Goal: Task Accomplishment & Management: Complete application form

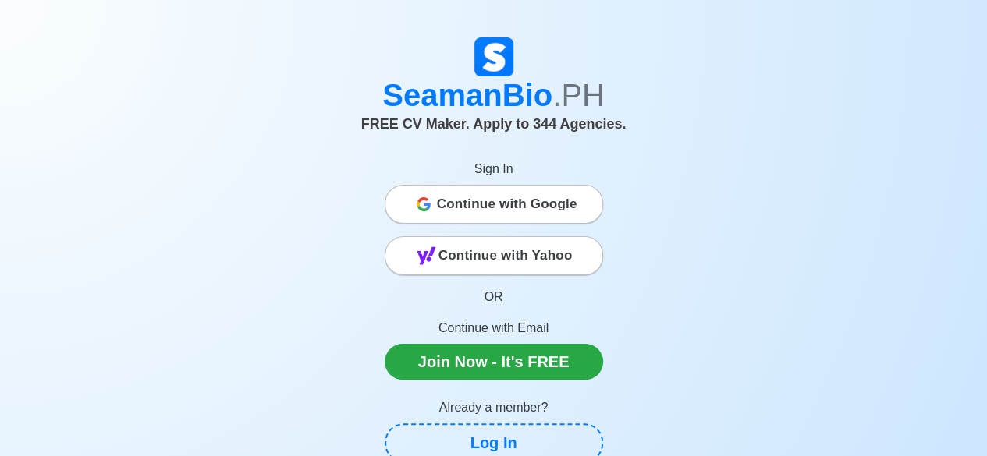
click at [534, 207] on span "Continue with Google" at bounding box center [507, 204] width 140 height 31
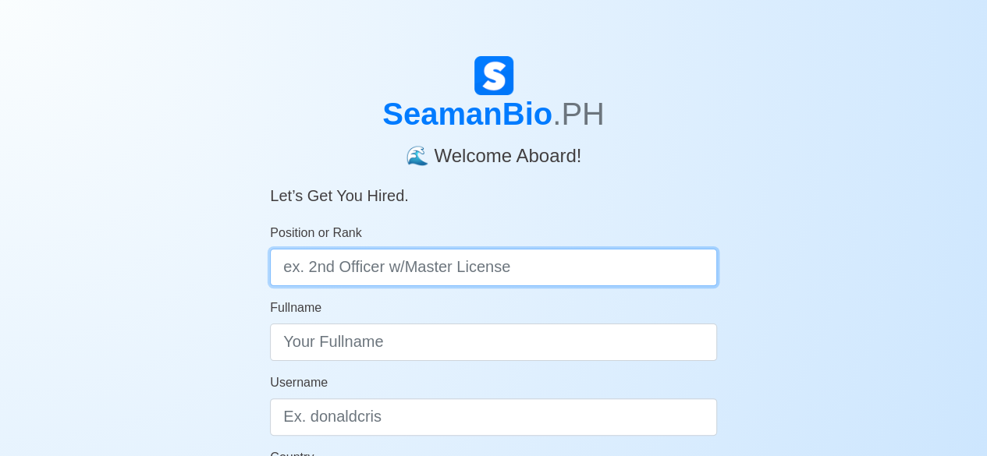
click at [507, 269] on input "Position or Rank" at bounding box center [493, 267] width 447 height 37
type input "Chief Cook"
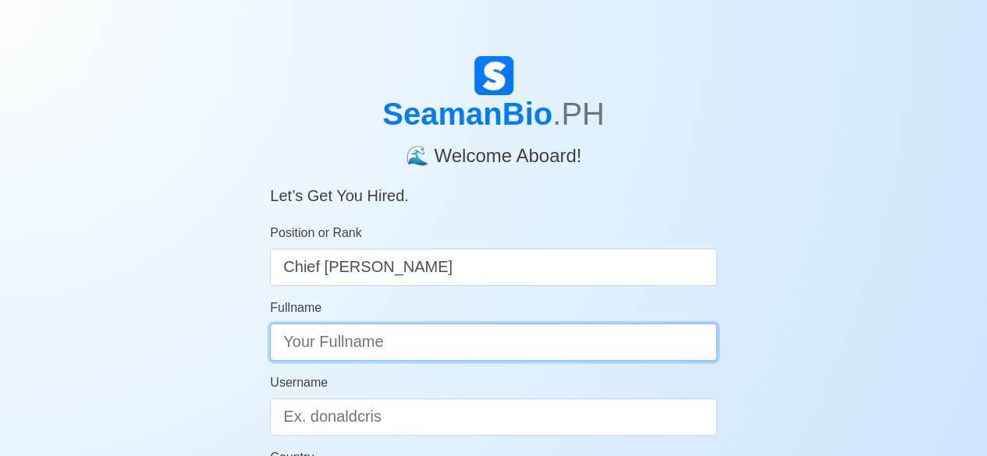
click at [441, 356] on input "Fullname" at bounding box center [493, 342] width 447 height 37
type input "Mark Geneses S. Ballon"
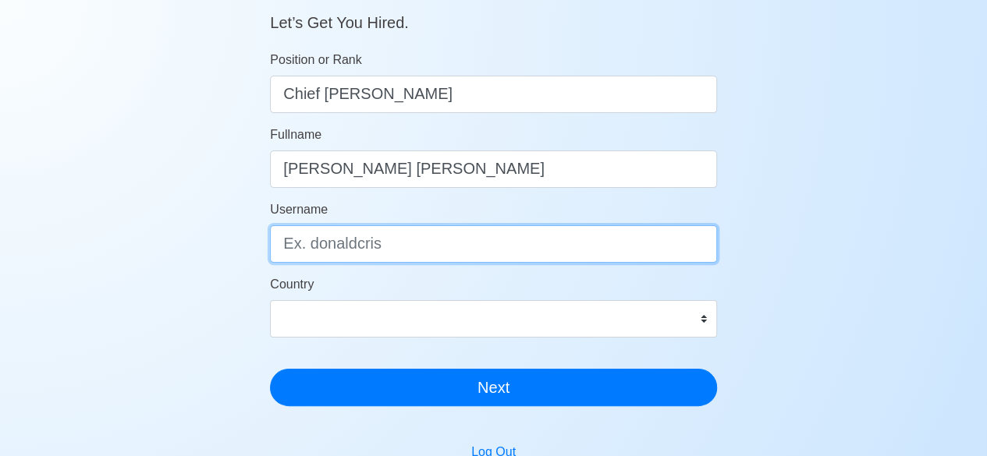
scroll to position [191, 0]
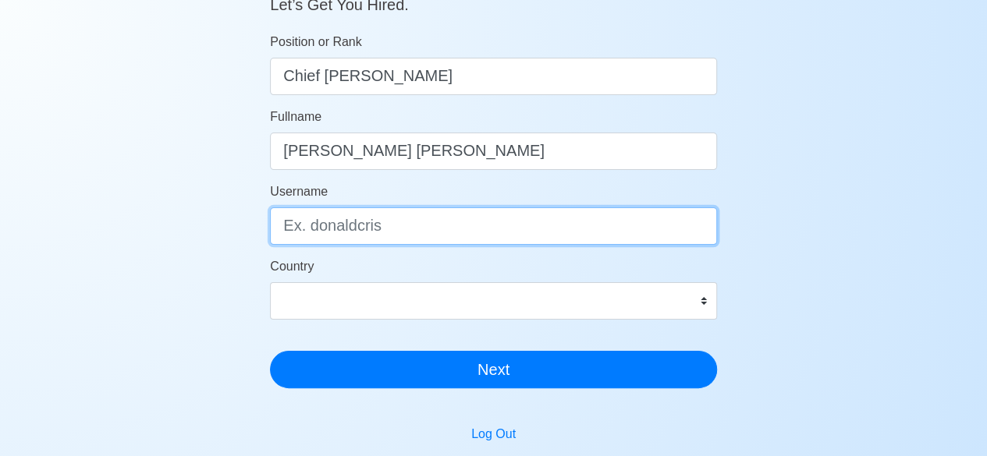
type input "m"
type input "markgenesesb."
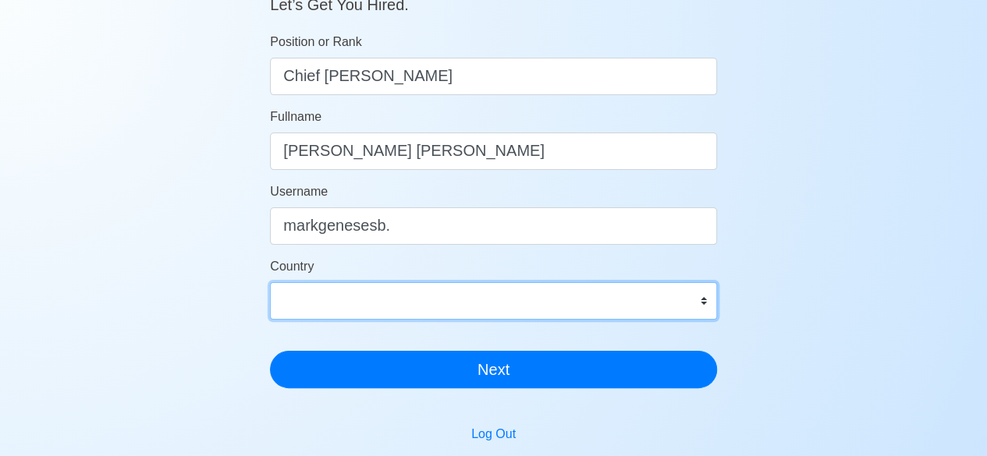
click at [690, 305] on select "Afghanistan Åland Islands Albania Algeria American Samoa Andorra Angola Anguill…" at bounding box center [493, 300] width 447 height 37
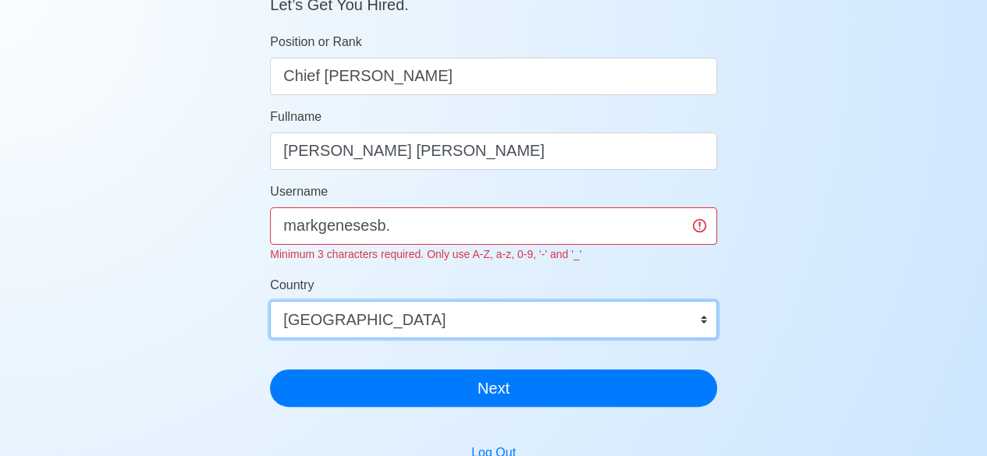
click at [270, 301] on select "Afghanistan Åland Islands Albania Algeria American Samoa Andorra Angola Anguill…" at bounding box center [493, 319] width 447 height 37
click at [708, 317] on select "Afghanistan Åland Islands Albania Algeria American Samoa Andorra Angola Anguill…" at bounding box center [493, 319] width 447 height 37
select select "PH"
click at [270, 301] on select "Afghanistan Åland Islands Albania Algeria American Samoa Andorra Angola Anguill…" at bounding box center [493, 319] width 447 height 37
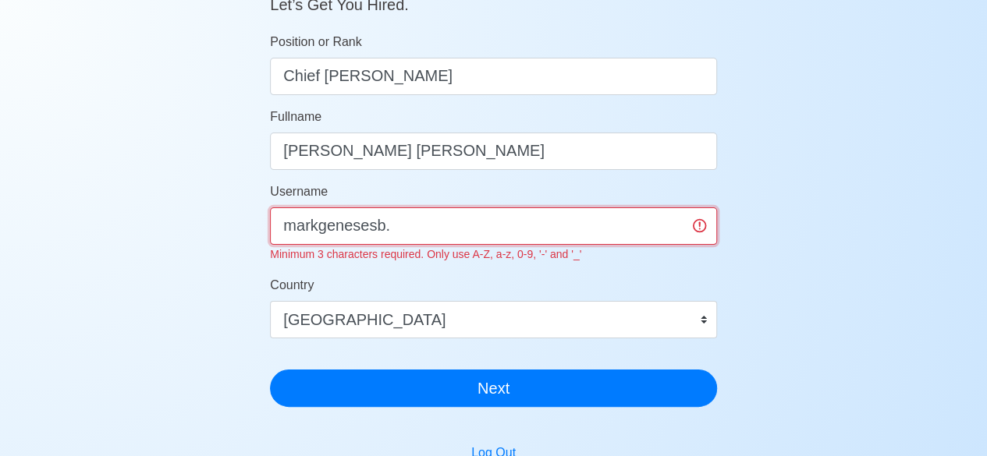
click at [445, 227] on input "markgenesesb." at bounding box center [493, 226] width 447 height 37
click at [296, 233] on input "markgenesesb_27" at bounding box center [493, 226] width 447 height 37
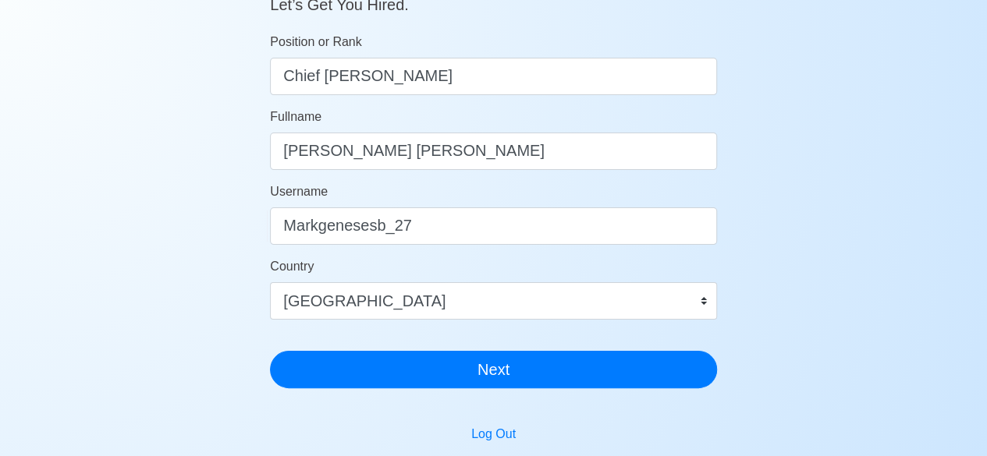
click at [483, 246] on form "Position or Rank Chief Cook Fullname Mark Geneses S. Ballon Username Markgenese…" at bounding box center [493, 211] width 447 height 356
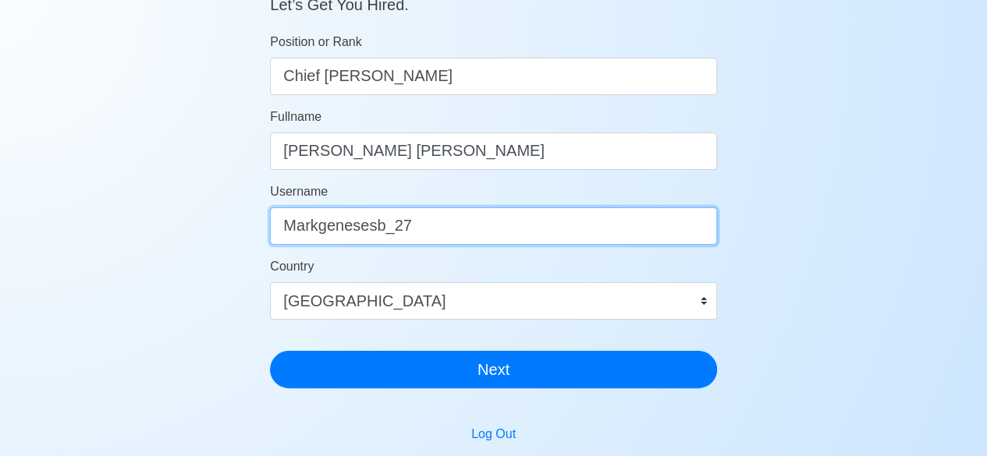
click at [391, 231] on input "Markgenesesb_27" at bounding box center [493, 226] width 447 height 37
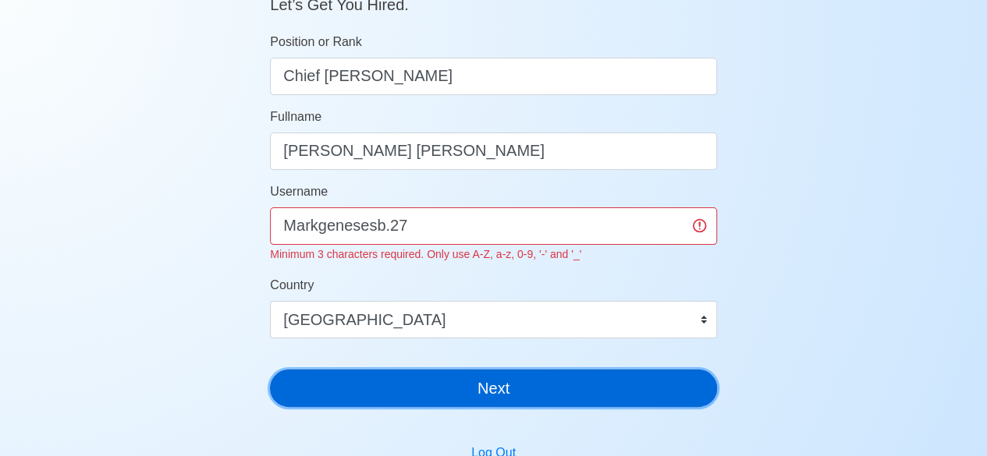
click at [492, 374] on button "Next" at bounding box center [493, 388] width 447 height 37
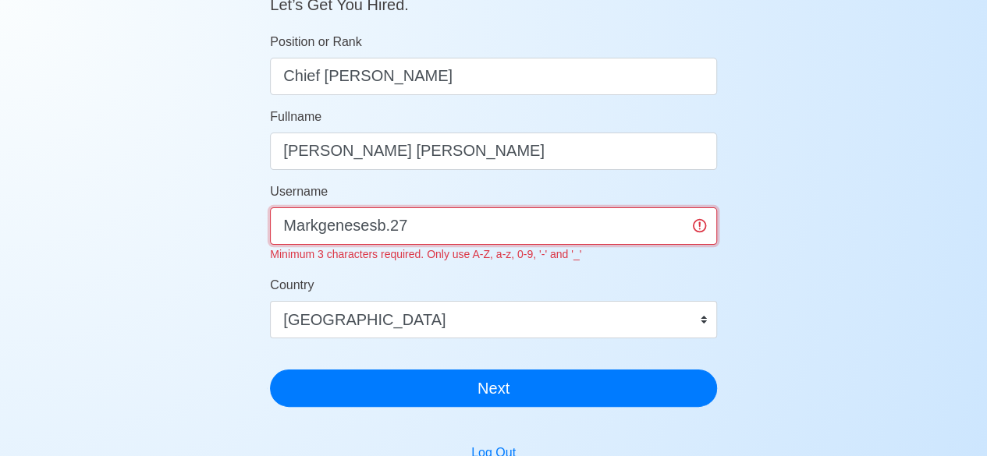
click at [386, 228] on input "Markgenesesb.27" at bounding box center [493, 226] width 447 height 37
type input "Markgenesesb_27"
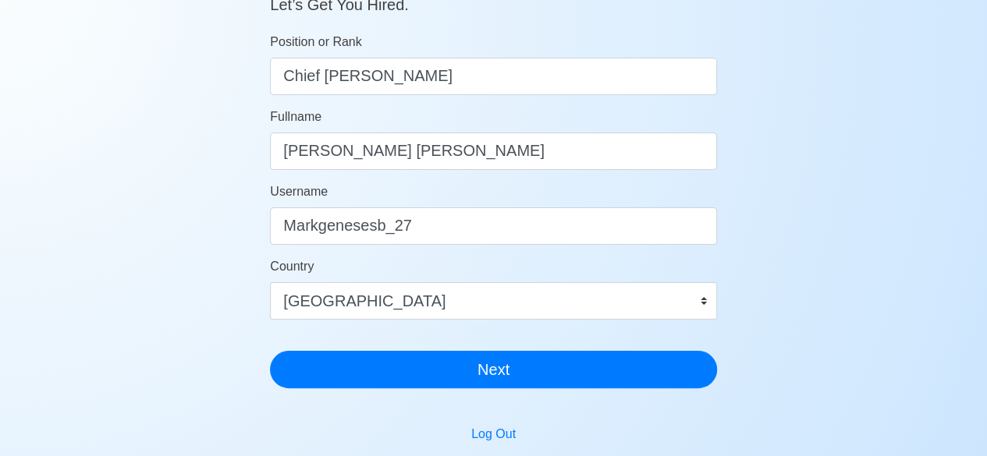
click at [95, 328] on div "SeamanBio .PH 🌊 Welcome Aboard! Let’s Get You Hired. Position or Rank Chief Coo…" at bounding box center [493, 276] width 987 height 822
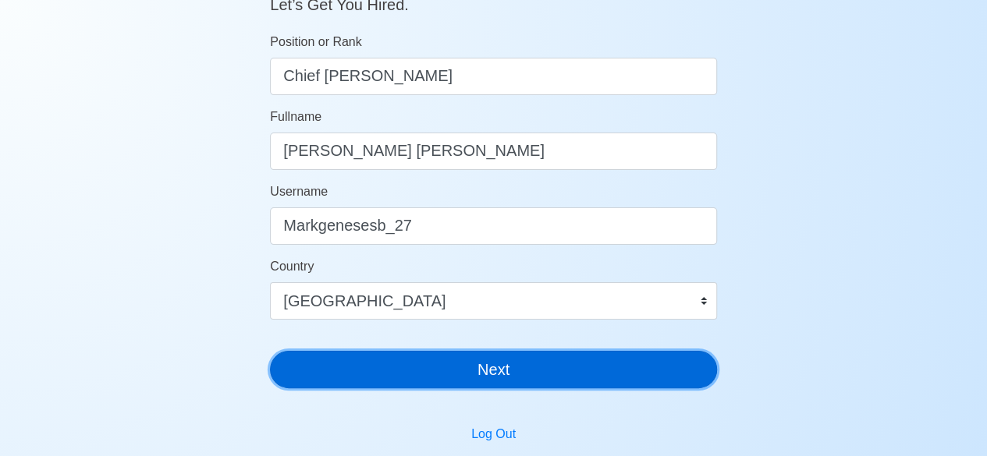
click at [414, 360] on button "Next" at bounding box center [493, 369] width 447 height 37
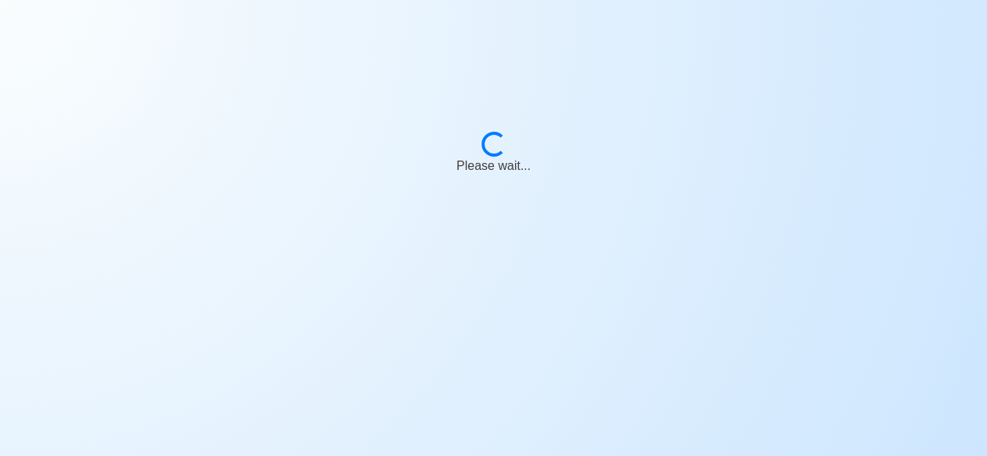
scroll to position [19, 0]
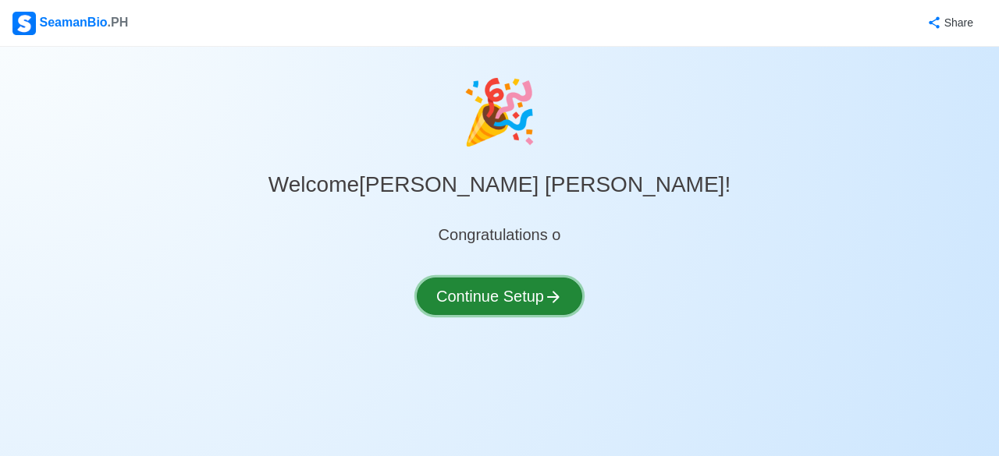
click at [502, 297] on button "Continue Setup" at bounding box center [499, 296] width 165 height 37
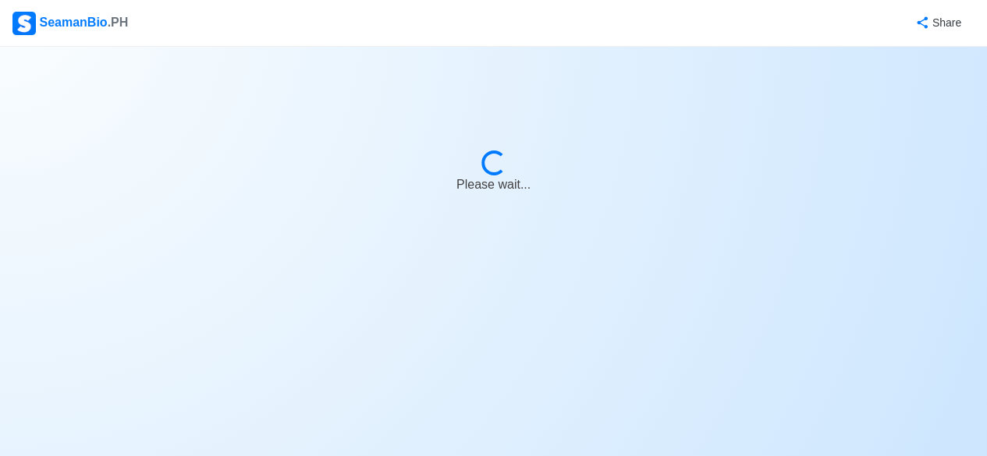
select select "Visible for Hiring"
select select "PH"
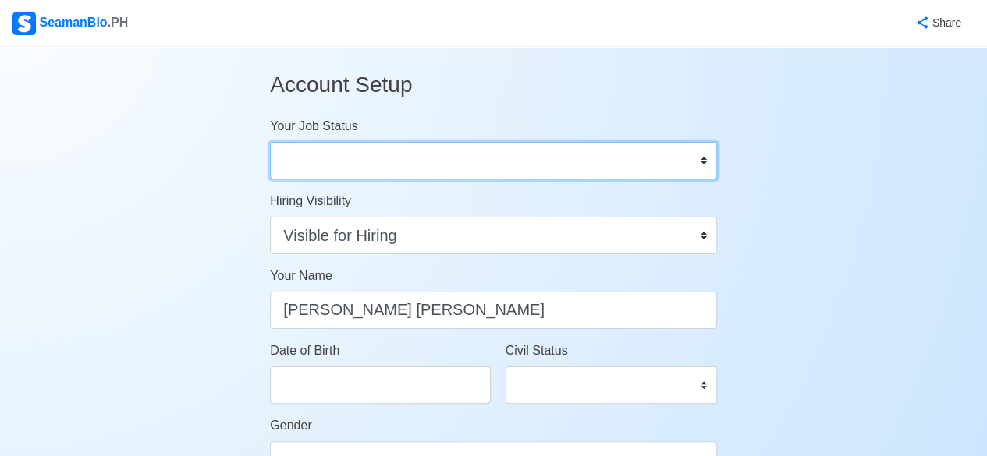
click at [661, 152] on select "Onboard Actively Looking for Job Not Looking for Job" at bounding box center [493, 160] width 447 height 37
select select "Actively Looking for Job"
click at [270, 142] on select "Onboard Actively Looking for Job Not Looking for Job" at bounding box center [493, 160] width 447 height 37
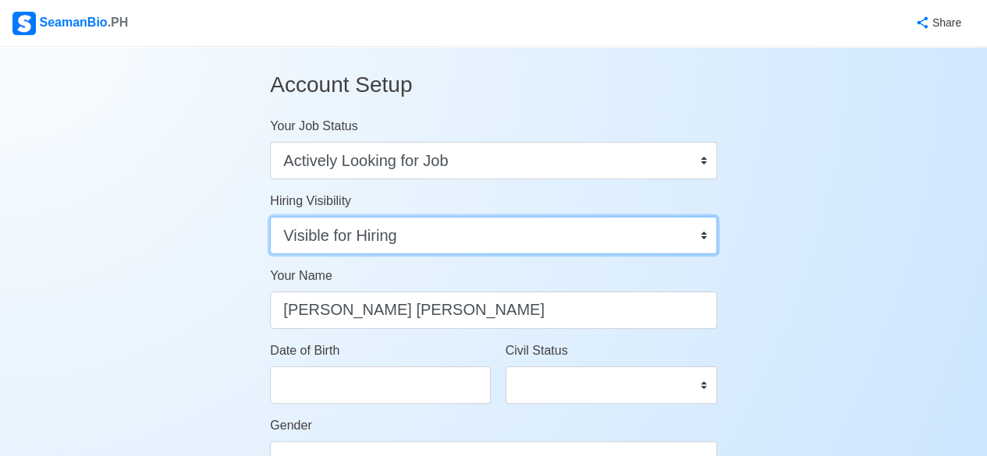
click at [545, 249] on select "Visible for Hiring Not Visible for Hiring" at bounding box center [493, 235] width 447 height 37
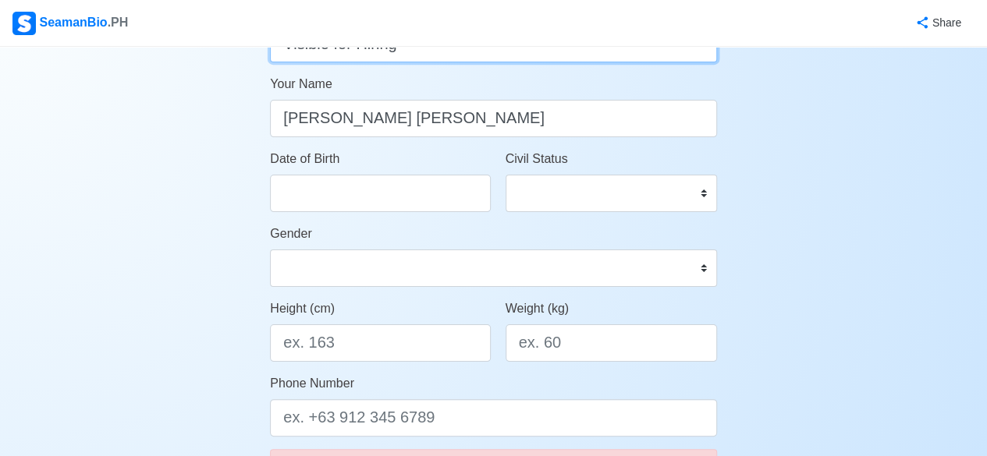
scroll to position [206, 0]
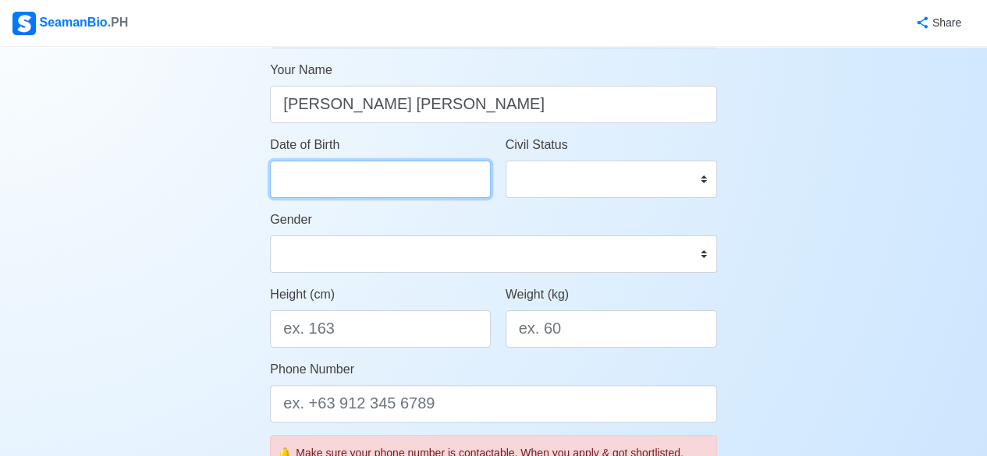
select select "****"
select select "*********"
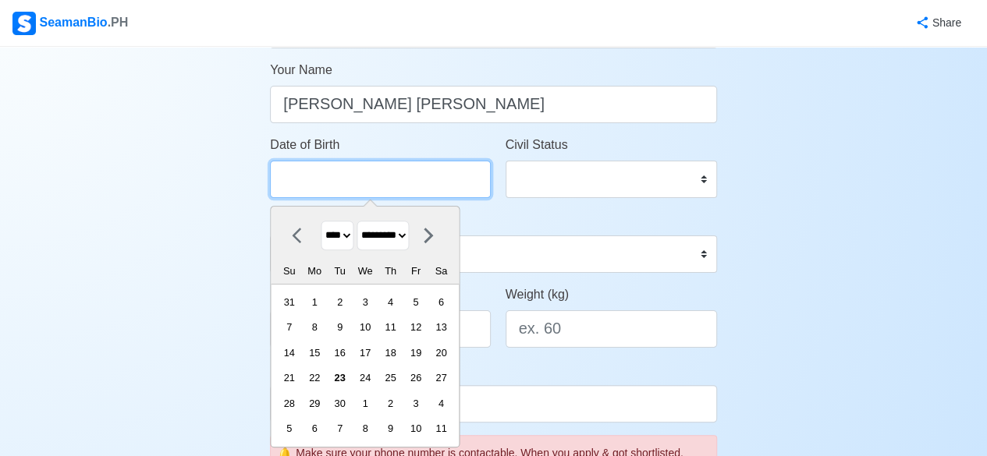
click at [307, 188] on input "Date of Birth" at bounding box center [380, 179] width 220 height 37
click at [351, 239] on select "**** **** **** **** **** **** **** **** **** **** **** **** **** **** **** ****…" at bounding box center [337, 236] width 33 height 30
select select "****"
click at [321, 221] on select "**** **** **** **** **** **** **** **** **** **** **** **** **** **** **** ****…" at bounding box center [337, 236] width 33 height 30
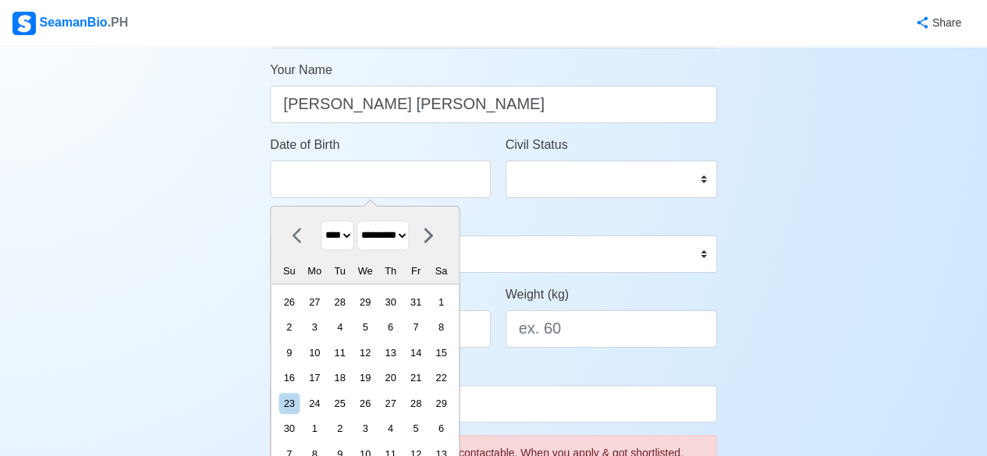
click at [396, 232] on select "******* ******** ***** ***** *** **** **** ****** ********* ******* ******** **…" at bounding box center [383, 236] width 52 height 30
select select "*****"
click at [362, 221] on select "******* ******** ***** ***** *** **** **** ****** ********* ******* ******** **…" at bounding box center [383, 236] width 52 height 30
click at [350, 397] on div "27" at bounding box center [339, 403] width 21 height 21
type input "03/27/1990"
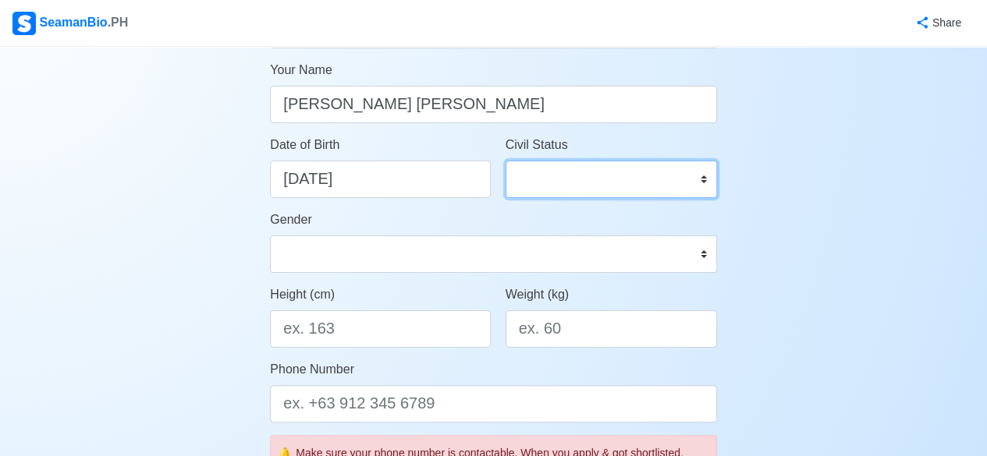
click at [587, 177] on select "Single Married Widowed Separated" at bounding box center [611, 179] width 211 height 37
select select "Single"
click at [506, 161] on select "Single Married Widowed Separated" at bounding box center [611, 179] width 211 height 37
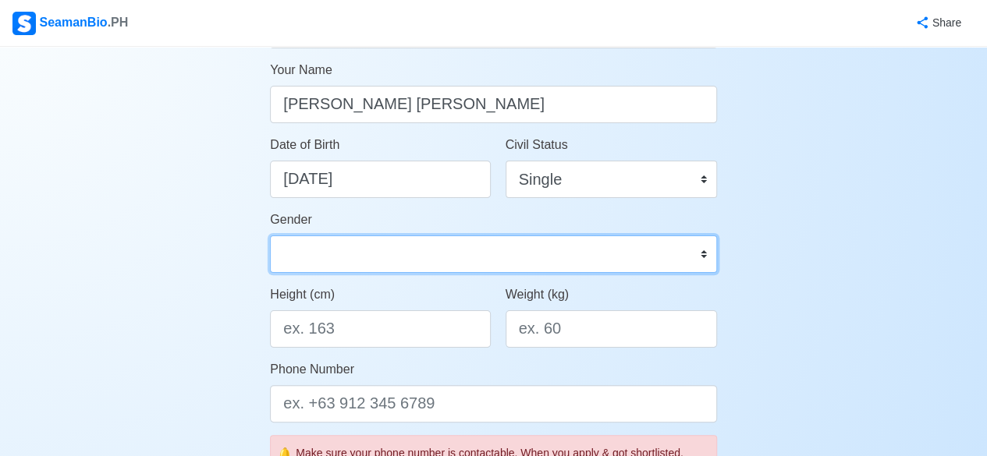
click at [499, 263] on select "Male Female" at bounding box center [493, 254] width 447 height 37
select select "[DEMOGRAPHIC_DATA]"
click at [270, 236] on select "Male Female" at bounding box center [493, 254] width 447 height 37
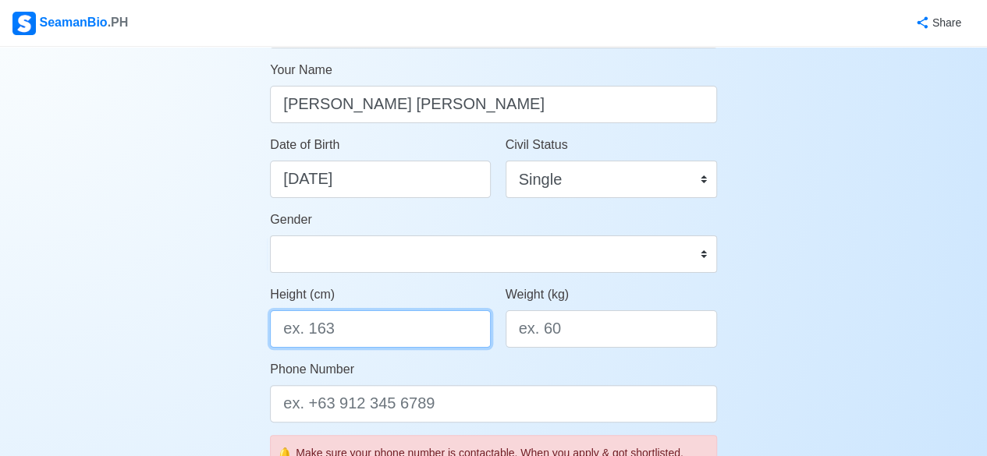
click at [399, 337] on input "Height (cm)" at bounding box center [380, 329] width 220 height 37
type input "1"
type input "170"
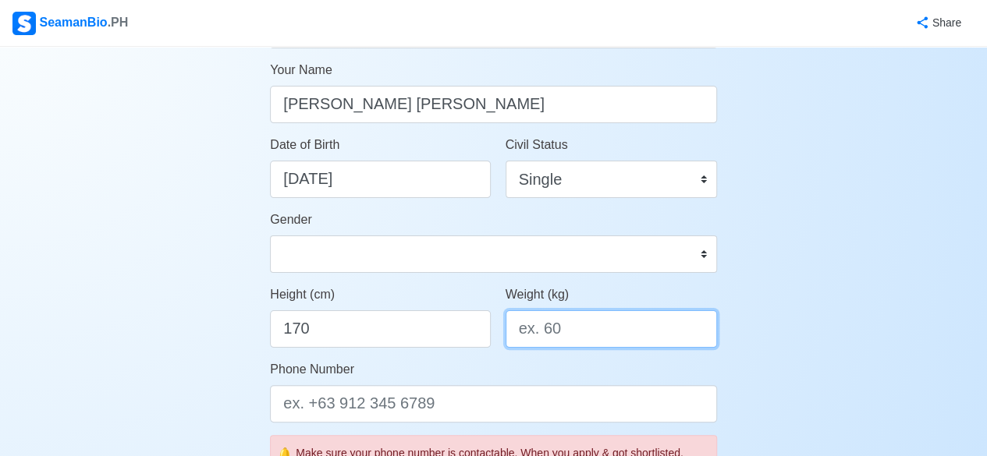
click at [593, 317] on input "Weight (kg)" at bounding box center [611, 329] width 211 height 37
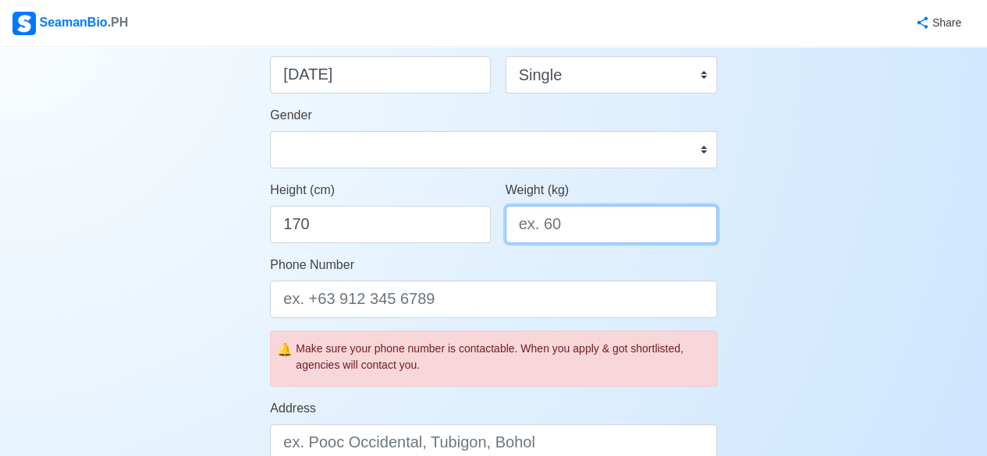
scroll to position [323, 0]
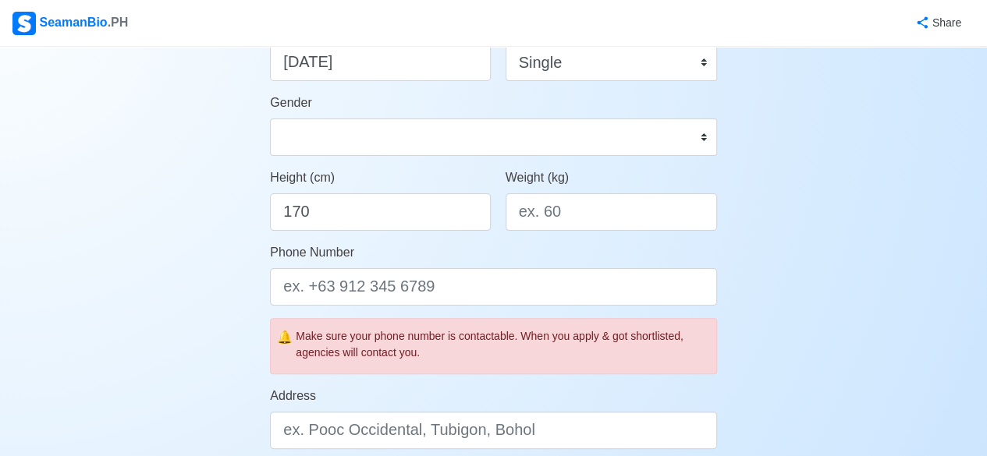
drag, startPoint x: 992, startPoint y: 171, endPoint x: 41, endPoint y: 273, distance: 956.6
click at [41, 273] on div "Account Setup Your Job Status Onboard Actively Looking for Job Not Looking for …" at bounding box center [493, 407] width 987 height 1367
click at [597, 201] on input "Weight (kg)" at bounding box center [611, 211] width 211 height 37
type input "70"
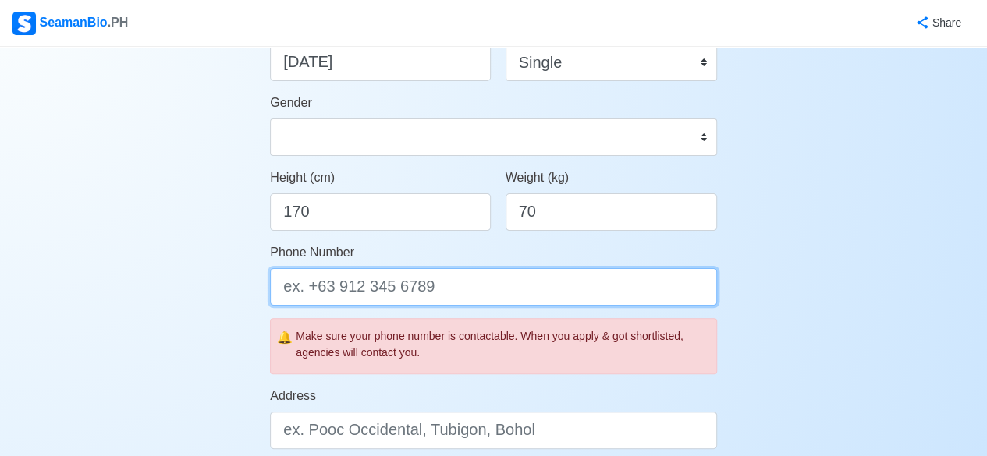
click at [435, 289] on input "Phone Number" at bounding box center [493, 286] width 447 height 37
type input "0"
type input "63 9291689012"
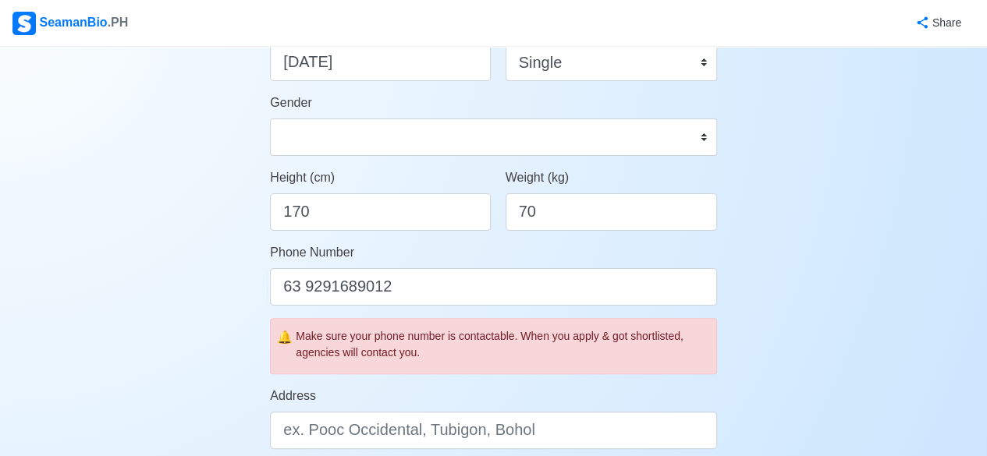
click at [765, 327] on div "Account Setup Your Job Status Onboard Actively Looking for Job Not Looking for …" at bounding box center [493, 407] width 987 height 1367
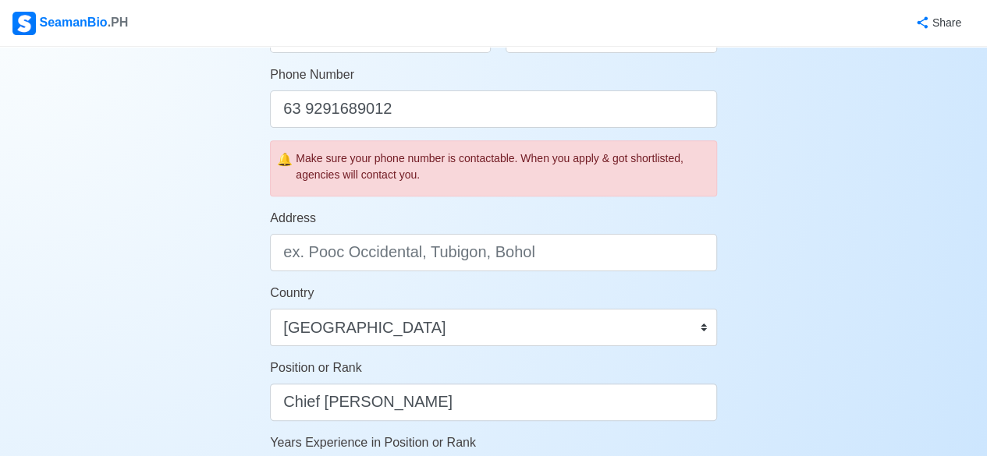
scroll to position [499, 0]
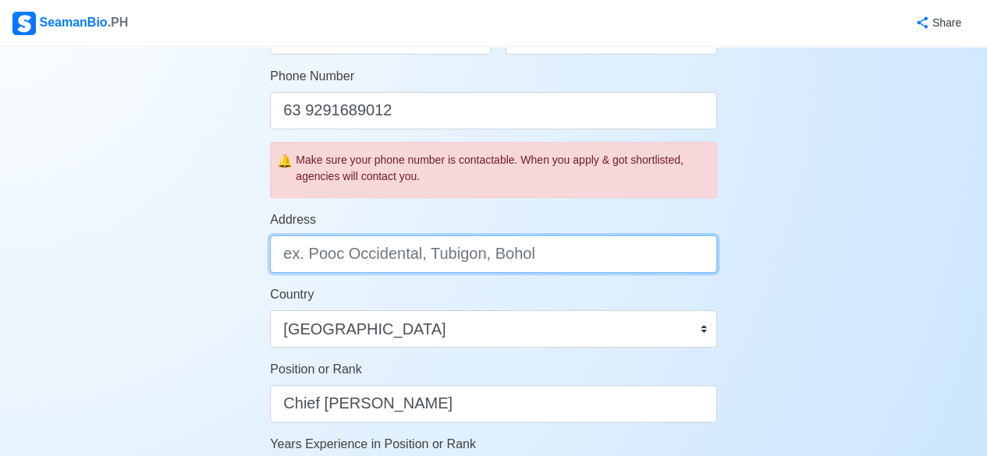
click at [474, 263] on input "Address" at bounding box center [493, 254] width 447 height 37
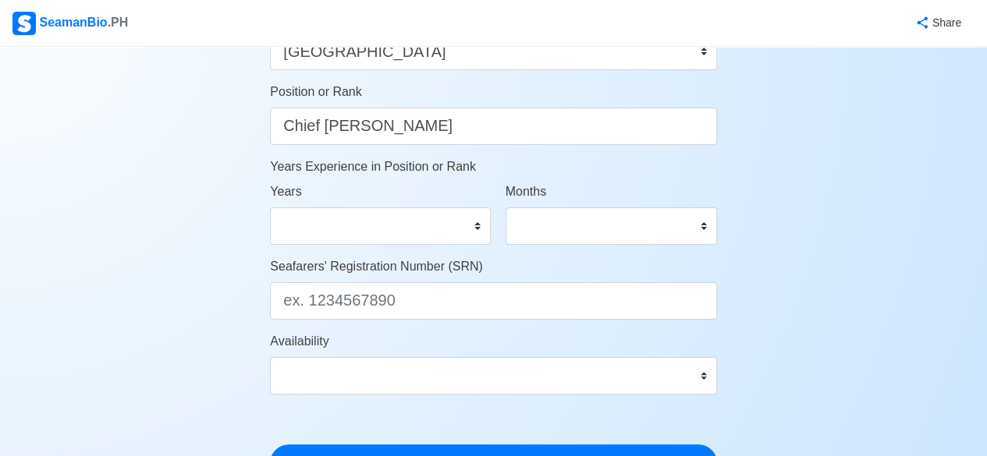
scroll to position [776, 0]
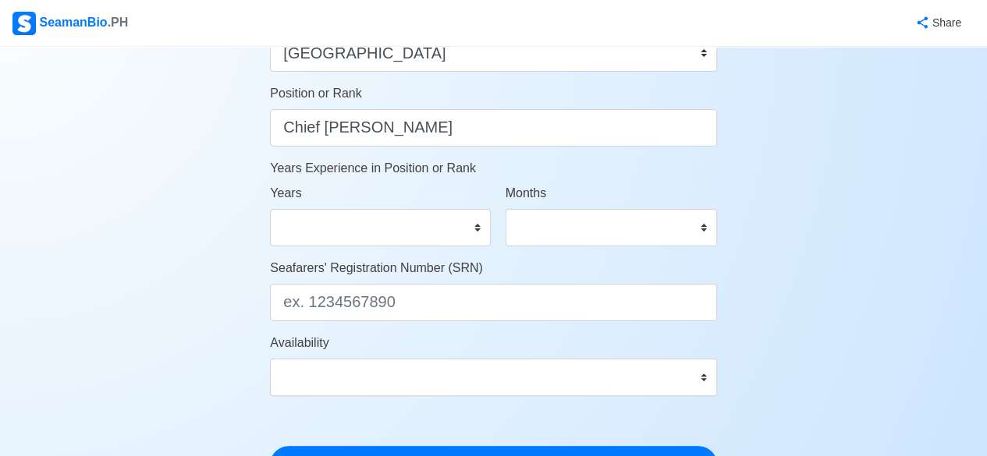
type input "Tondo, Manila"
click at [470, 218] on select "0 1 2 3 4 5 6 7 8 9 10 11 12 13 14 15 16 17 18 19 20 21 22 23 24 25 26 27 28 29…" at bounding box center [380, 227] width 220 height 37
click at [481, 230] on select "0 1 2 3 4 5 6 7 8 9 10 11 12 13 14 15 16 17 18 19 20 21 22 23 24 25 26 27 28 29…" at bounding box center [380, 227] width 220 height 37
select select "2"
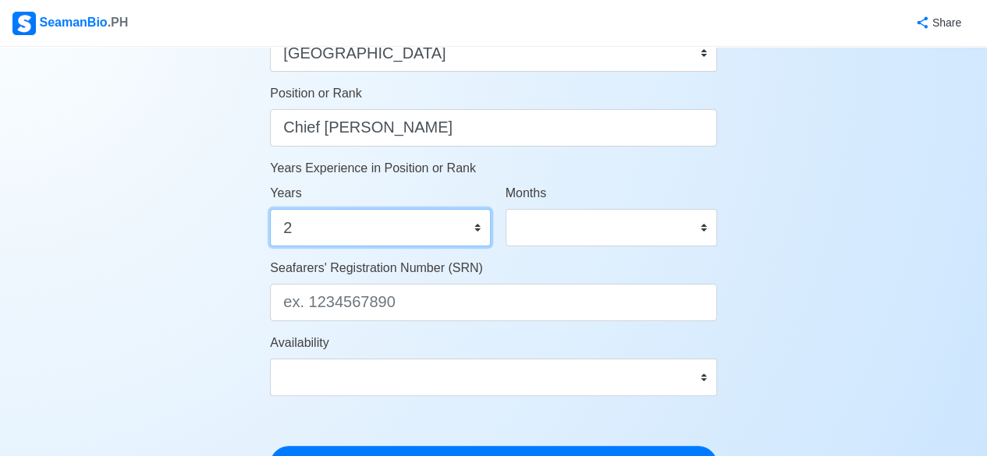
click at [270, 209] on select "0 1 2 3 4 5 6 7 8 9 10 11 12 13 14 15 16 17 18 19 20 21 22 23 24 25 26 27 28 29…" at bounding box center [380, 227] width 220 height 37
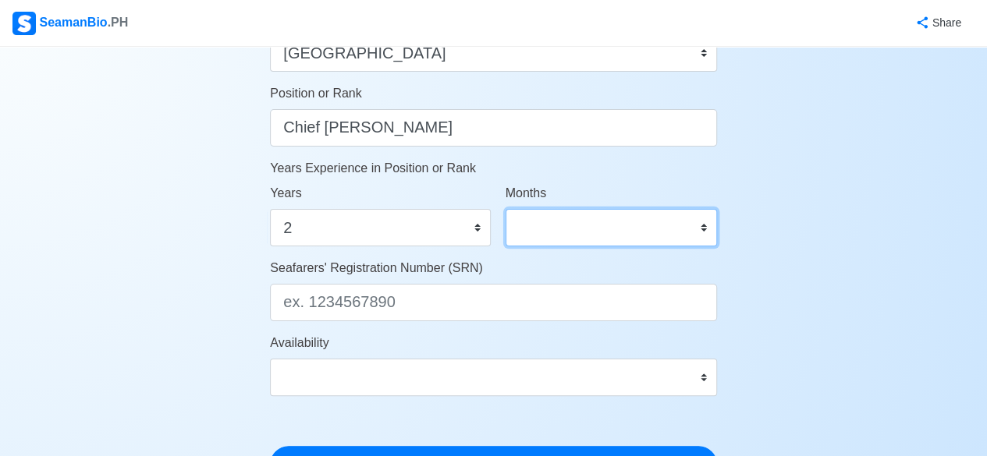
click at [566, 238] on select "0 1 2 3 4 5 6 7 8 9 10 11" at bounding box center [611, 227] width 211 height 37
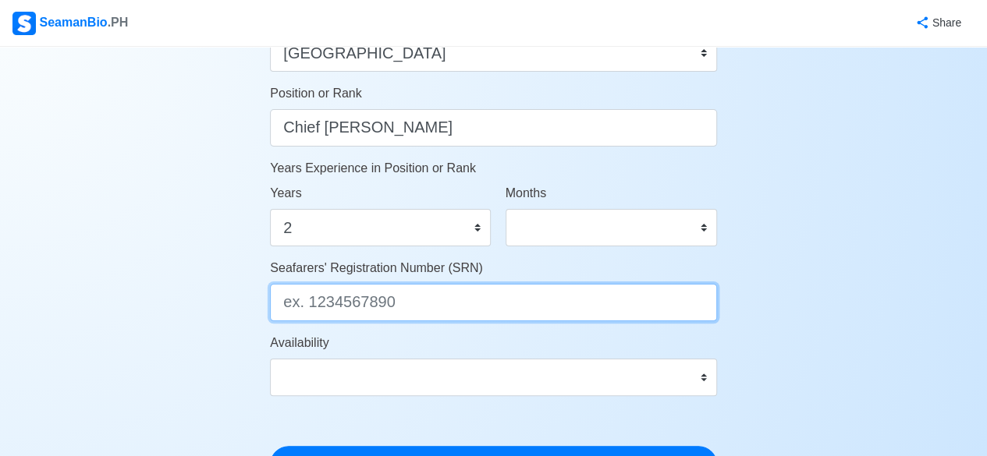
click at [380, 301] on input "Seafarers' Registration Number (SRN)" at bounding box center [493, 302] width 447 height 37
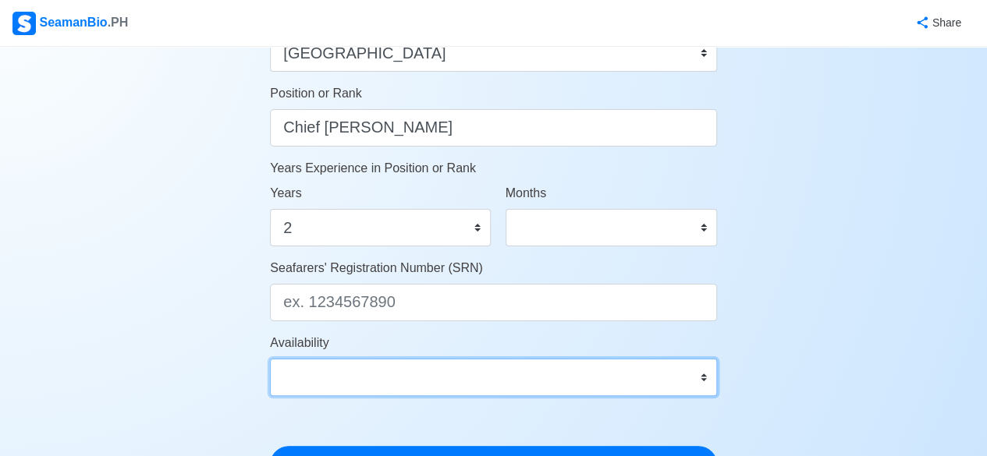
click at [709, 380] on select "Immediate Oct 2025 Nov 2025 Dec 2025 Jan 2026 Feb 2026 Mar 2026 Apr 2026 May 20…" at bounding box center [493, 377] width 447 height 37
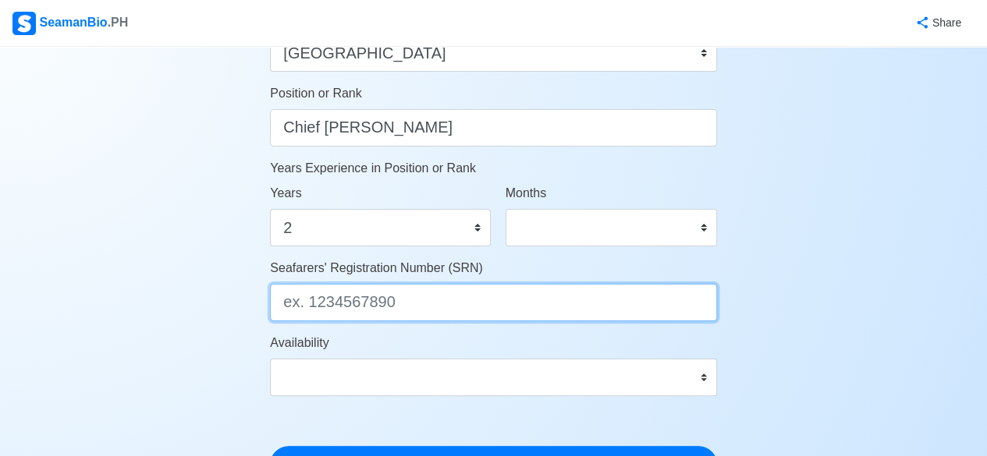
click at [357, 302] on input "Seafarers' Registration Number (SRN)" at bounding box center [493, 302] width 447 height 37
type input "9003270051"
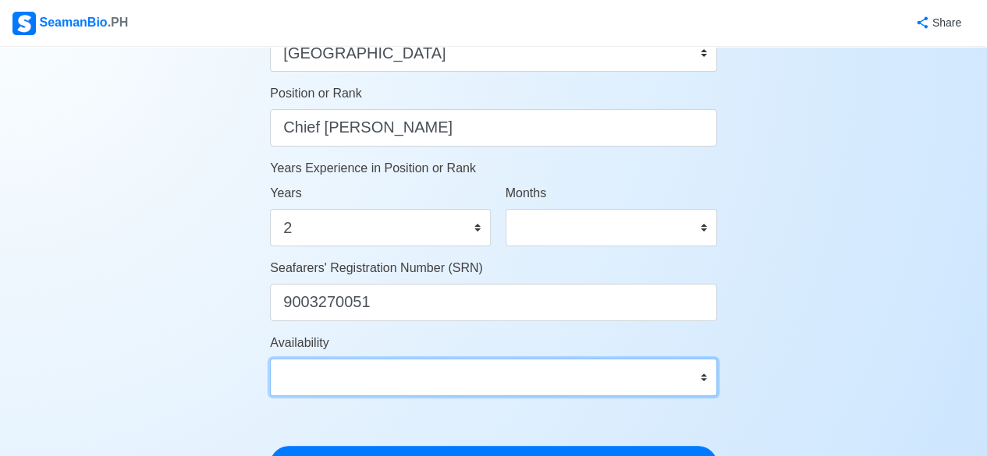
click at [707, 392] on select "Immediate Oct 2025 Nov 2025 Dec 2025 Jan 2026 Feb 2026 Mar 2026 Apr 2026 May 20…" at bounding box center [493, 377] width 447 height 37
select select "4102416000000"
click at [270, 359] on select "Immediate Oct 2025 Nov 2025 Dec 2025 Jan 2026 Feb 2026 Mar 2026 Apr 2026 May 20…" at bounding box center [493, 377] width 447 height 37
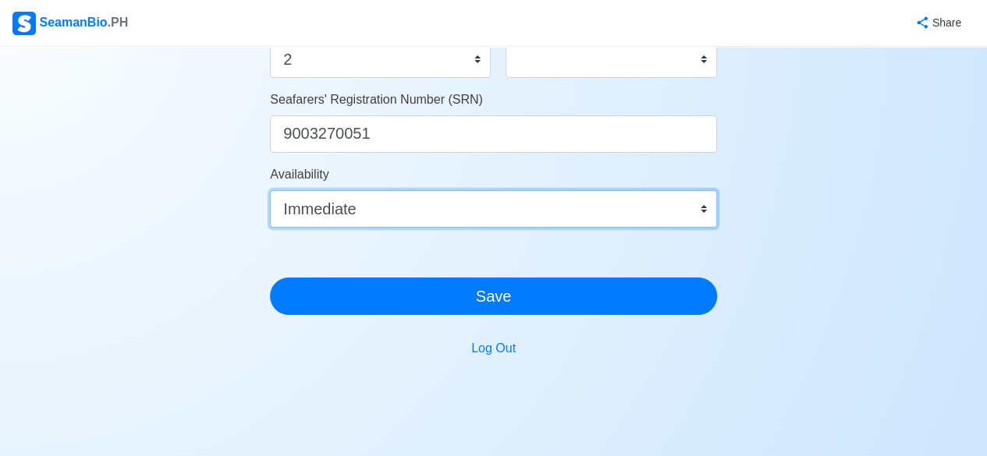
scroll to position [981, 0]
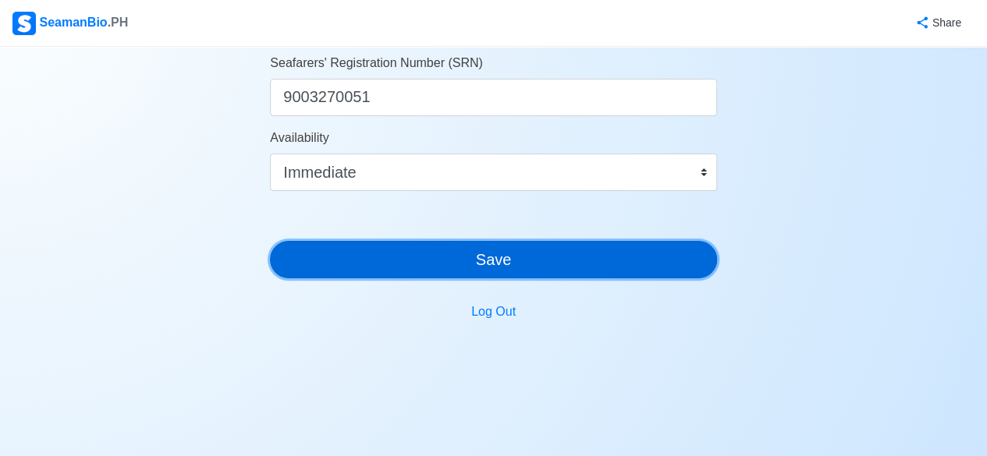
click at [549, 268] on button "Save" at bounding box center [493, 259] width 447 height 37
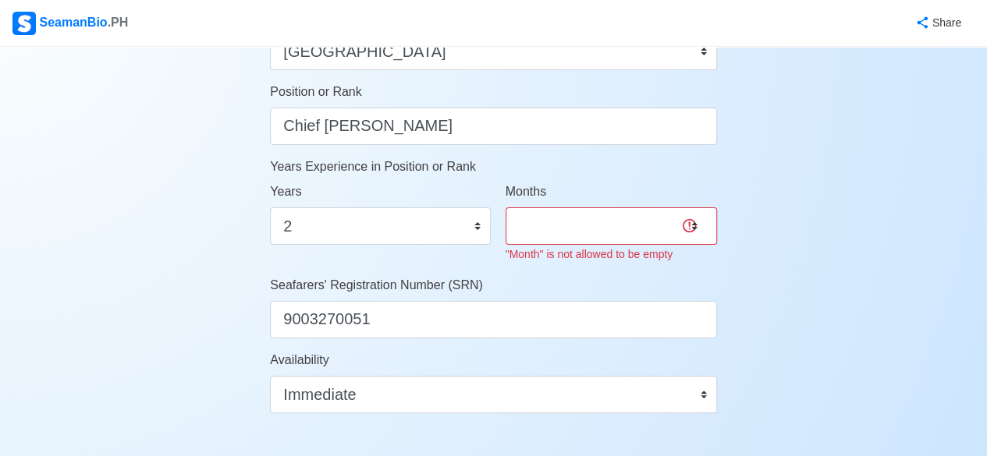
scroll to position [766, 0]
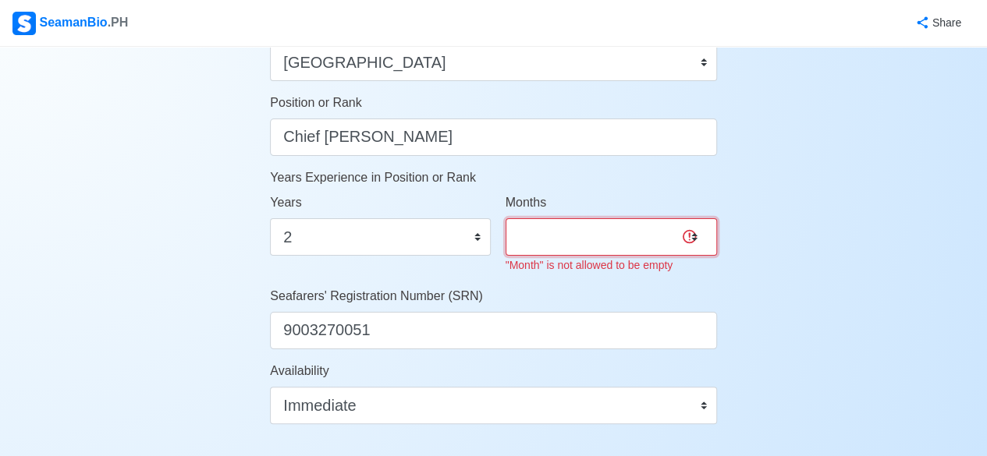
click at [688, 236] on select "0 1 2 3 4 5 6 7 8 9 10 11" at bounding box center [611, 236] width 211 height 37
select select "0"
click at [506, 218] on select "0 1 2 3 4 5 6 7 8 9 10 11" at bounding box center [611, 236] width 211 height 37
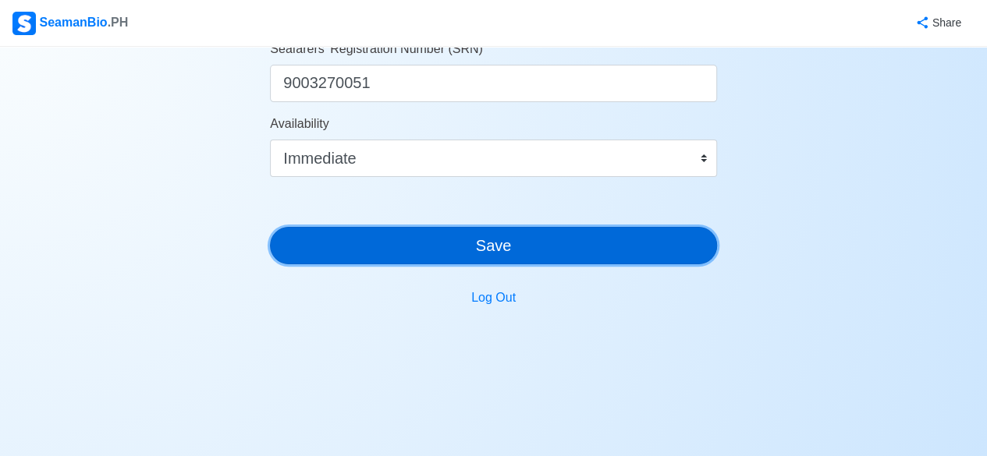
scroll to position [992, 0]
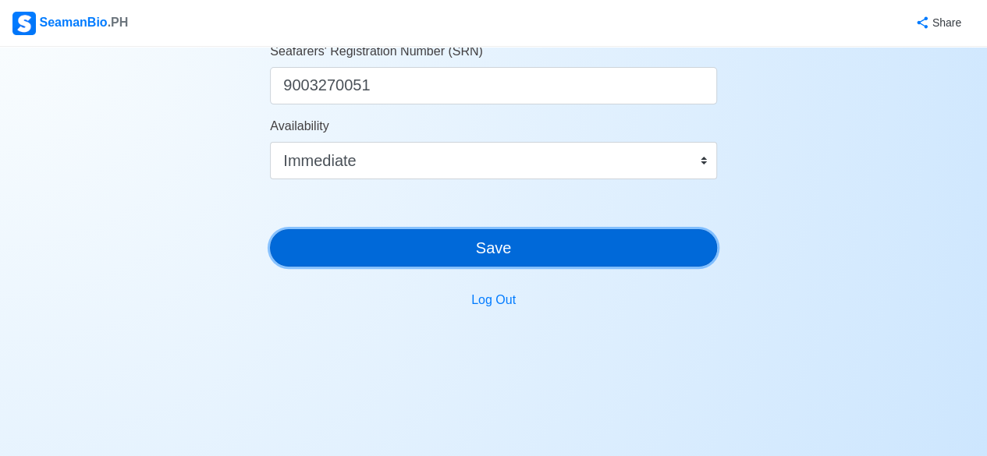
click at [671, 247] on button "Save" at bounding box center [493, 247] width 447 height 37
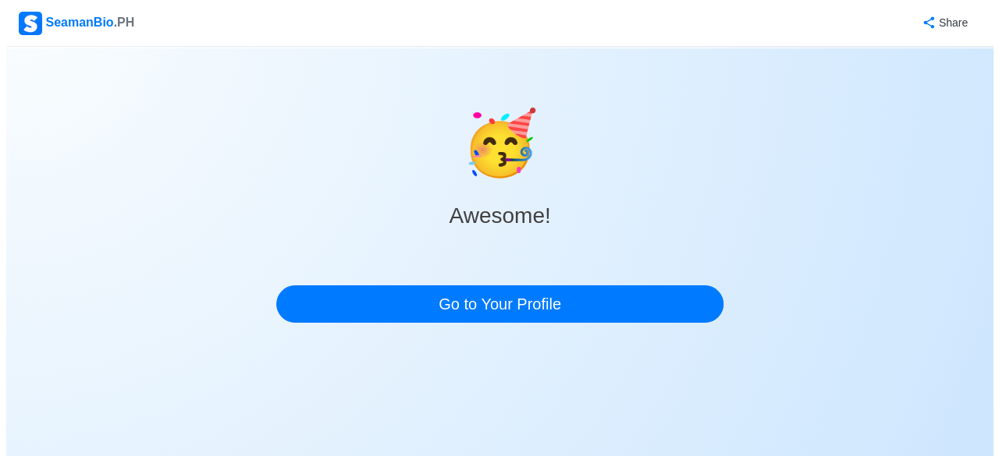
scroll to position [0, 0]
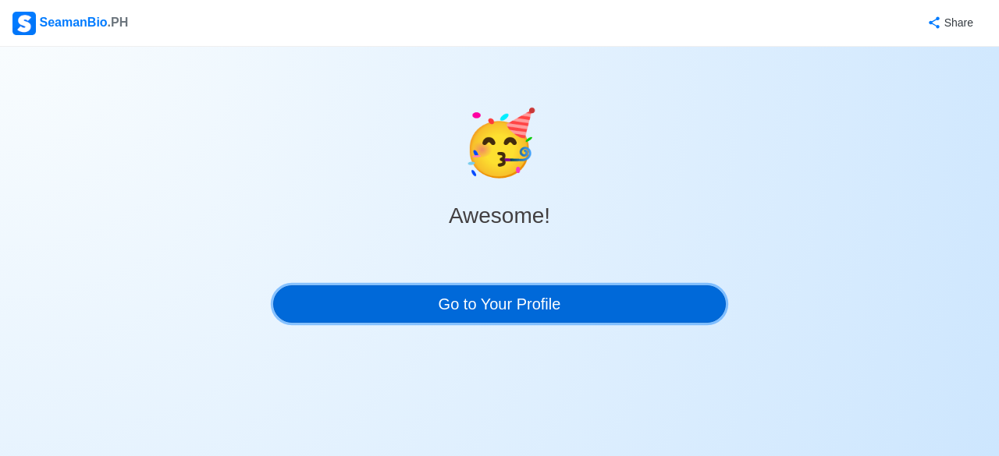
click at [554, 302] on link "Go to Your Profile" at bounding box center [499, 304] width 453 height 37
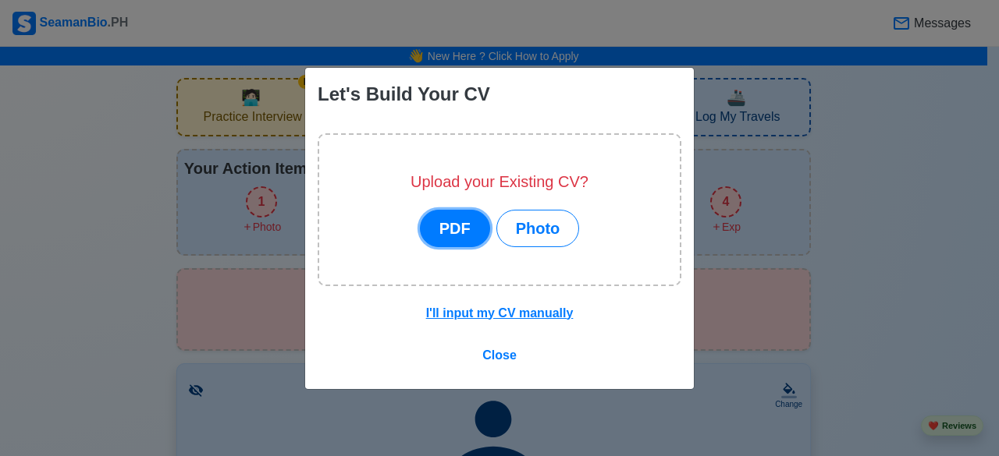
click at [478, 236] on button "PDF" at bounding box center [455, 228] width 70 height 37
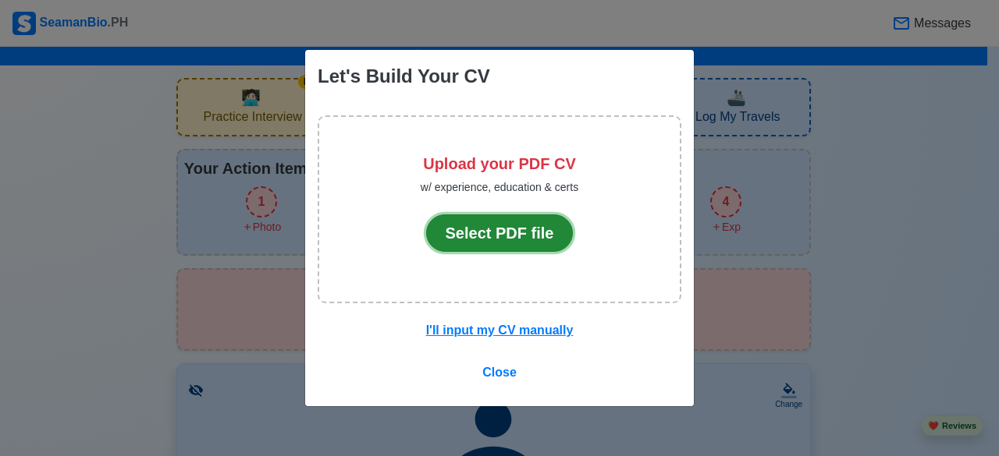
click at [478, 236] on button "Select PDF file" at bounding box center [499, 233] width 147 height 37
click at [528, 233] on button "Select PDF file" at bounding box center [499, 233] width 147 height 37
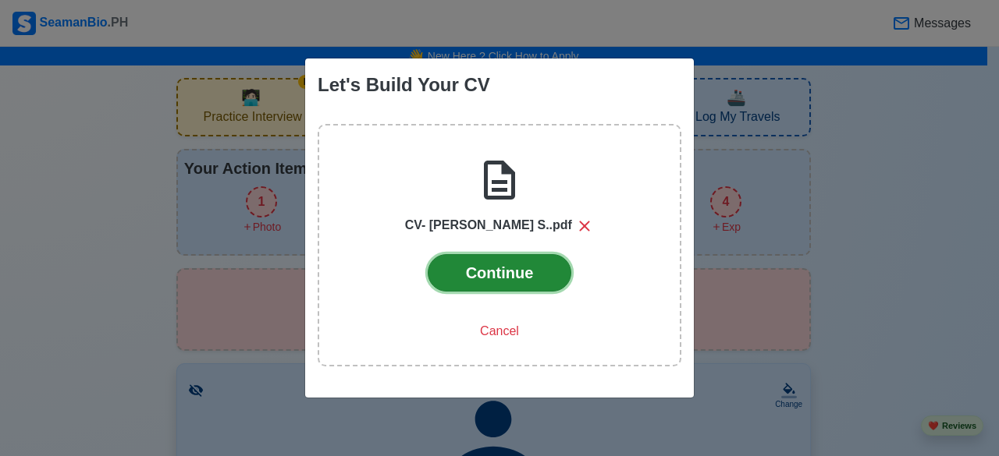
click at [548, 282] on button "Continue" at bounding box center [500, 272] width 144 height 37
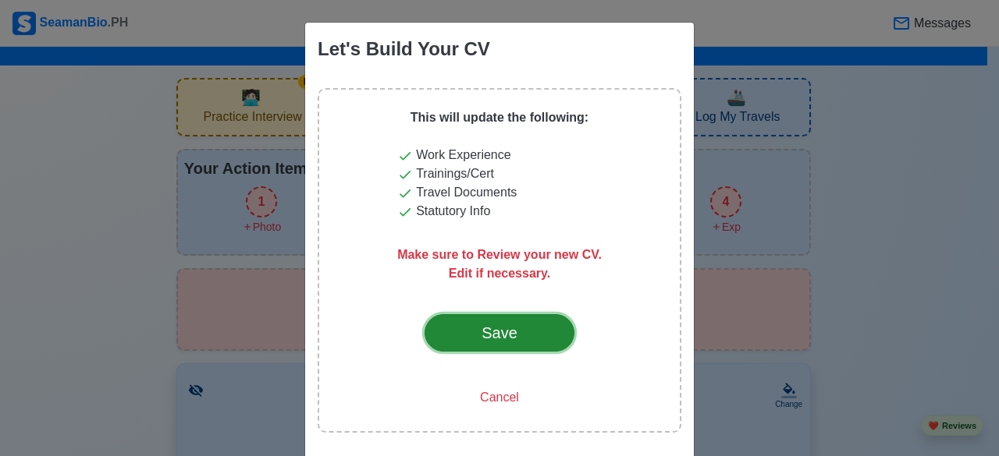
drag, startPoint x: 983, startPoint y: 174, endPoint x: 479, endPoint y: 339, distance: 530.2
click at [479, 339] on div "Save" at bounding box center [499, 332] width 73 height 23
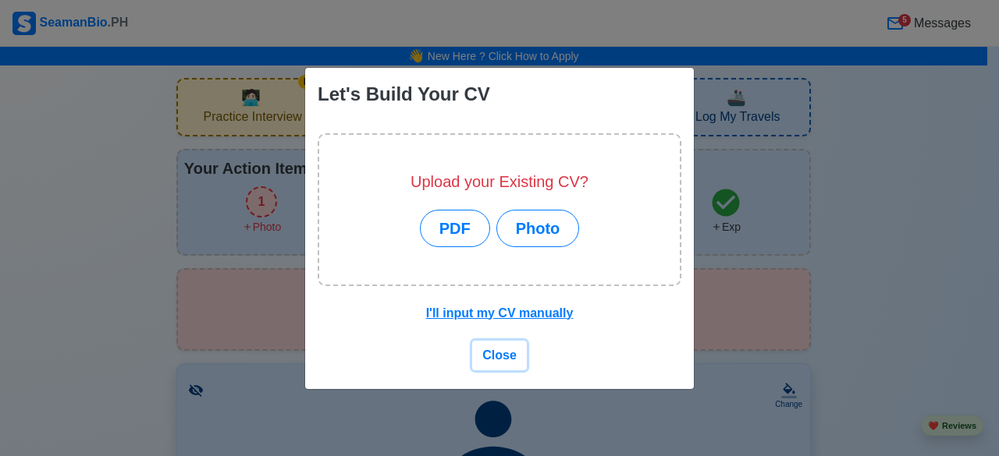
click at [506, 352] on span "Close" at bounding box center [499, 355] width 34 height 13
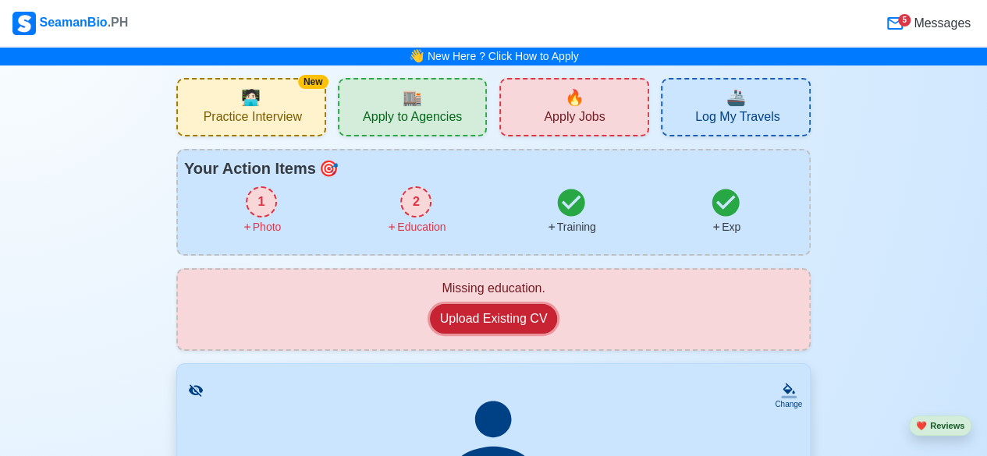
click at [477, 318] on button "Upload Existing CV" at bounding box center [494, 319] width 128 height 30
click at [501, 318] on button "Upload Existing CV" at bounding box center [494, 319] width 128 height 30
click at [484, 314] on button "Upload Existing CV" at bounding box center [494, 319] width 128 height 30
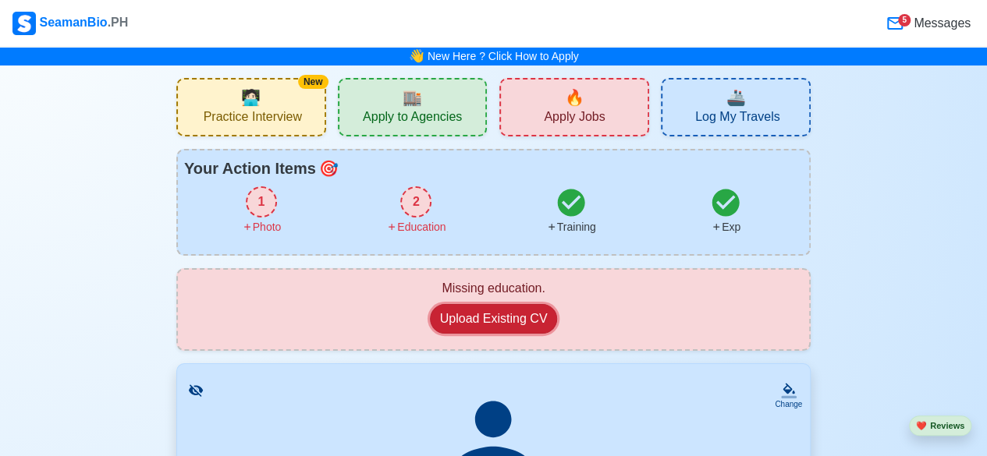
click at [521, 325] on button "Upload Existing CV" at bounding box center [494, 319] width 128 height 30
click at [420, 199] on div "2" at bounding box center [415, 201] width 31 height 31
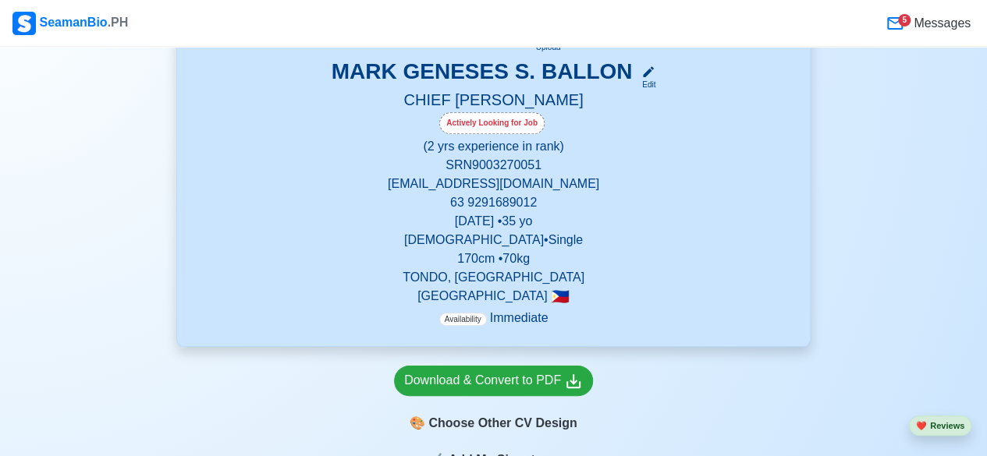
scroll to position [454, 0]
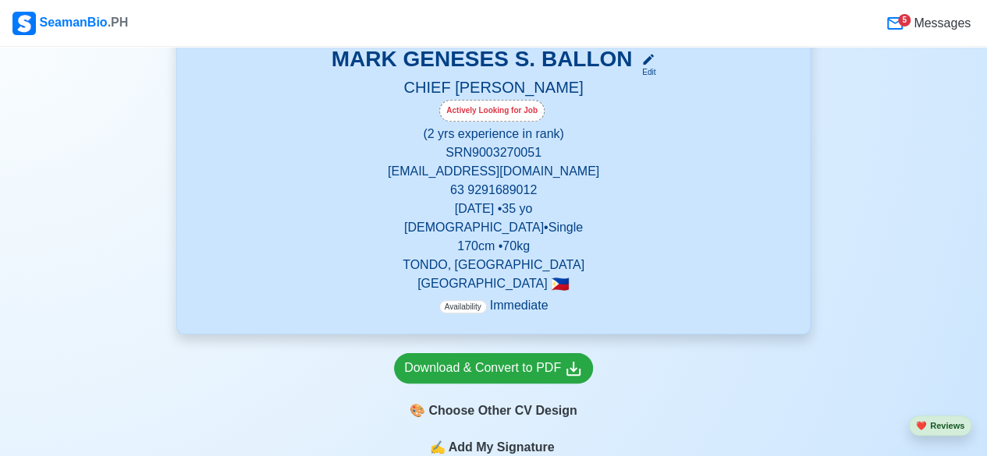
drag, startPoint x: 998, startPoint y: 207, endPoint x: 983, endPoint y: 72, distance: 135.8
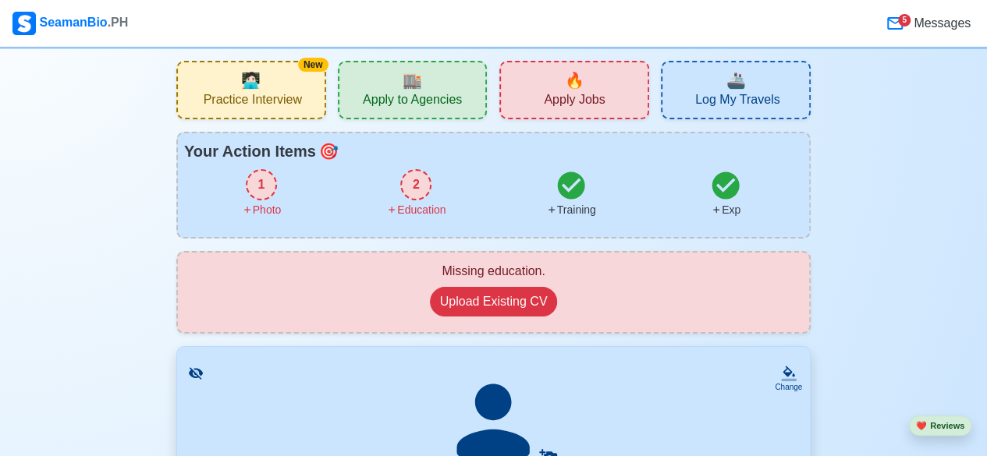
scroll to position [11, 0]
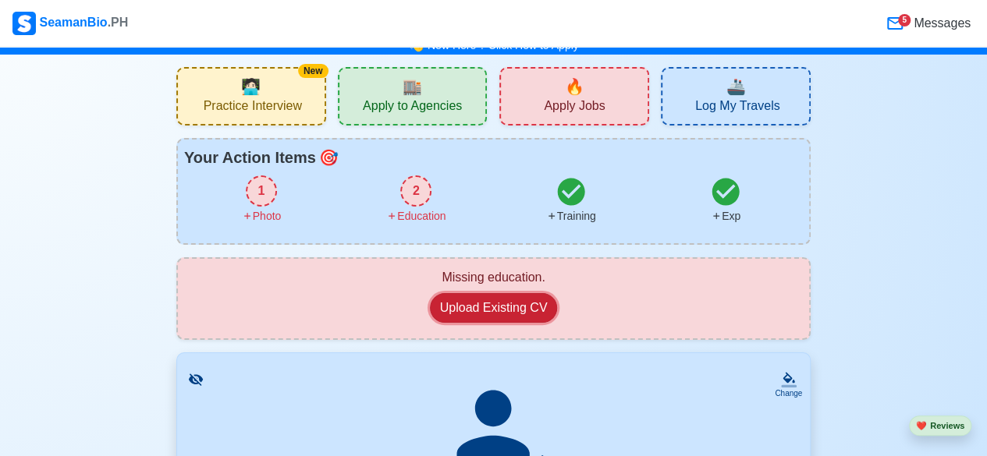
click at [502, 297] on button "Upload Existing CV" at bounding box center [494, 308] width 128 height 30
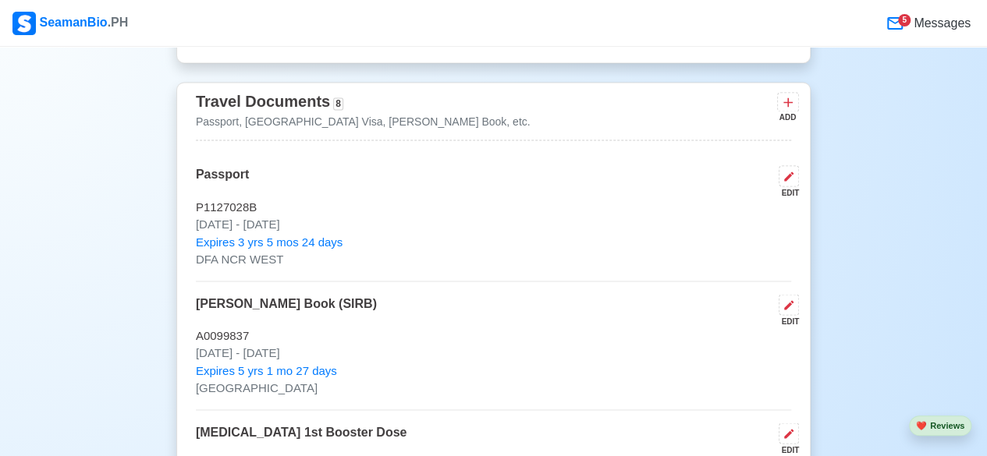
scroll to position [1290, 0]
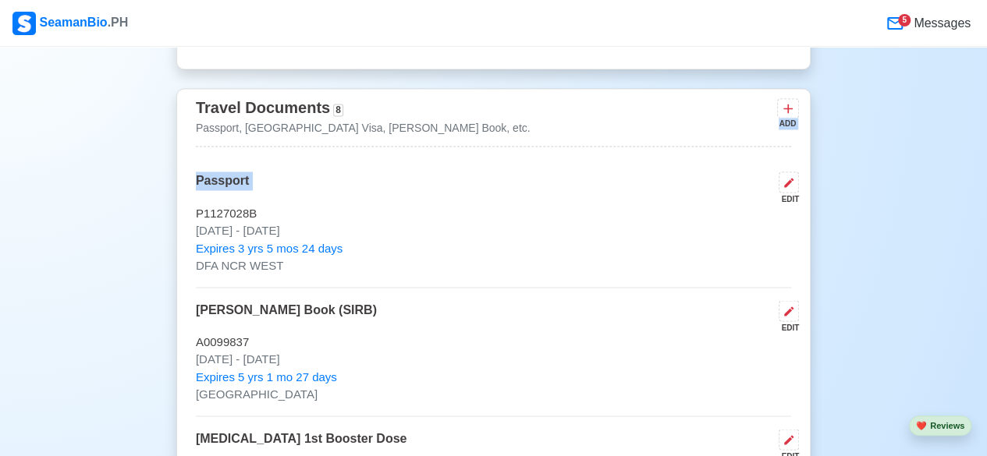
drag, startPoint x: 985, startPoint y: 143, endPoint x: 986, endPoint y: 166, distance: 23.5
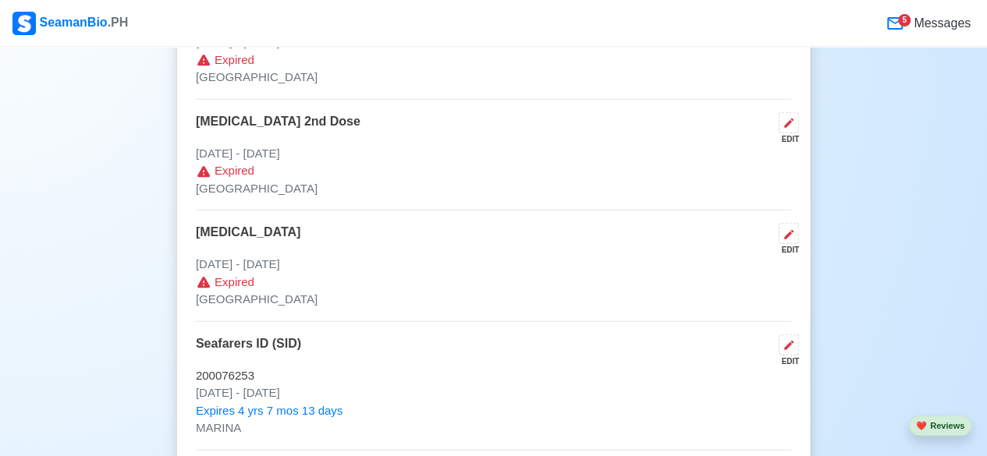
scroll to position [1823, 0]
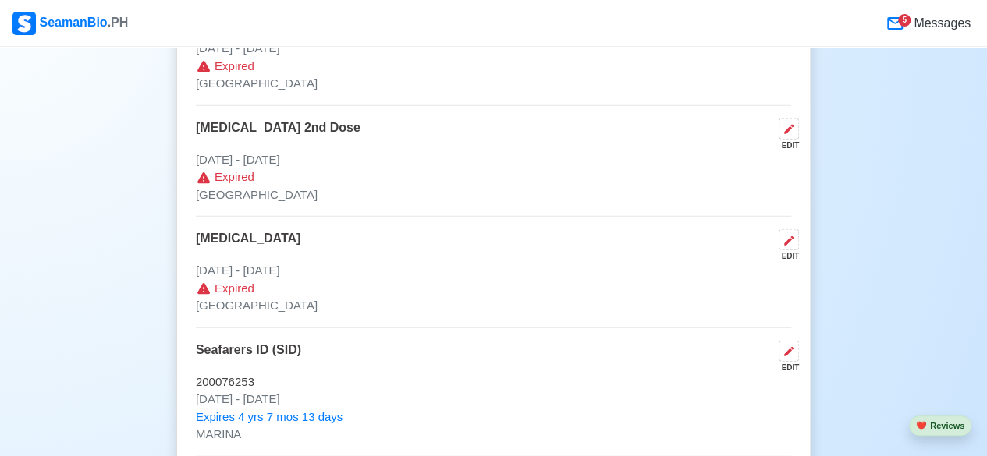
click at [800, 238] on div "Travel Documents 8 Passport, US Visa, Seaman Book, etc. ADD Passport EDIT P1127…" at bounding box center [493, 65] width 634 height 1020
click at [793, 236] on icon at bounding box center [789, 241] width 12 height 12
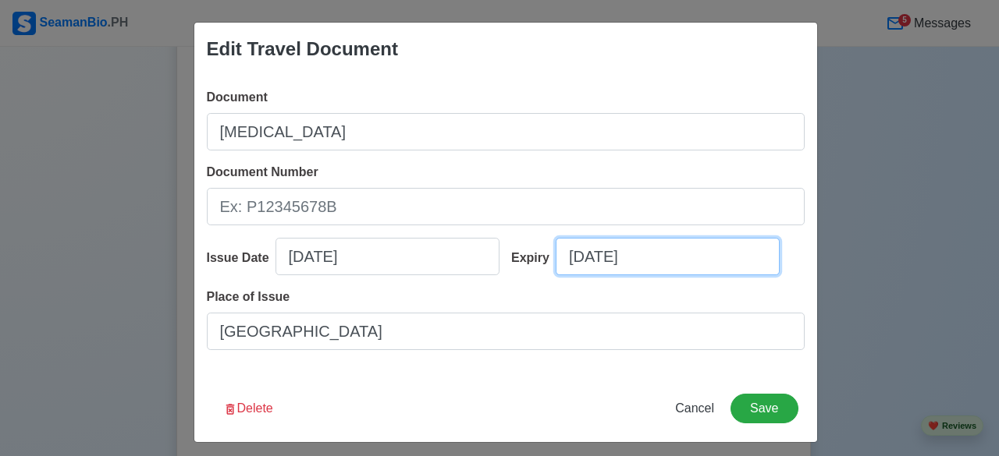
select select "****"
select select "*********"
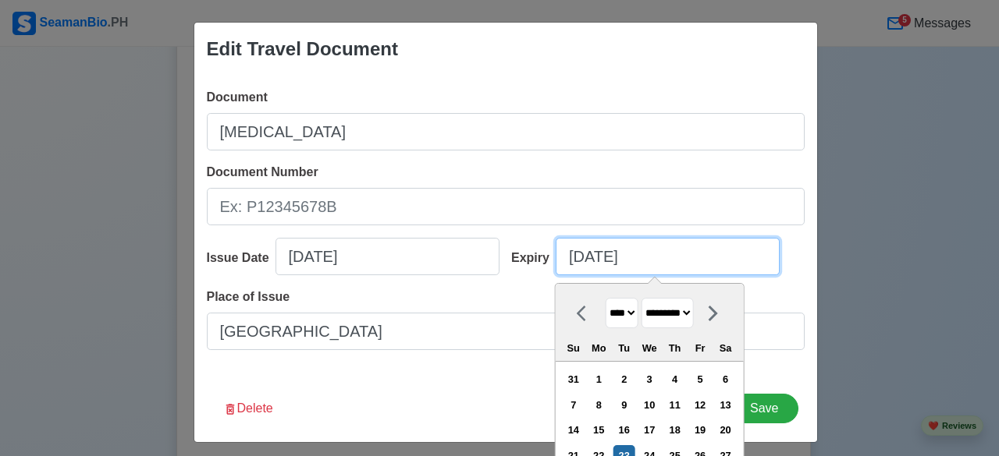
click at [674, 268] on input "09/23/2025" at bounding box center [668, 256] width 224 height 37
type input "0"
select select "****"
select select "*******"
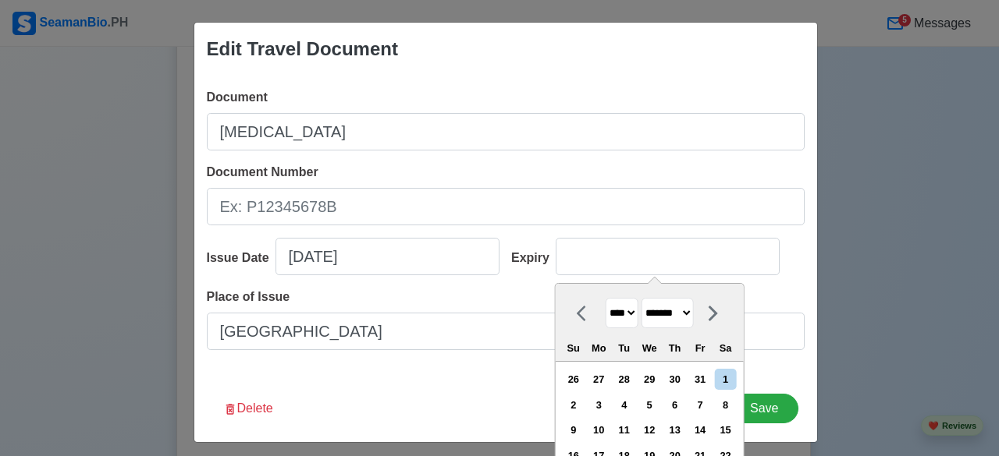
type input "09/23/2025"
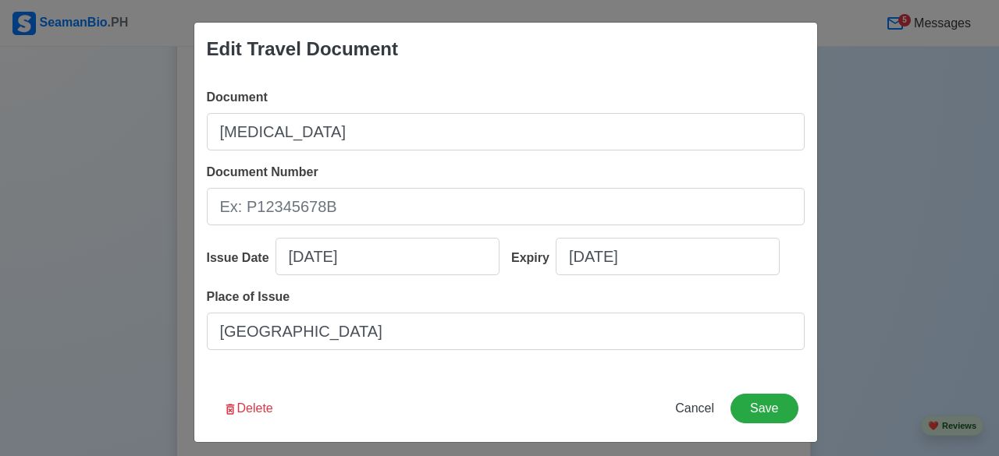
click at [465, 377] on div "Edit Travel Document Document Polio Document Number Issue Date 11/17/2020 Expir…" at bounding box center [505, 232] width 624 height 421
select select "****"
select select "*********"
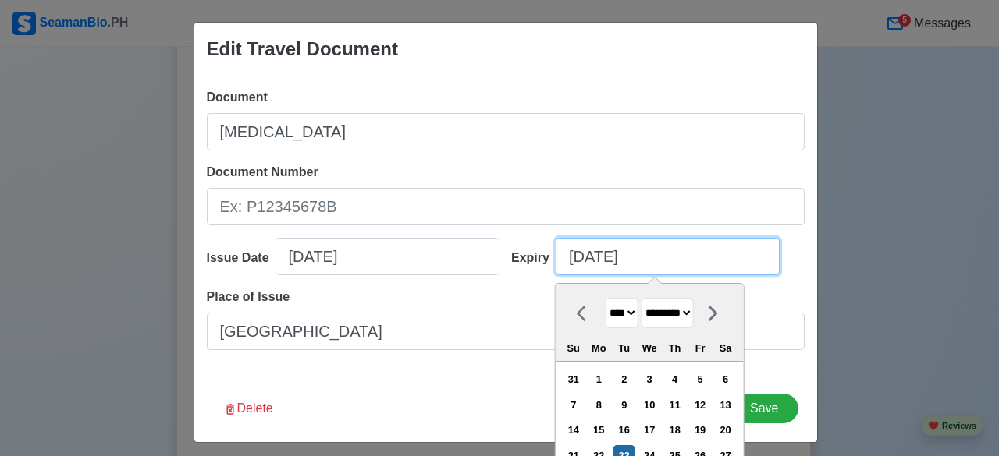
click at [674, 250] on input "09/23/2025" at bounding box center [668, 256] width 224 height 37
type input "09/"
select select "****"
type input "0"
select select "****"
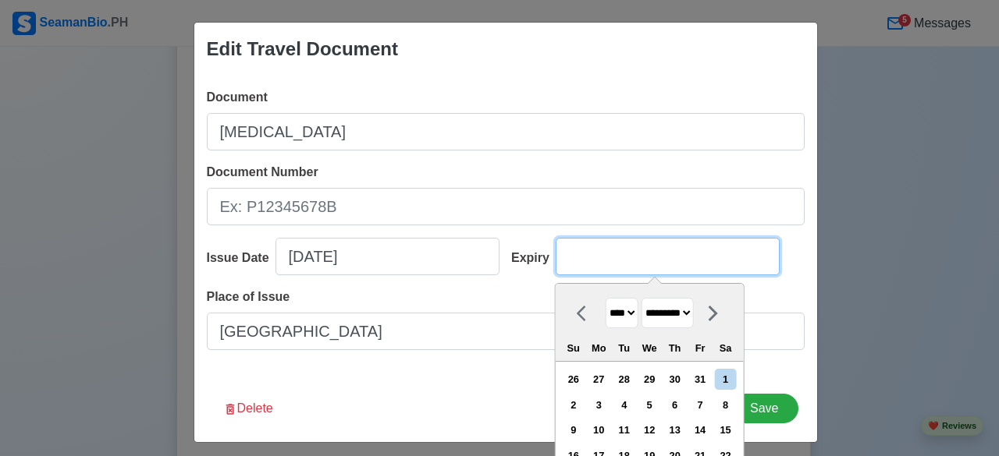
select select "*******"
type input "09/23/2025"
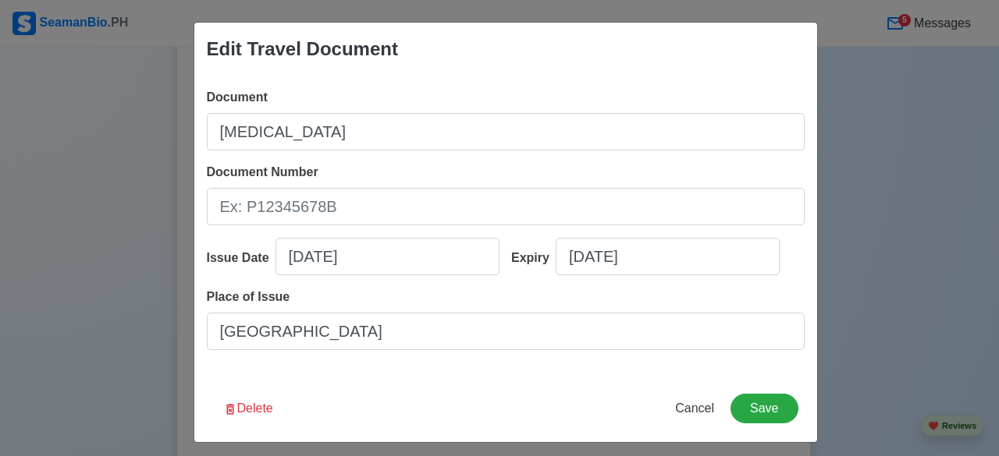
click at [786, 243] on div "Expiry 09/23/2025" at bounding box center [651, 263] width 305 height 50
select select "****"
select select "*********"
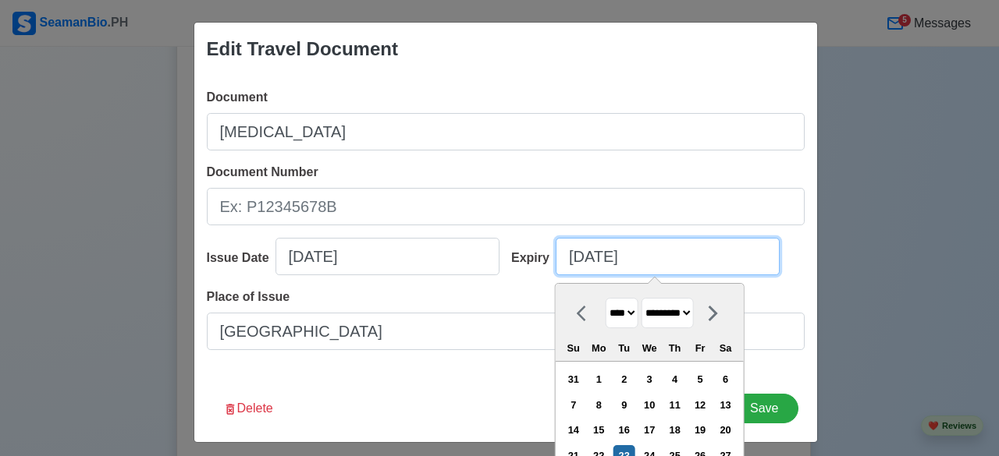
click at [579, 255] on input "09/23/2025" at bounding box center [668, 256] width 224 height 37
click at [648, 250] on input "09/23/2025" at bounding box center [668, 256] width 224 height 37
click at [838, 260] on div "Edit Travel Document Document Polio Document Number Issue Date 11/17/2020 Expir…" at bounding box center [499, 228] width 999 height 456
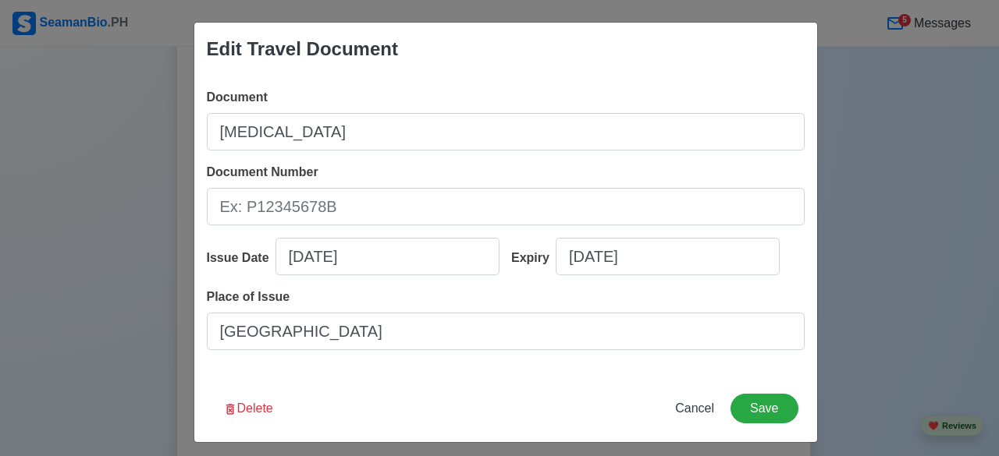
click at [765, 254] on div "Expiry 09/23/2025" at bounding box center [651, 263] width 305 height 50
click at [708, 269] on input "09/23/2025" at bounding box center [668, 256] width 224 height 37
select select "****"
select select "*********"
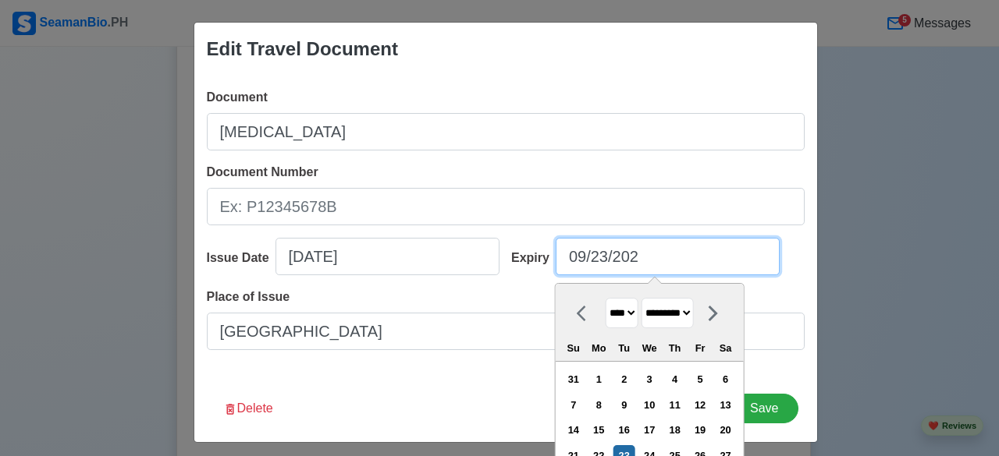
type input "09/23/20"
select select "****"
type input "09/23/2"
select select "****"
type input "09/23/"
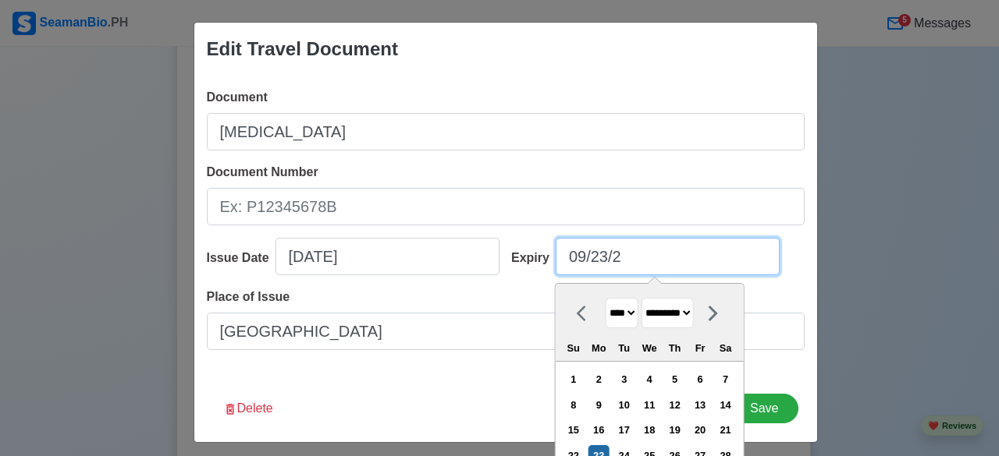
select select "****"
type input "0"
select select "****"
select select "*******"
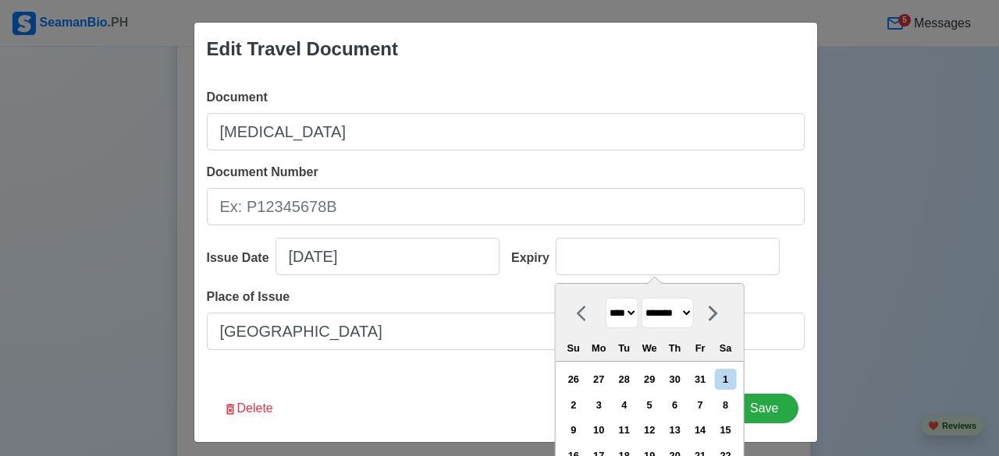
type input "09/23/2025"
click at [928, 246] on div "Edit Travel Document Document Polio Document Number Issue Date 11/17/2020 Expir…" at bounding box center [499, 228] width 999 height 456
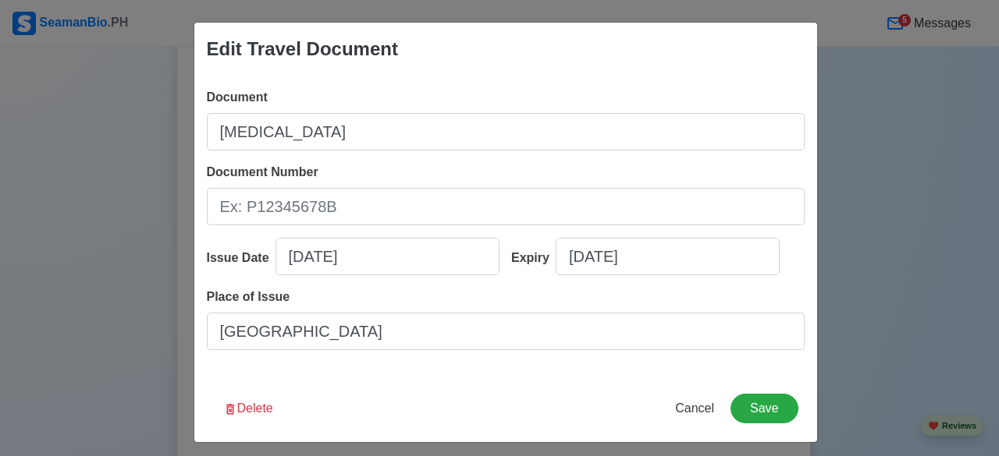
click at [598, 307] on div "Place of Issue MANILA" at bounding box center [506, 319] width 598 height 62
click at [651, 263] on input "09/23/2025" at bounding box center [668, 256] width 224 height 37
select select "****"
select select "*********"
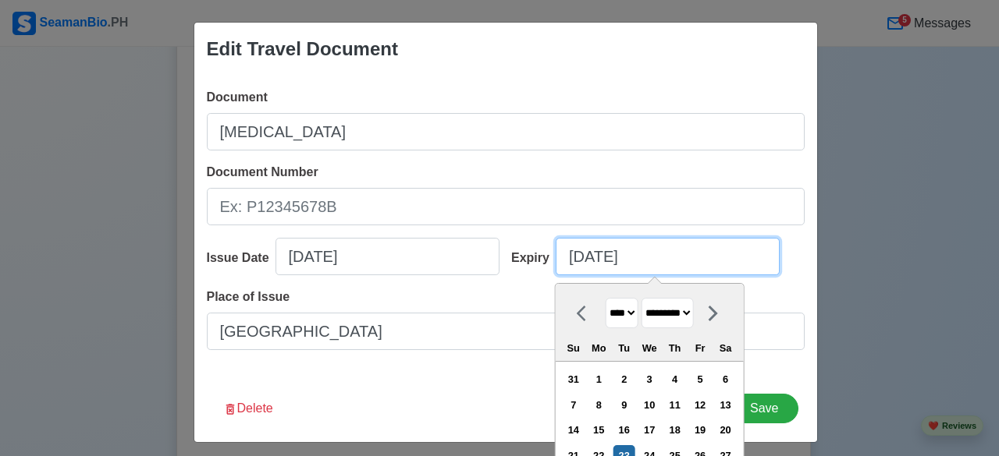
click at [651, 263] on input "09/23/2025" at bounding box center [668, 256] width 224 height 37
type input "09/23/20"
select select "****"
type input "09/23/2"
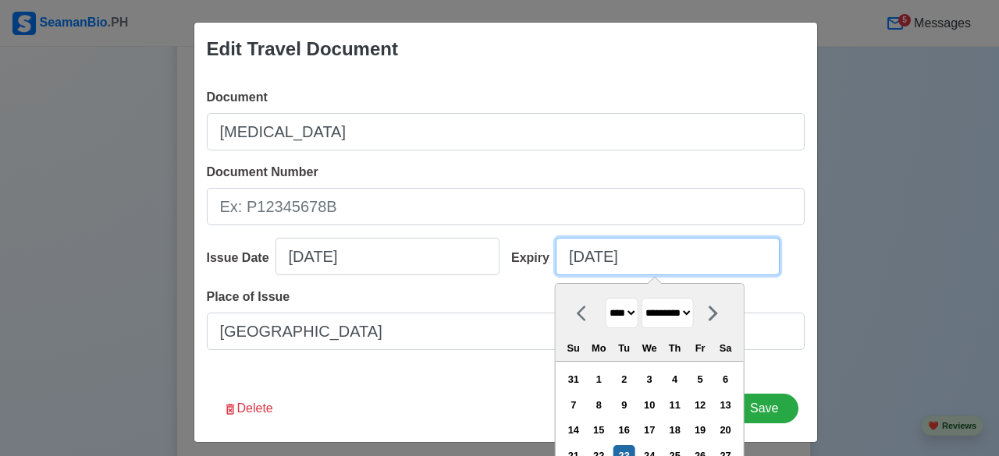
select select "****"
type input "09/23/"
select select "****"
type input "0"
select select "****"
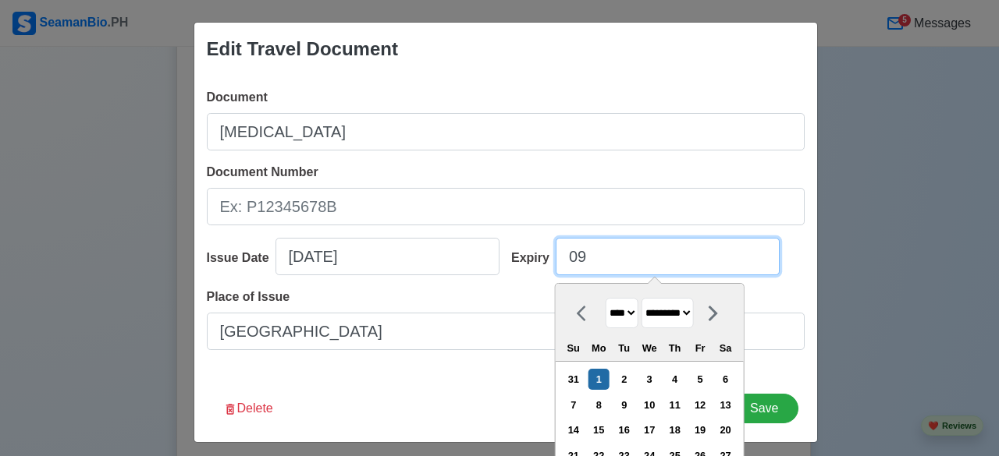
select select "*******"
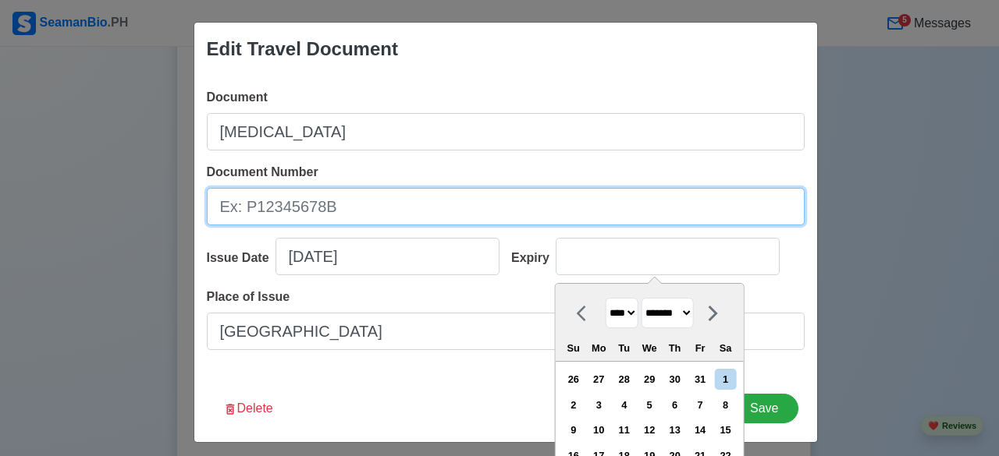
type input "09/23/2025"
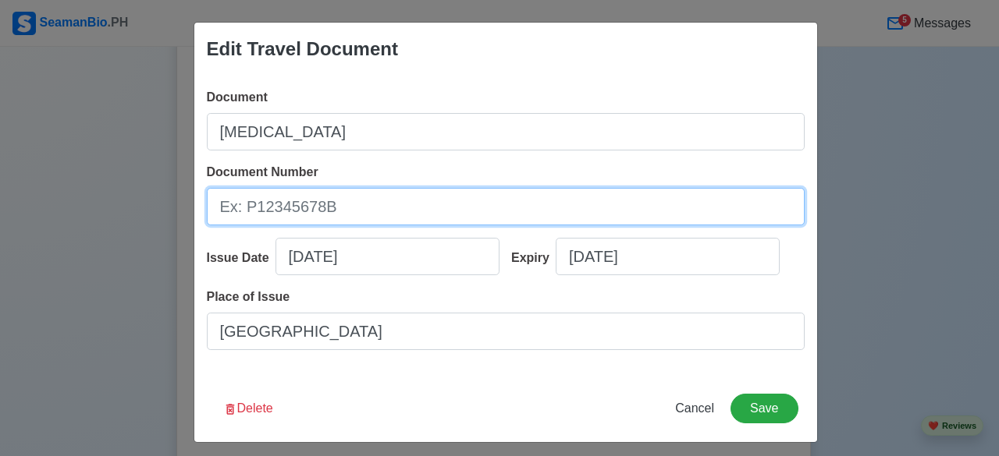
click at [405, 189] on input "Document Number" at bounding box center [506, 206] width 598 height 37
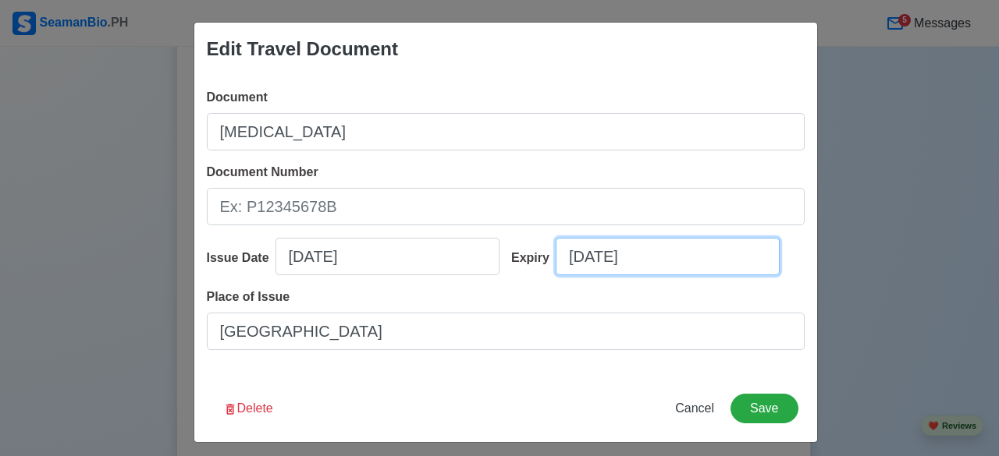
select select "****"
select select "*********"
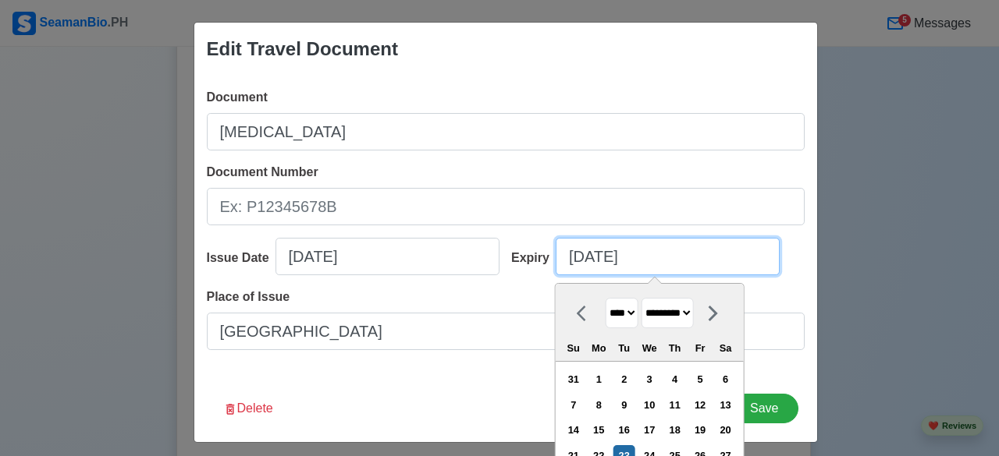
click at [659, 262] on input "09/23/2025" at bounding box center [668, 256] width 224 height 37
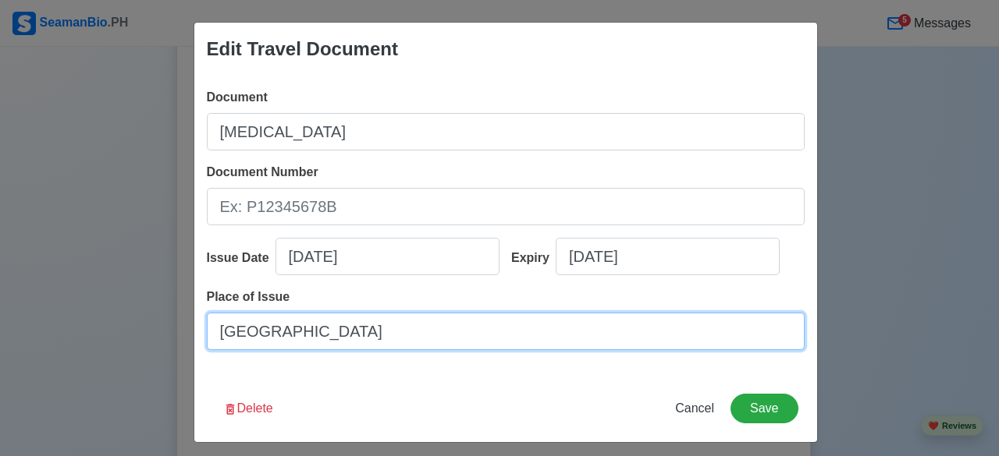
click at [449, 316] on input "[GEOGRAPHIC_DATA]" at bounding box center [506, 331] width 598 height 37
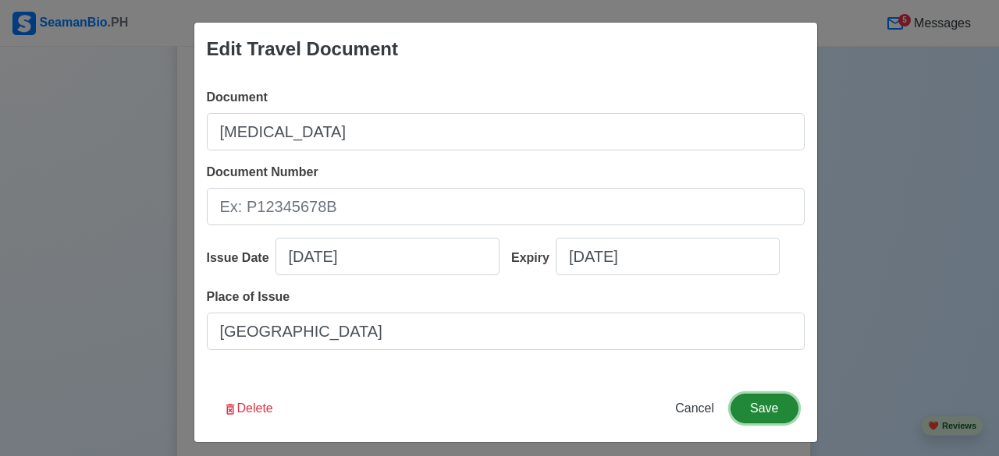
click at [760, 407] on button "Save" at bounding box center [763, 409] width 67 height 30
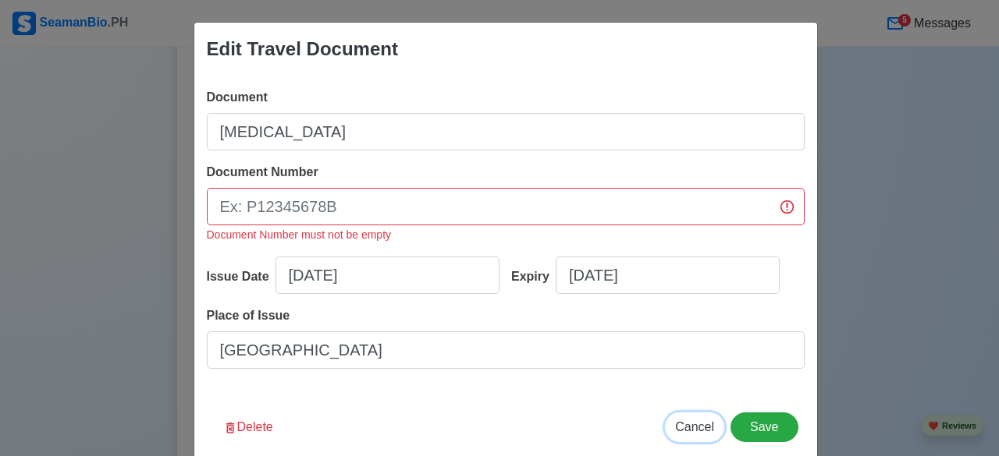
click at [690, 424] on span "Cancel" at bounding box center [694, 427] width 39 height 13
type input "09/23/2025"
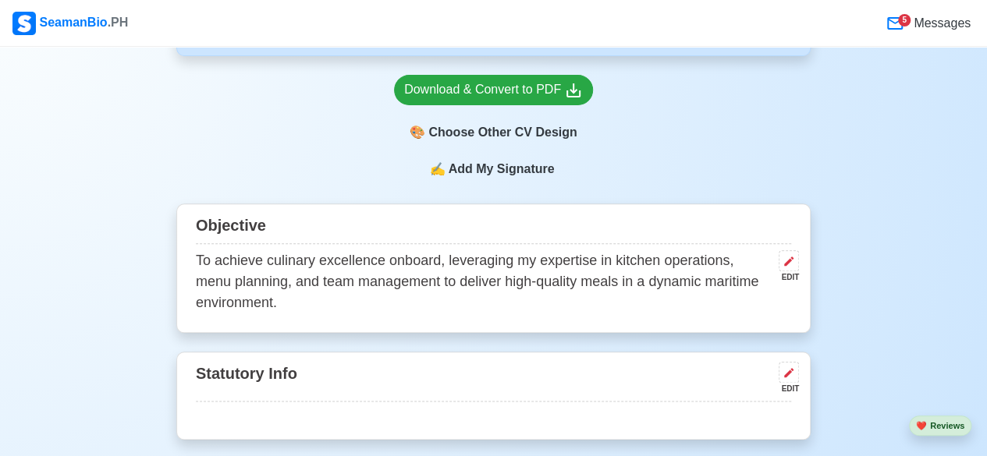
scroll to position [745, 0]
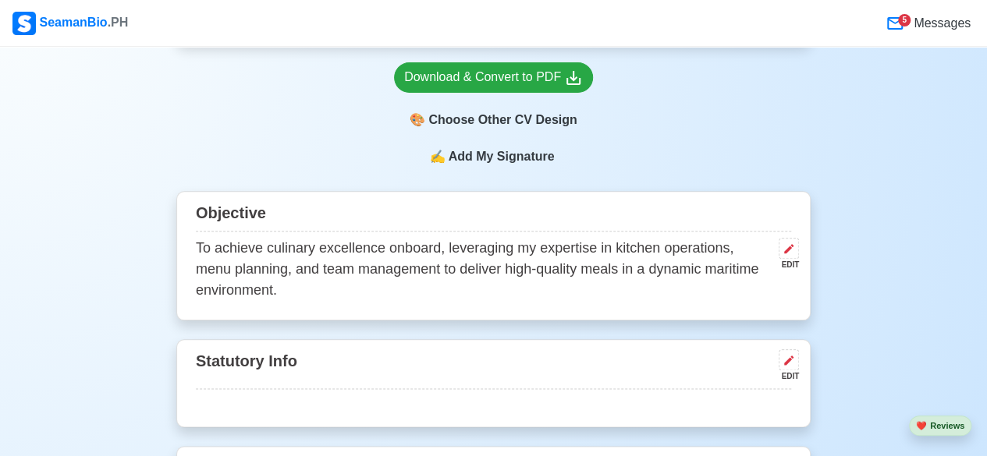
drag, startPoint x: 986, startPoint y: 96, endPoint x: 992, endPoint y: 90, distance: 8.8
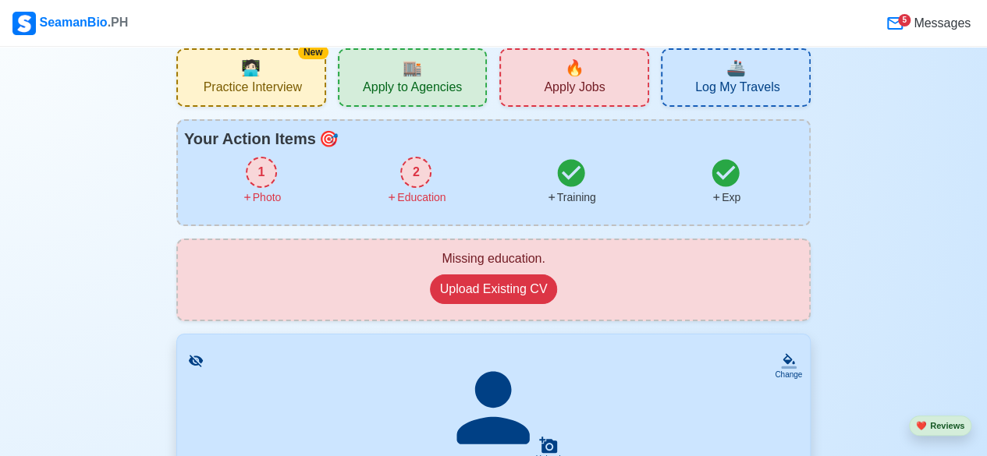
scroll to position [0, 0]
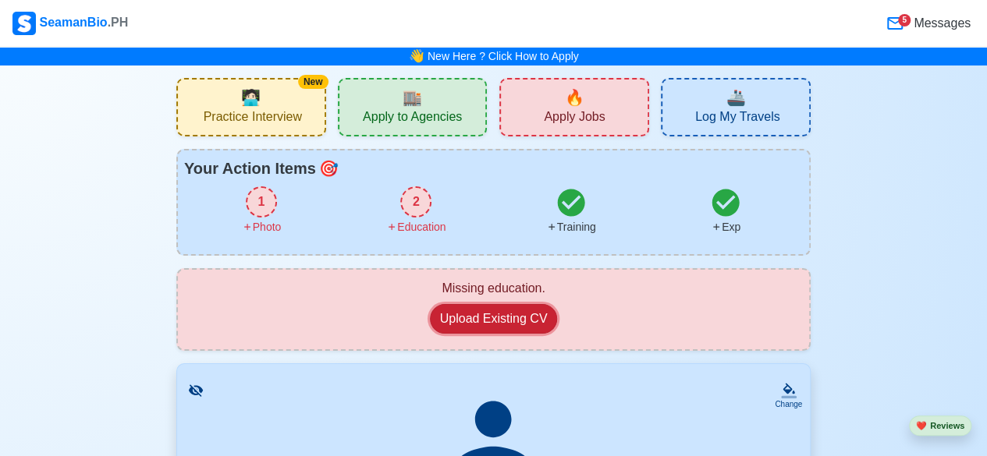
click at [508, 311] on button "Upload Existing CV" at bounding box center [494, 319] width 128 height 30
click at [583, 119] on span "Apply Jobs" at bounding box center [574, 119] width 61 height 20
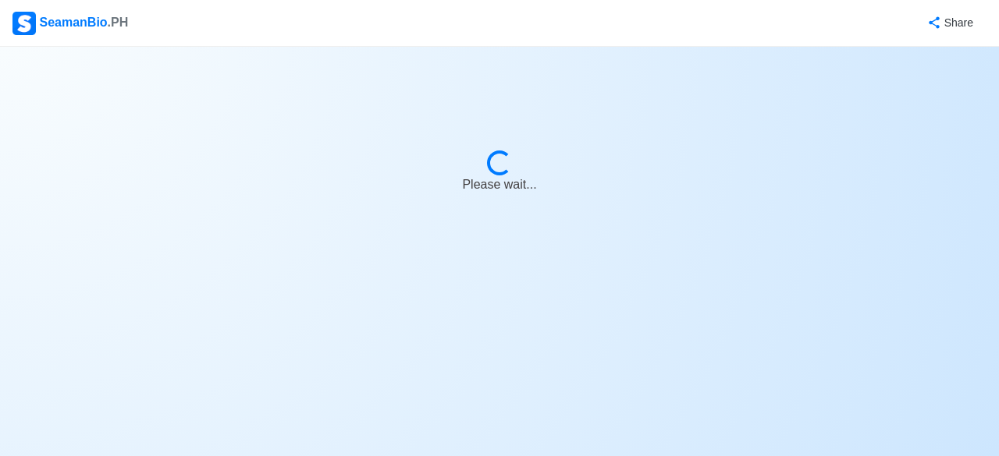
select select "Chief [PERSON_NAME]"
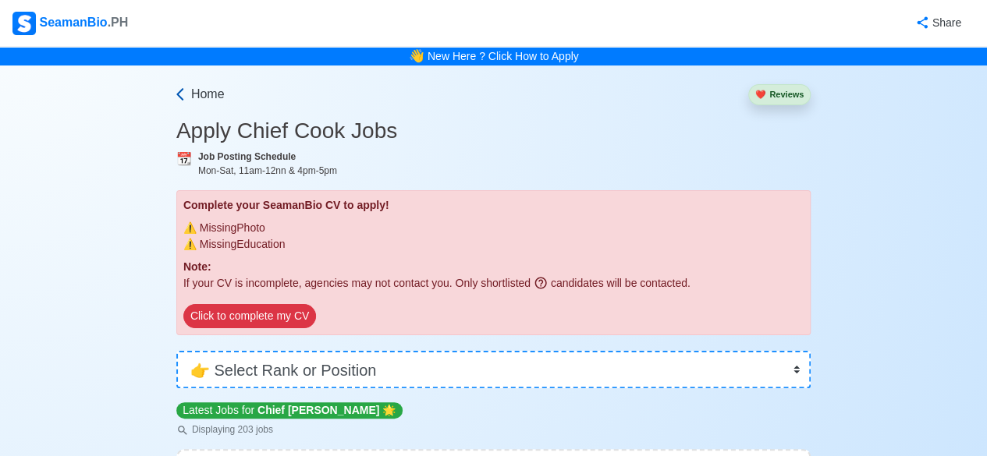
click at [186, 87] on icon at bounding box center [180, 95] width 16 height 16
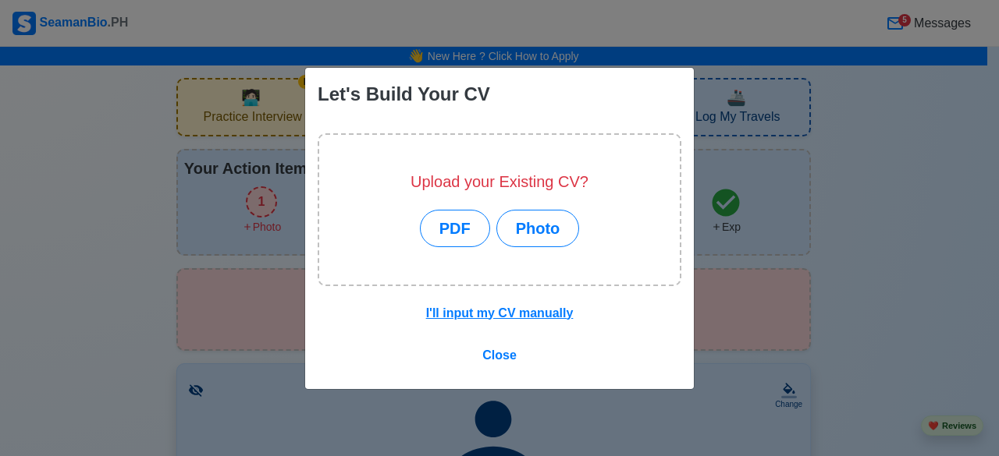
click at [885, 257] on div "Let's Build Your CV Upload your Existing CV? PDF Photo I'll input my CV manuall…" at bounding box center [499, 228] width 999 height 456
click at [500, 360] on span "Close" at bounding box center [499, 355] width 34 height 13
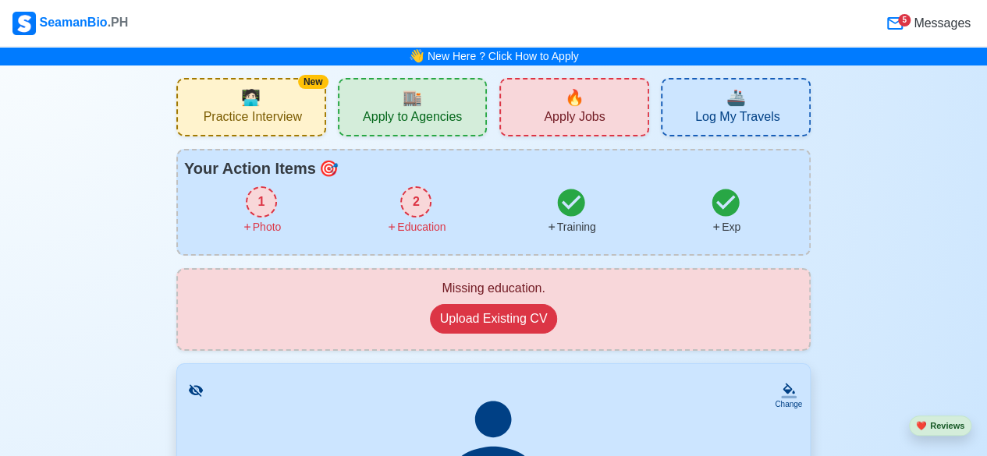
click at [422, 202] on div "2" at bounding box center [415, 201] width 31 height 31
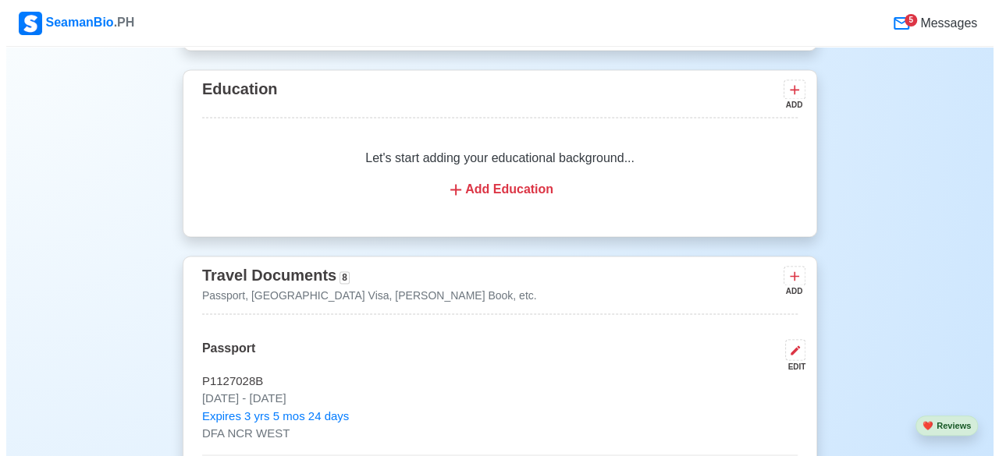
scroll to position [1126, 0]
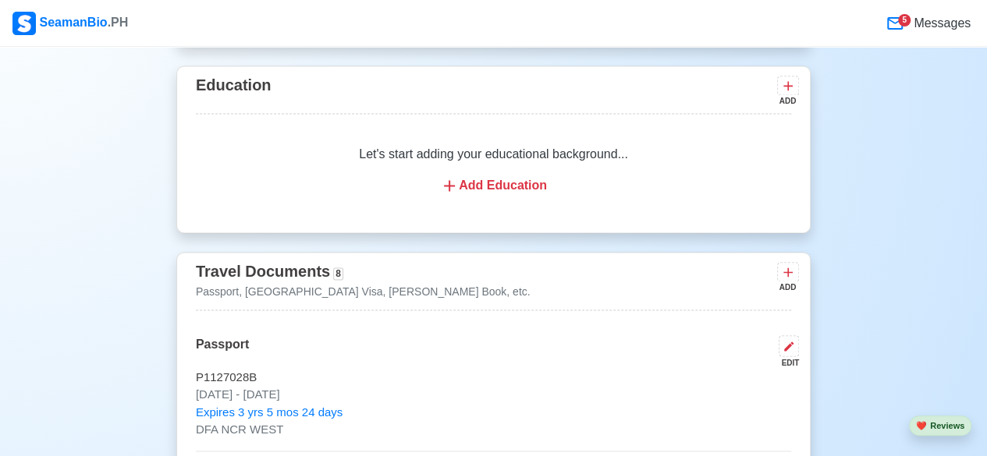
click at [506, 186] on div "Add Education" at bounding box center [494, 185] width 558 height 19
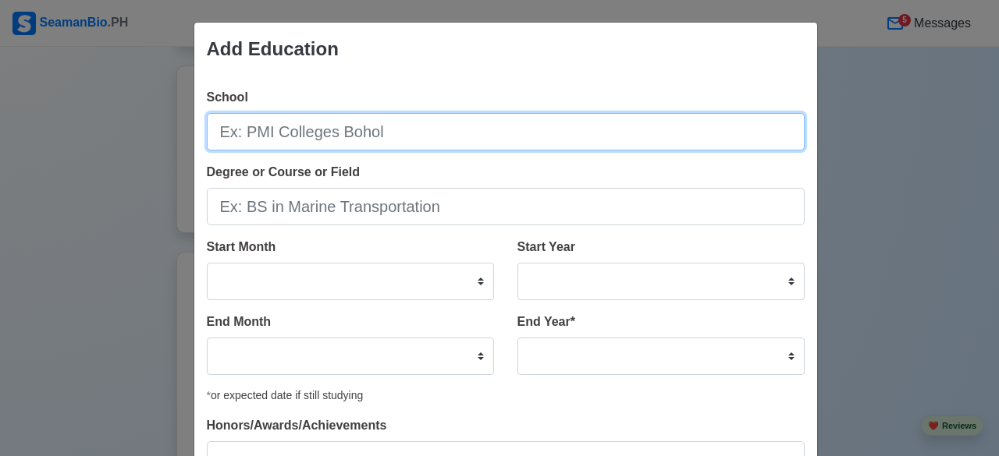
click at [481, 138] on input "School" at bounding box center [506, 131] width 598 height 37
type input "PMMS"
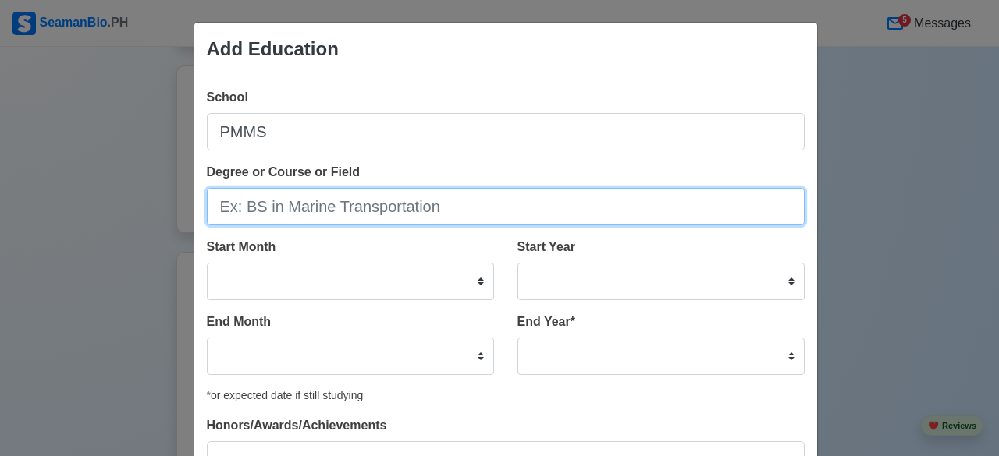
click at [349, 221] on input "Degree or Course or Field" at bounding box center [506, 206] width 598 height 37
type input "BS"
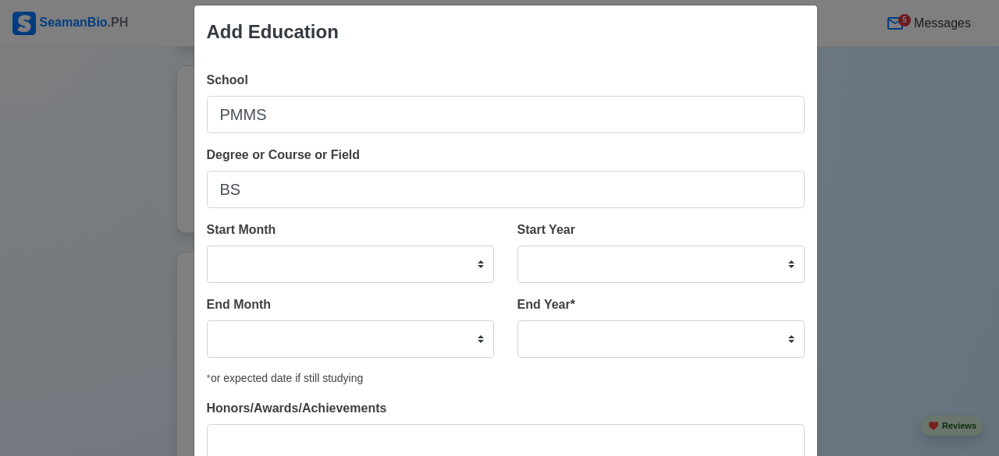
scroll to position [0, 0]
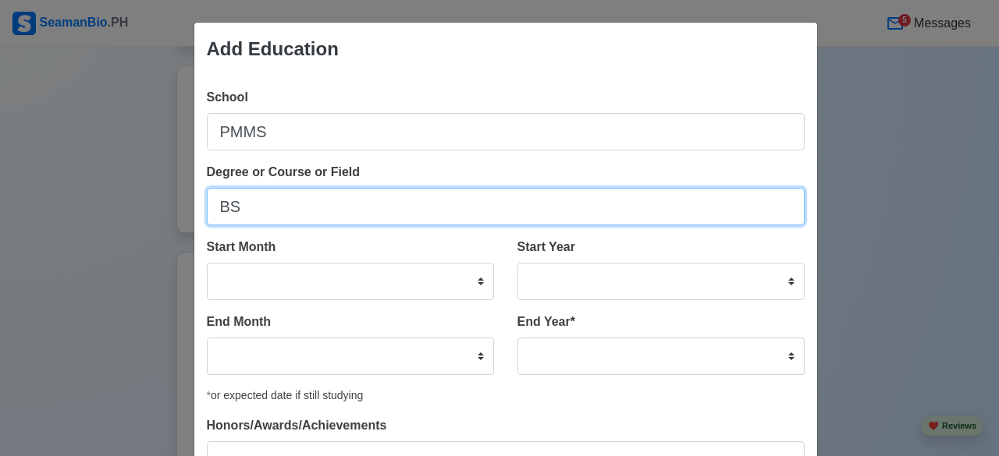
click at [354, 218] on input "BS" at bounding box center [506, 206] width 598 height 37
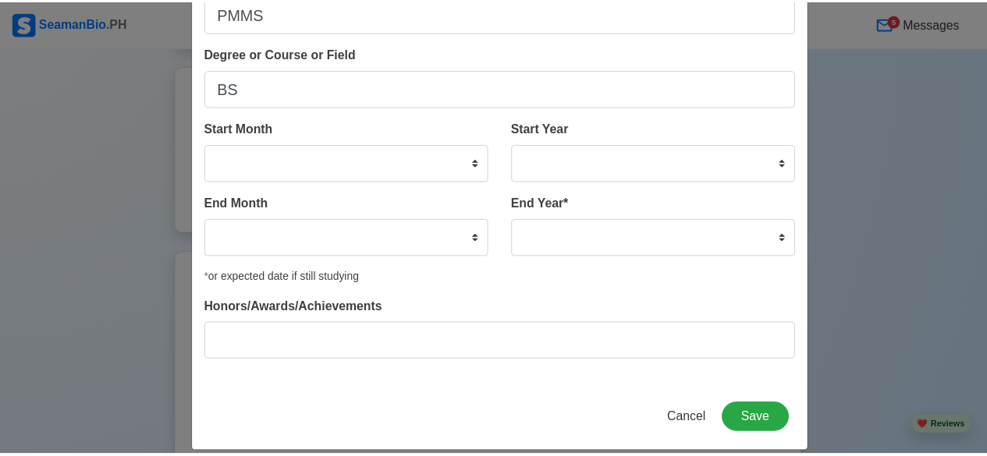
scroll to position [136, 0]
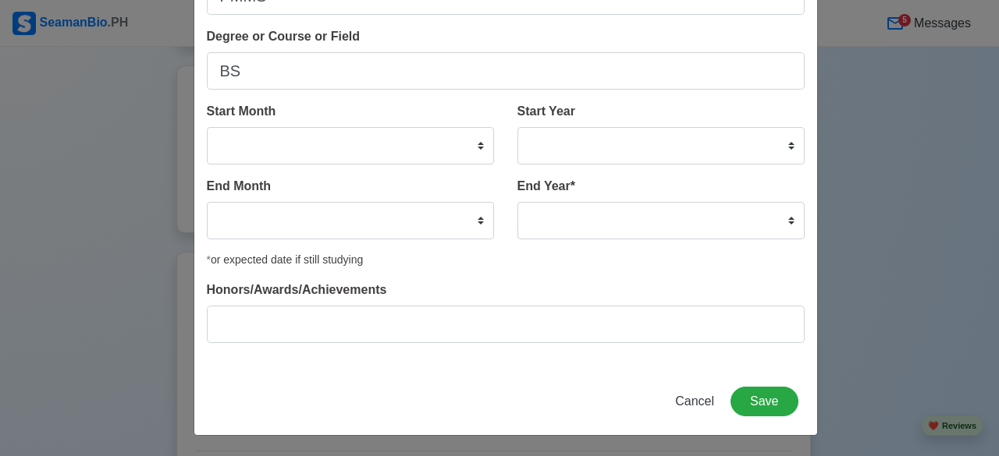
click at [888, 293] on div "Add Education School PMMS Degree or Course or Field BS Start Month January Febr…" at bounding box center [499, 228] width 999 height 456
click at [698, 410] on button "Cancel" at bounding box center [694, 402] width 59 height 30
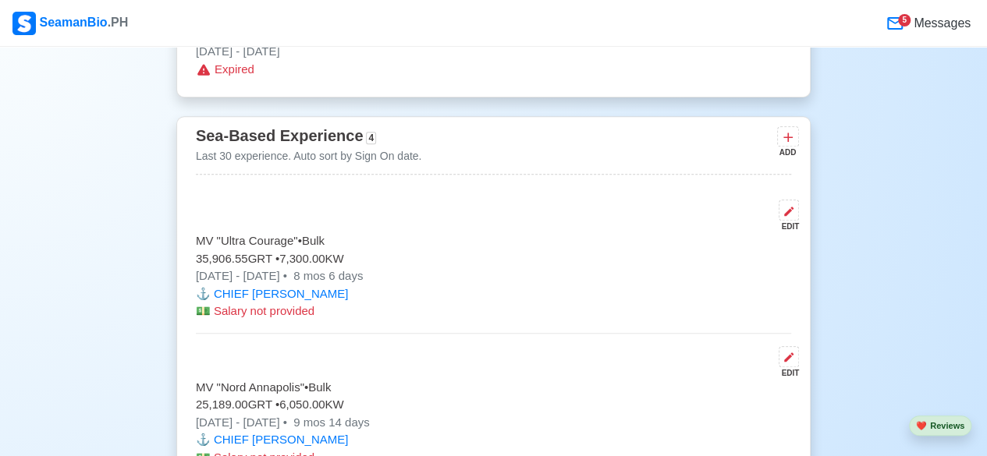
scroll to position [3510, 0]
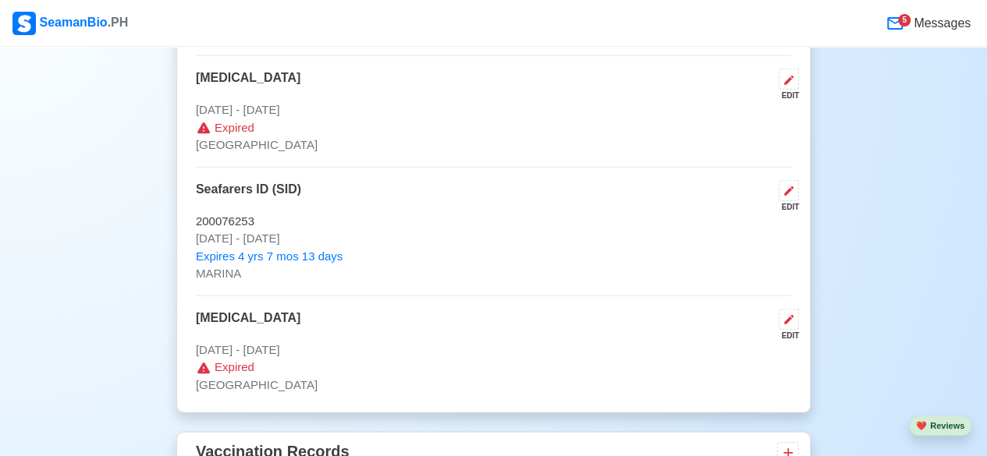
scroll to position [1977, 0]
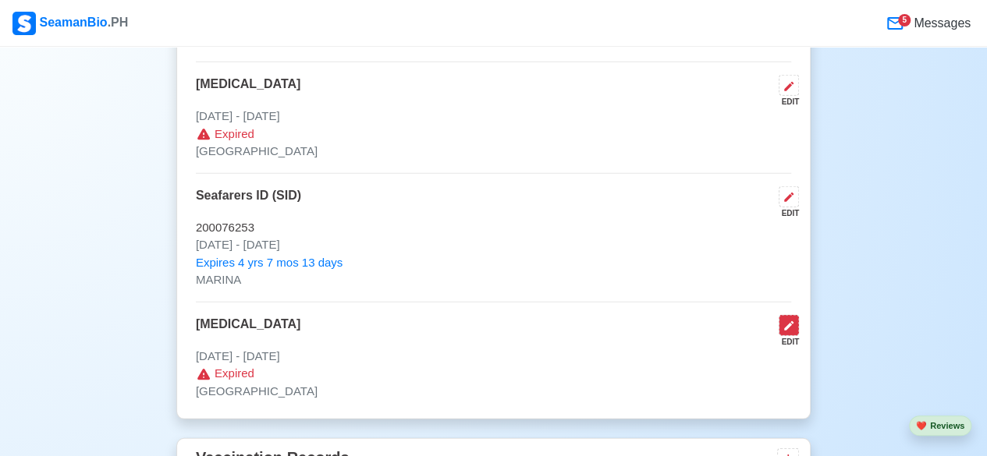
click at [791, 321] on icon at bounding box center [788, 325] width 9 height 9
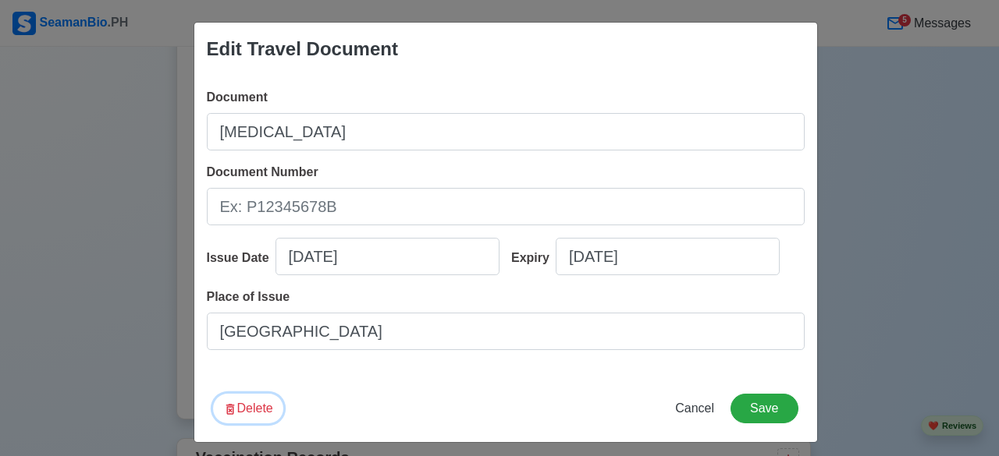
click at [254, 403] on button "Delete" at bounding box center [248, 409] width 70 height 30
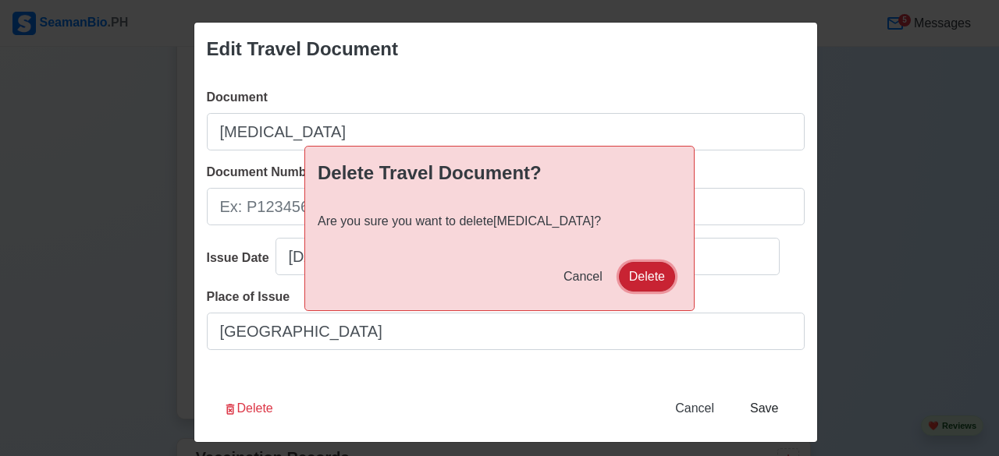
click at [673, 272] on button "Delete" at bounding box center [647, 277] width 56 height 30
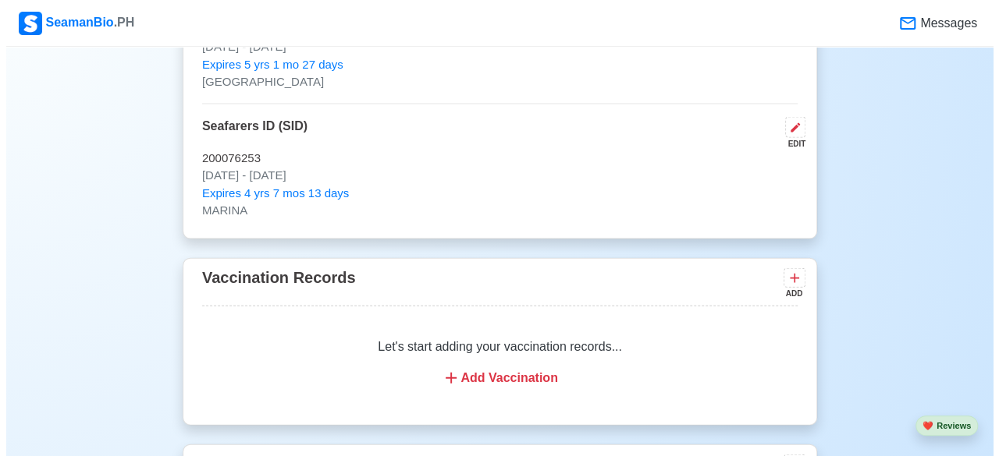
scroll to position [1574, 0]
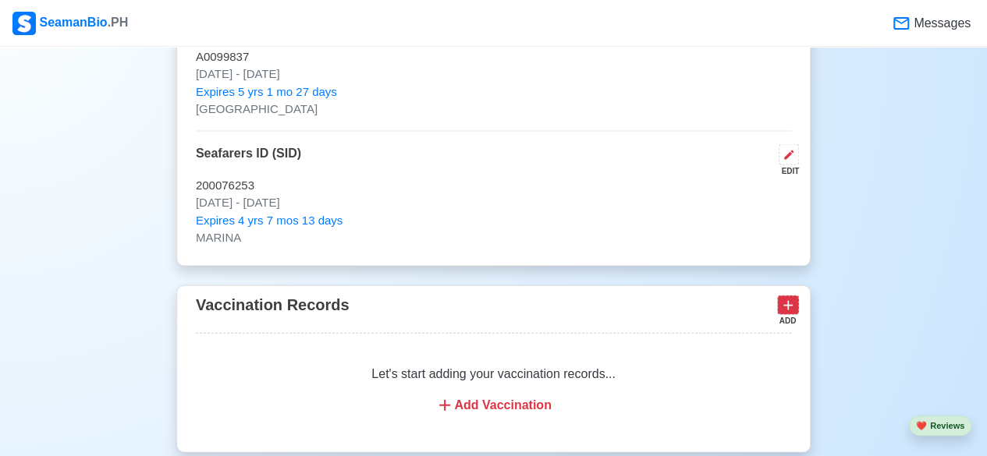
click at [791, 296] on button at bounding box center [788, 306] width 22 height 20
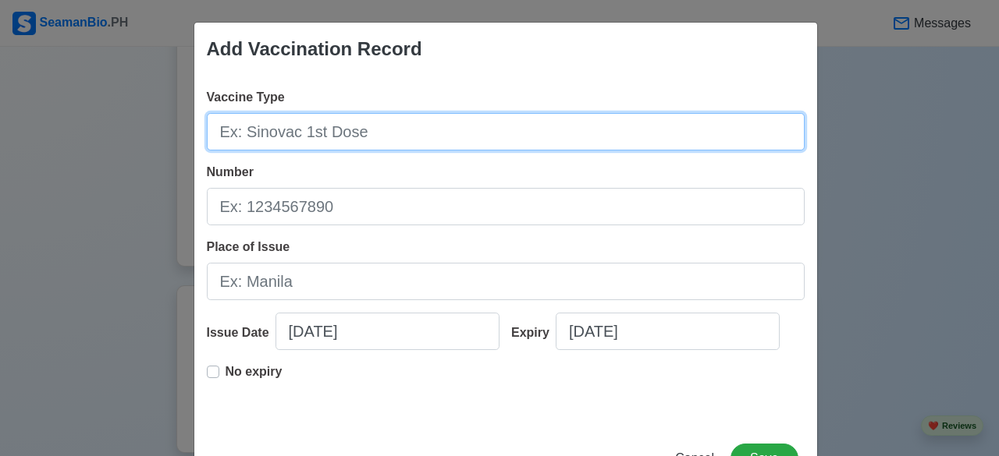
click at [399, 133] on input "Vaccine Type" at bounding box center [506, 131] width 598 height 37
type input "[MEDICAL_DATA]"
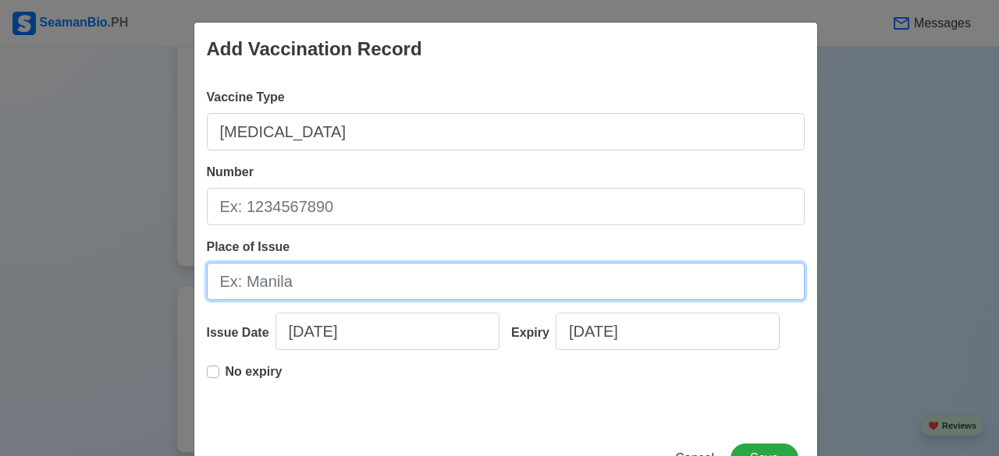
click at [356, 275] on input "Place of Issue" at bounding box center [506, 281] width 598 height 37
type input "[GEOGRAPHIC_DATA]"
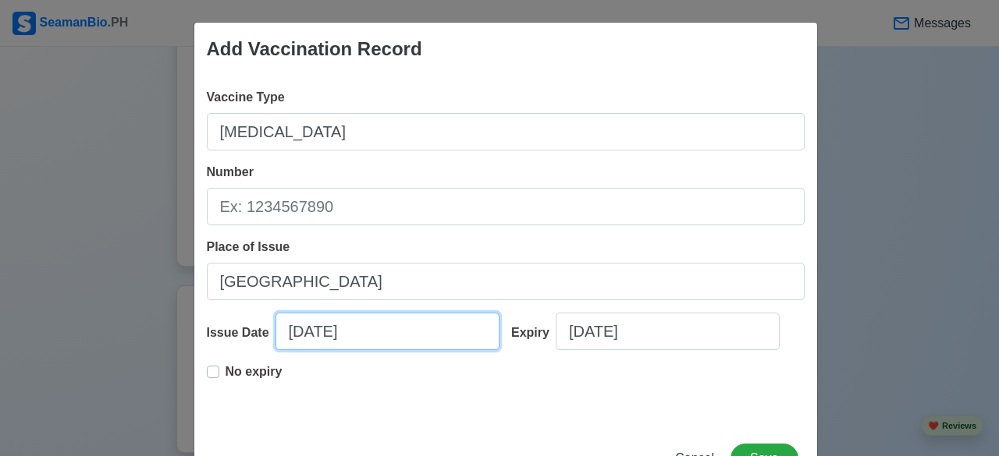
select select "****"
select select "*********"
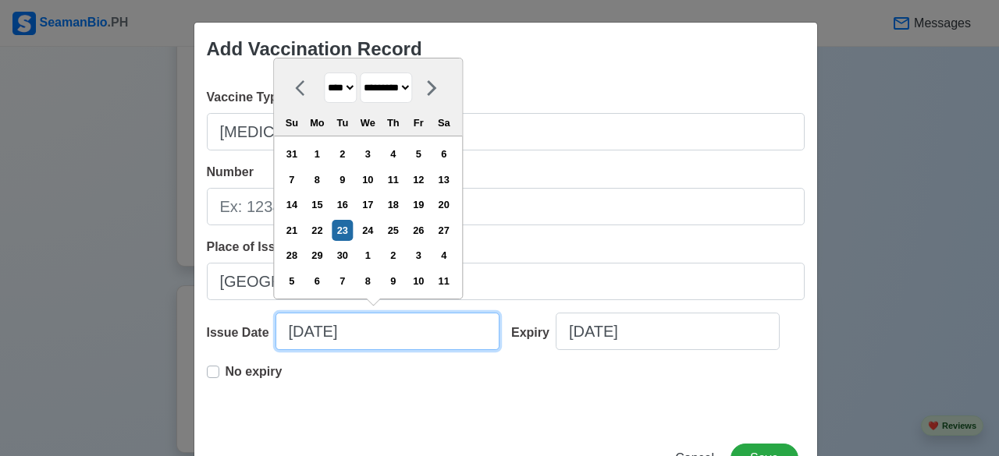
click at [377, 333] on input "09/23/2025" at bounding box center [387, 331] width 224 height 37
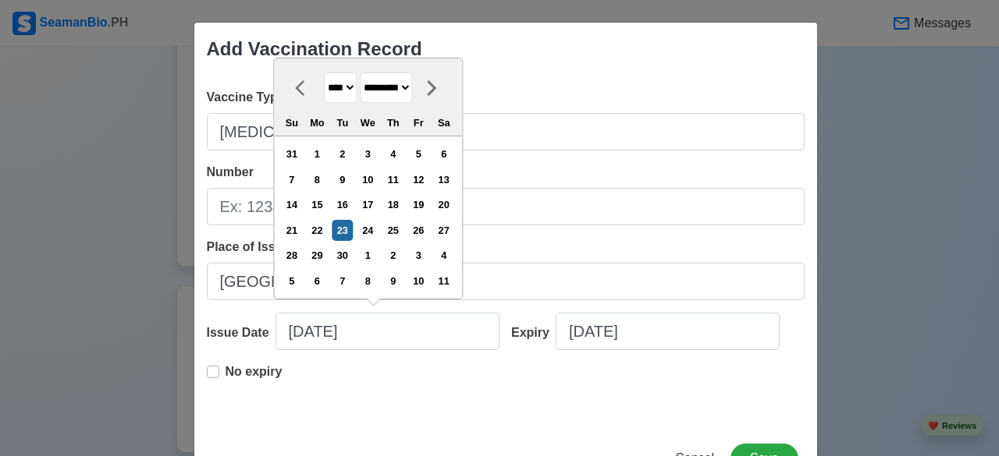
click at [392, 88] on select "******* ******** ***** ***** *** **** **** ****** ********* ******* ******** **…" at bounding box center [386, 88] width 52 height 30
click at [332, 91] on select "**** **** **** **** **** **** **** **** **** **** **** **** **** **** **** ****…" at bounding box center [340, 88] width 33 height 30
select select "****"
click at [324, 74] on select "**** **** **** **** **** **** **** **** **** **** **** **** **** **** **** ****…" at bounding box center [340, 88] width 33 height 30
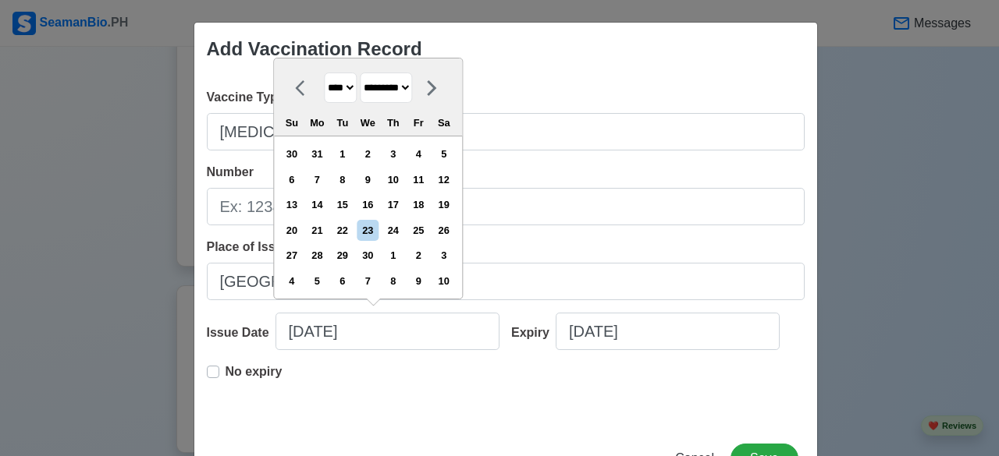
click at [403, 91] on select "******* ******** ***** ***** *** **** **** ****** ********* ******* ******** **…" at bounding box center [386, 88] width 52 height 30
select select "******"
click at [360, 73] on select "******* ******** ***** ***** *** **** **** ****** ********* ******* ******** **…" at bounding box center [386, 88] width 52 height 30
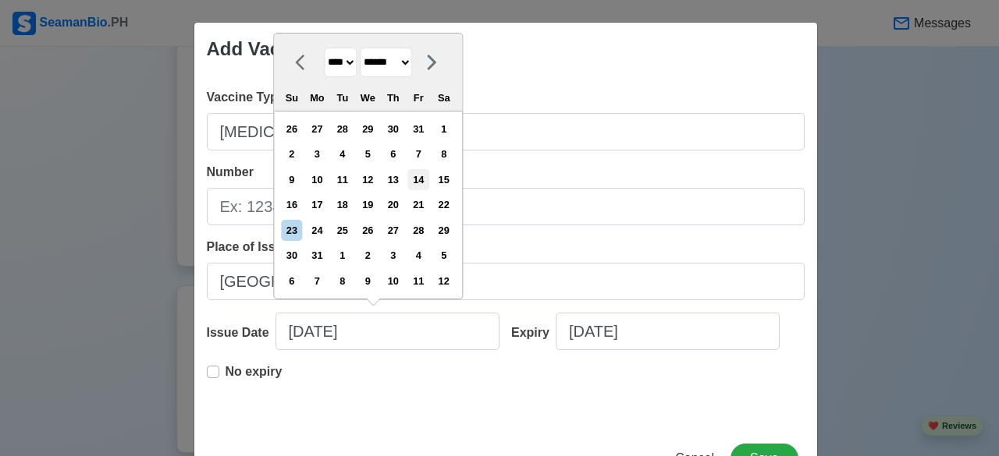
click at [412, 174] on div "14" at bounding box center [418, 179] width 21 height 21
type input "08/14/2015"
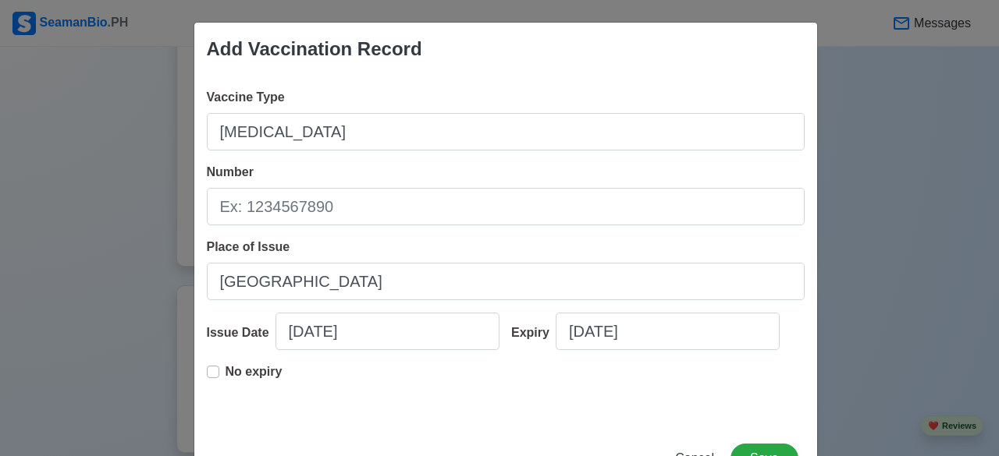
click at [225, 367] on label "No expiry" at bounding box center [253, 378] width 57 height 31
type input "08/14/2015"
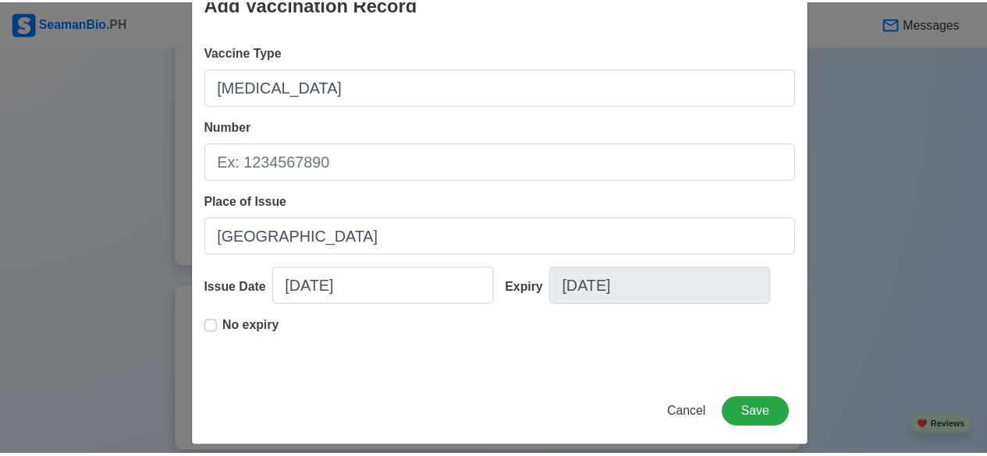
scroll to position [57, 0]
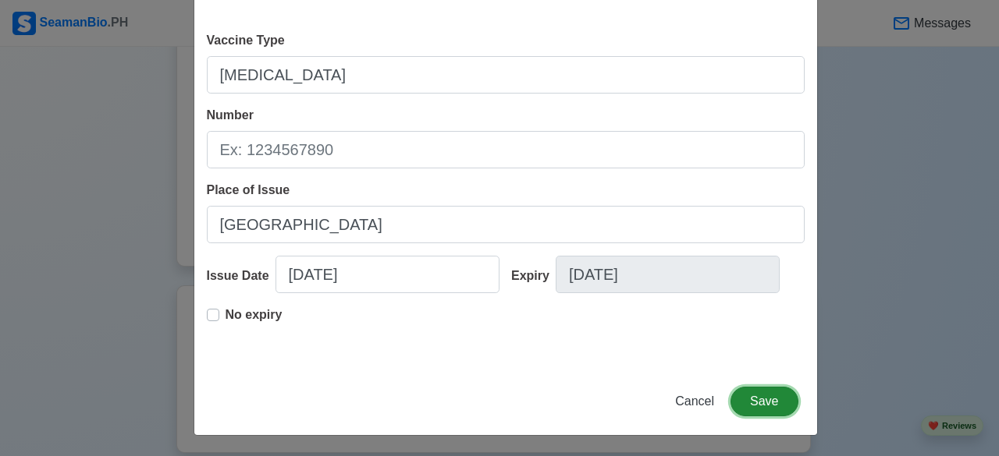
click at [765, 396] on button "Save" at bounding box center [763, 402] width 67 height 30
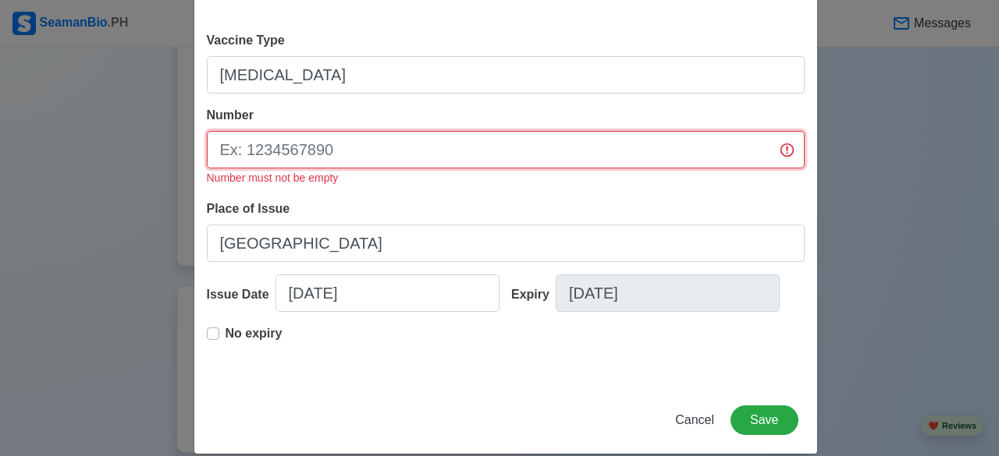
click at [782, 157] on input "Number" at bounding box center [506, 149] width 598 height 37
type input "N/A"
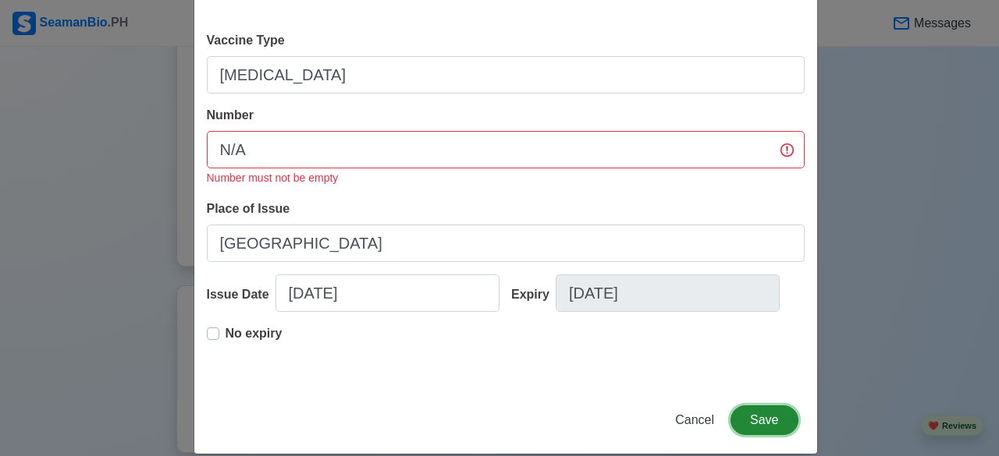
click at [768, 427] on button "Save" at bounding box center [763, 421] width 67 height 30
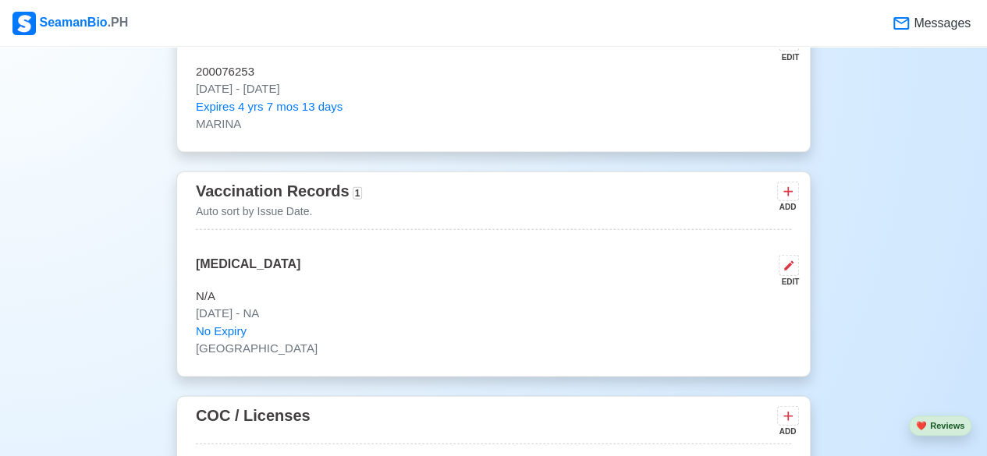
scroll to position [1699, 0]
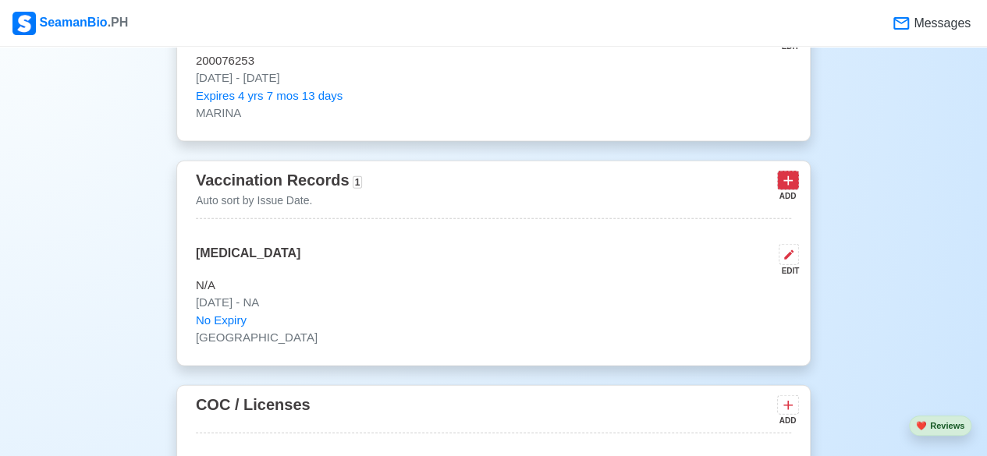
click at [787, 179] on icon at bounding box center [787, 180] width 9 height 9
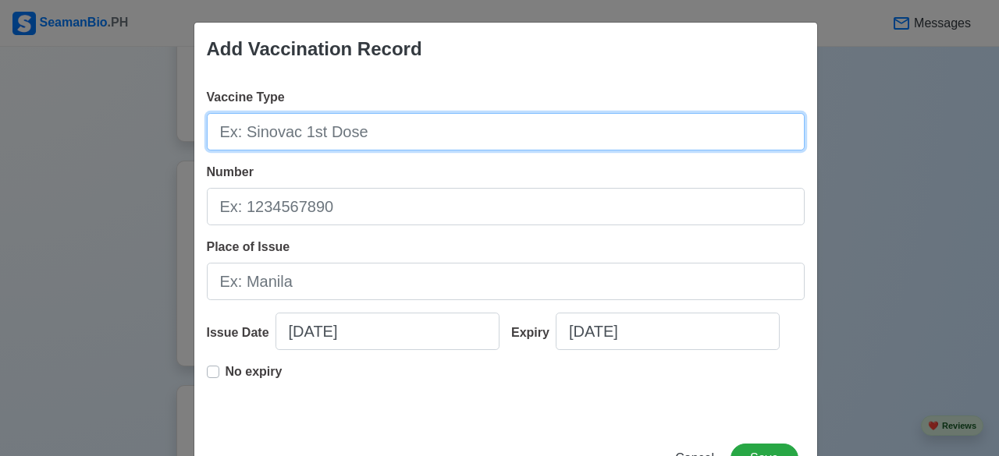
click at [616, 122] on input "Vaccine Type" at bounding box center [506, 131] width 598 height 37
type input "[MEDICAL_DATA]"
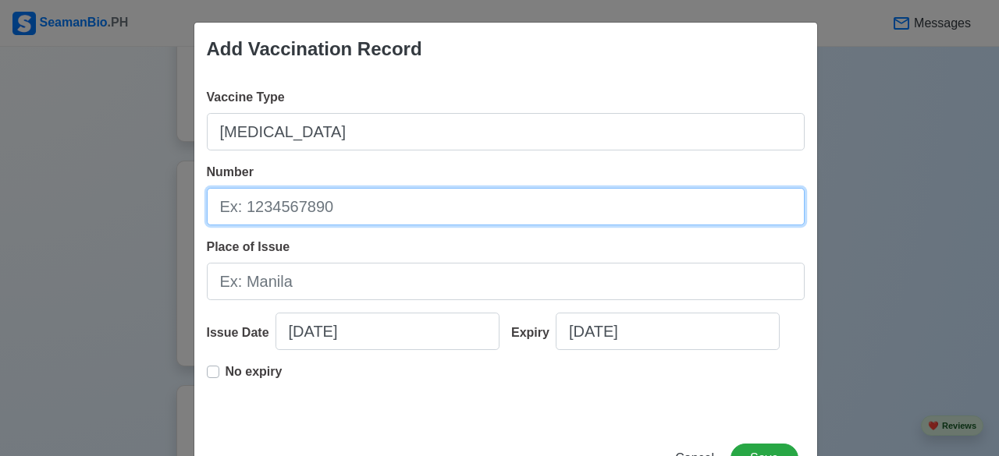
click at [665, 212] on input "Number" at bounding box center [506, 206] width 598 height 37
type input "N/A"
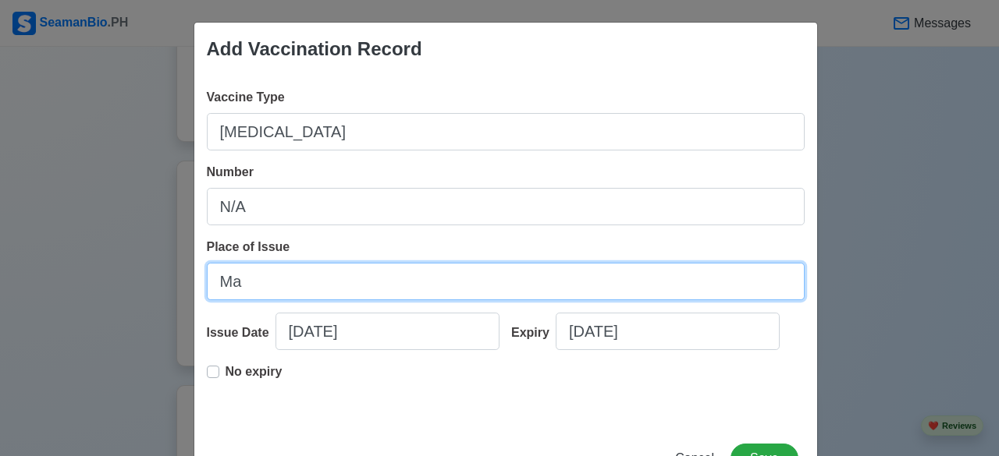
type input "[GEOGRAPHIC_DATA]"
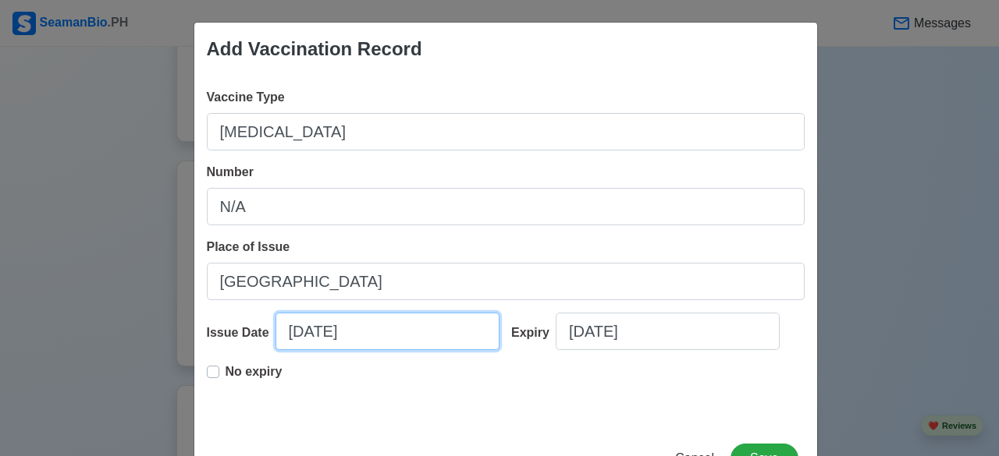
select select "****"
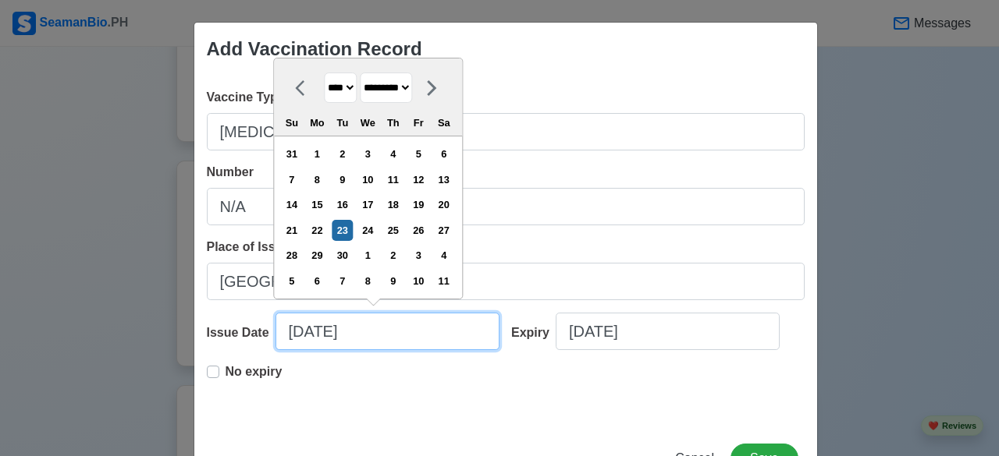
click at [401, 332] on input "09/23/2025" at bounding box center [387, 331] width 224 height 37
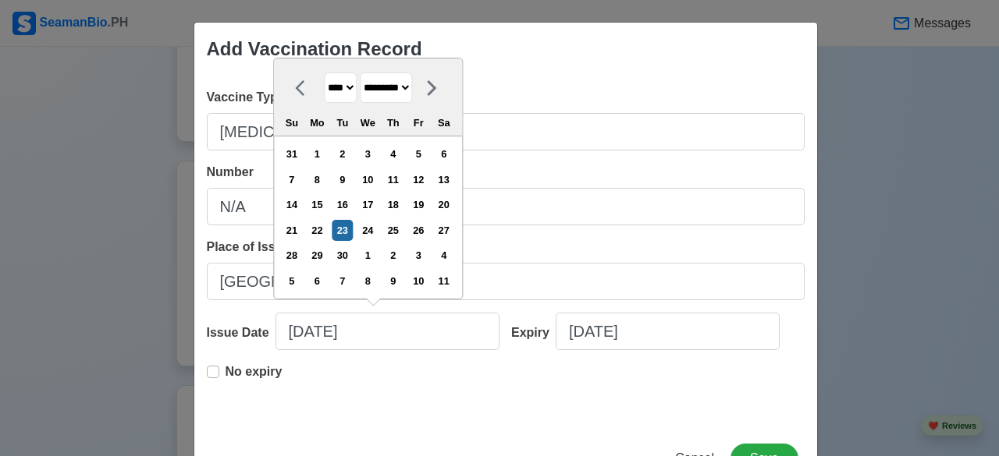
click at [399, 97] on select "******* ******** ***** ***** *** **** **** ****** ********* ******* ******** **…" at bounding box center [386, 88] width 52 height 30
select select "********"
click at [360, 73] on select "******* ******** ***** ***** *** **** **** ****** ********* ******* ******** **…" at bounding box center [386, 88] width 52 height 30
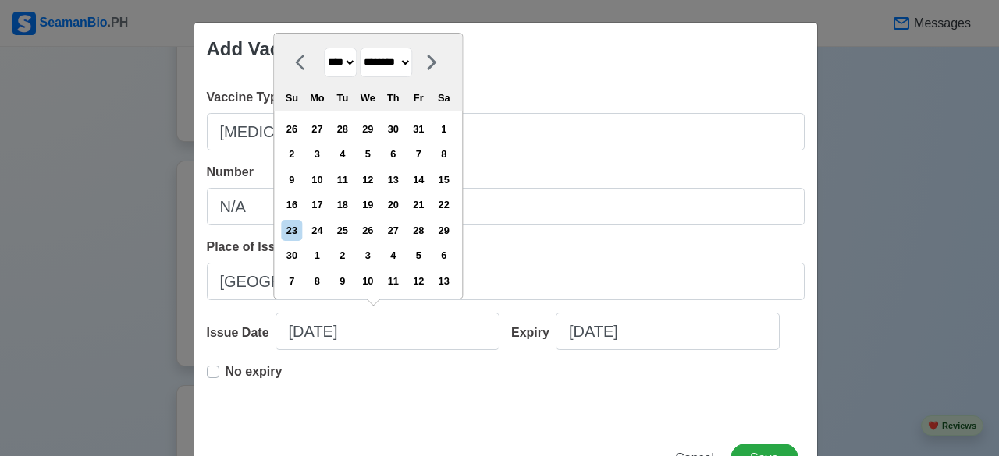
click at [343, 59] on select "**** **** **** **** **** **** **** **** **** **** **** **** **** **** **** ****…" at bounding box center [340, 63] width 33 height 30
select select "****"
click at [324, 74] on select "**** **** **** **** **** **** **** **** **** **** **** **** **** **** **** ****…" at bounding box center [340, 63] width 33 height 30
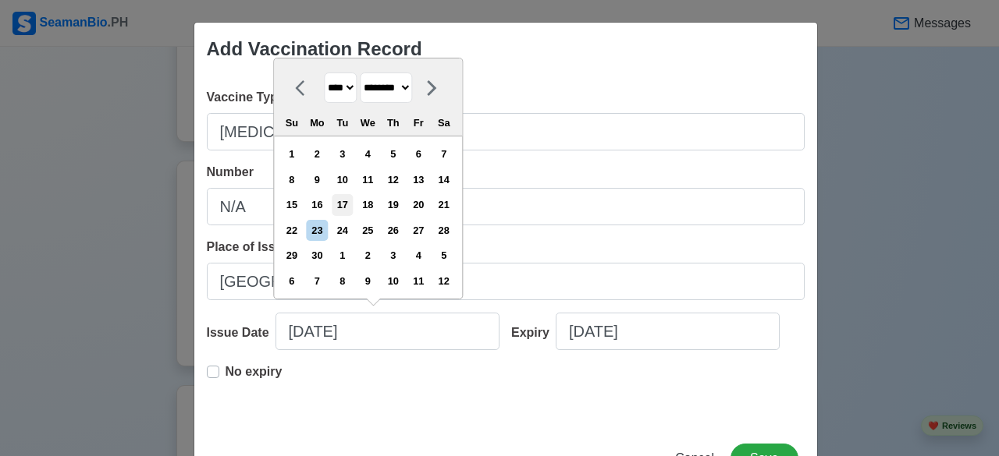
click at [346, 204] on div "17" at bounding box center [342, 204] width 21 height 21
type input "11/17/2020"
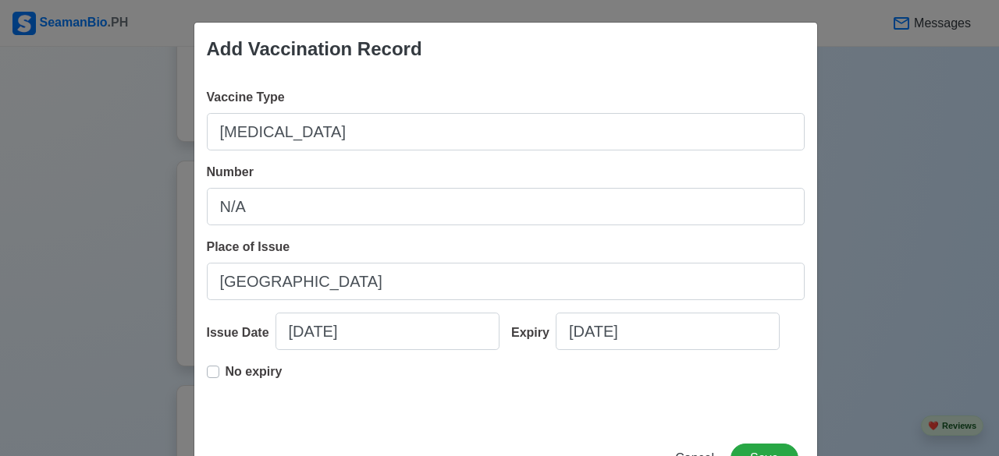
click at [225, 374] on label "No expiry" at bounding box center [253, 378] width 57 height 31
type input "11/17/2020"
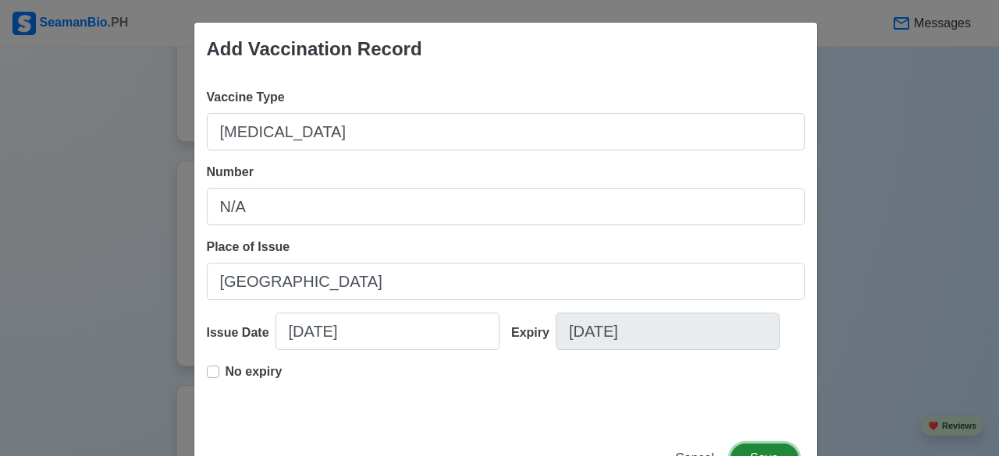
click at [754, 449] on button "Save" at bounding box center [763, 459] width 67 height 30
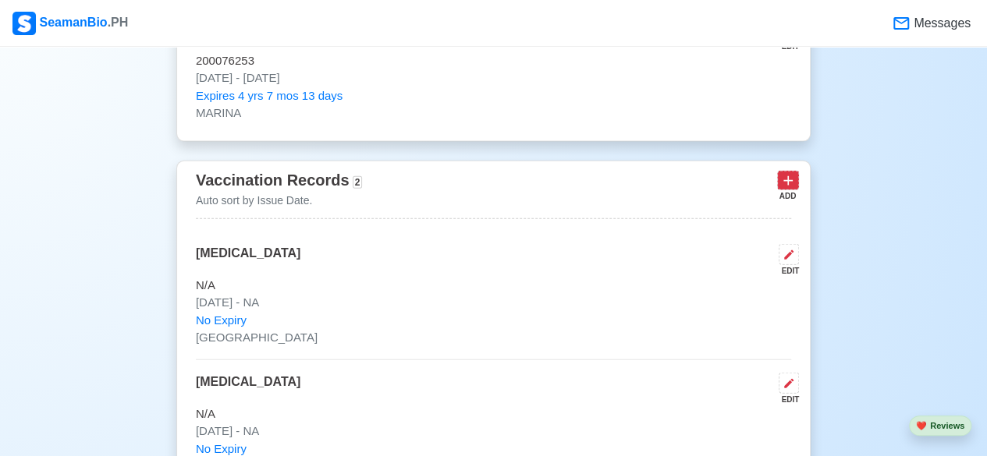
click at [787, 173] on icon at bounding box center [788, 181] width 16 height 16
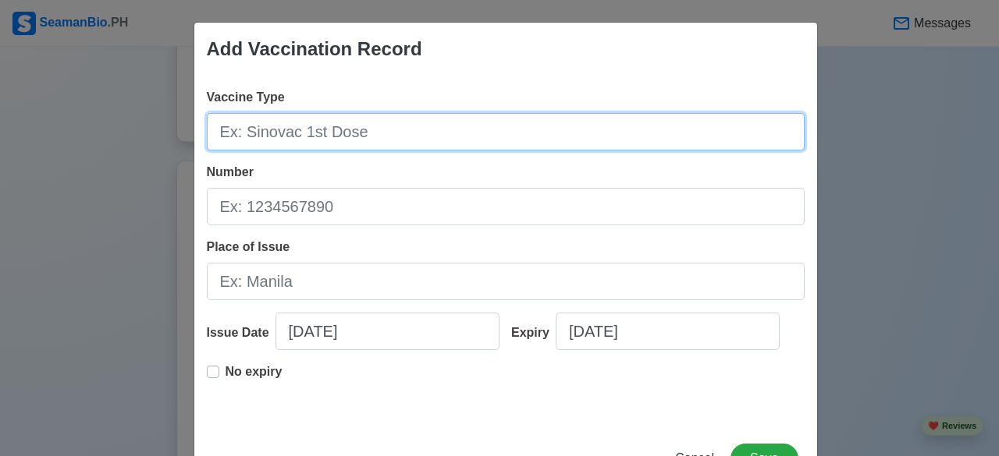
click at [424, 130] on input "Vaccine Type" at bounding box center [506, 131] width 598 height 37
type input "[MEDICAL_DATA][PERSON_NAME] 1st Dose"
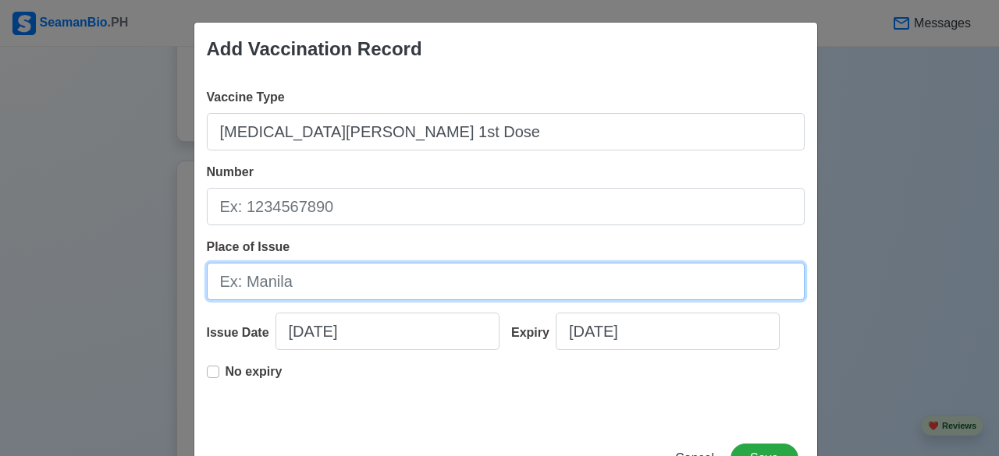
click at [311, 285] on input "Place of Issue" at bounding box center [506, 281] width 598 height 37
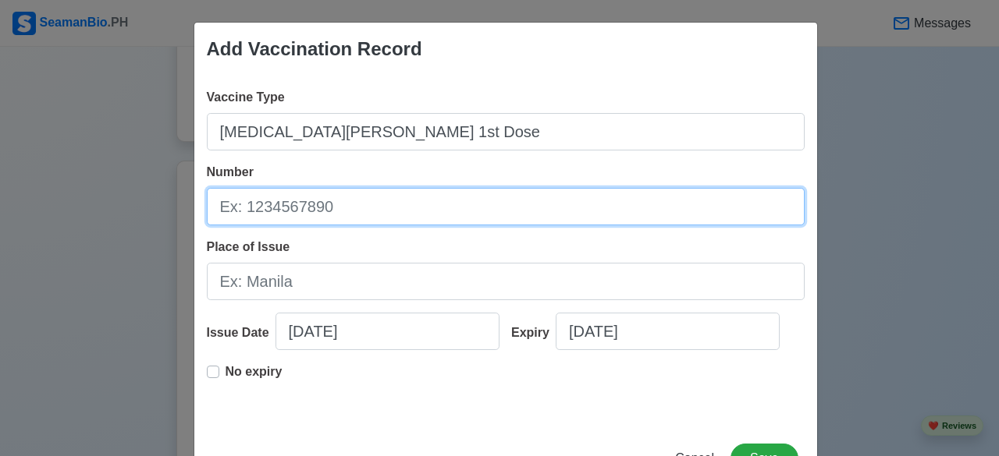
click at [348, 200] on input "Number" at bounding box center [506, 206] width 598 height 37
type input "N/A"
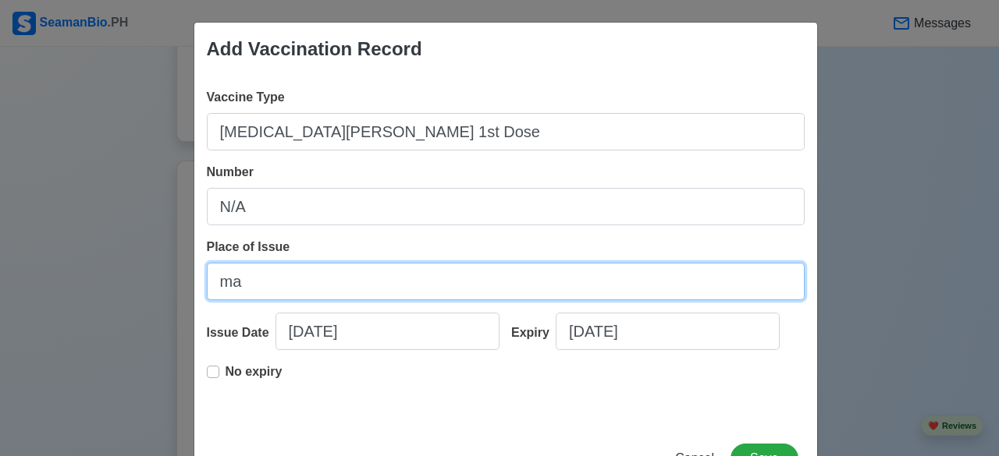
type input "[GEOGRAPHIC_DATA]"
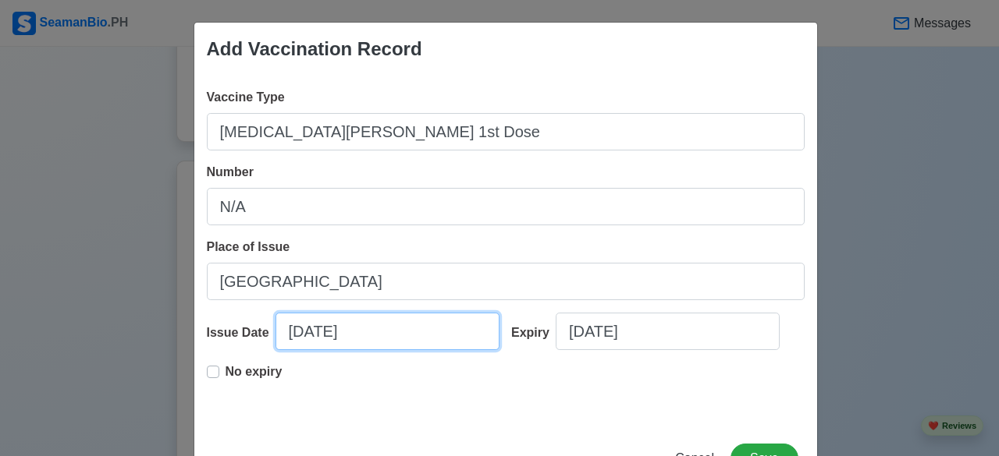
select select "****"
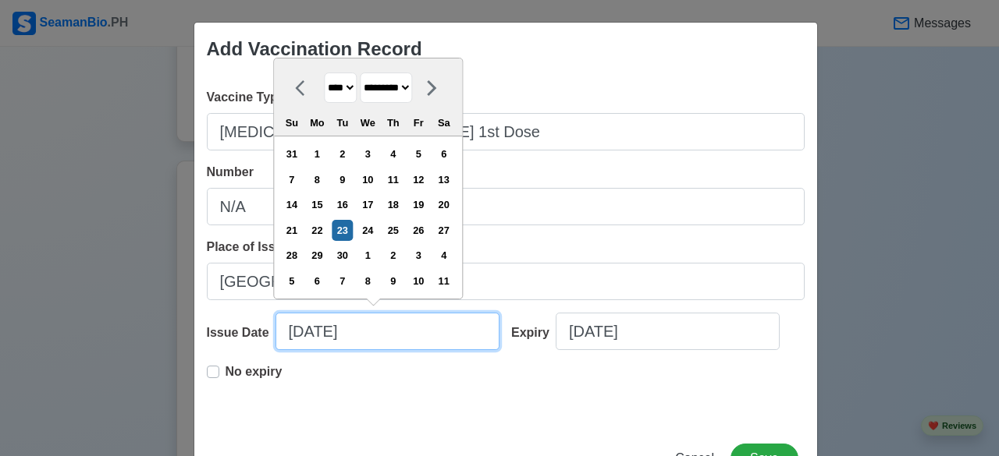
click at [446, 329] on input "09/23/2025" at bounding box center [387, 331] width 224 height 37
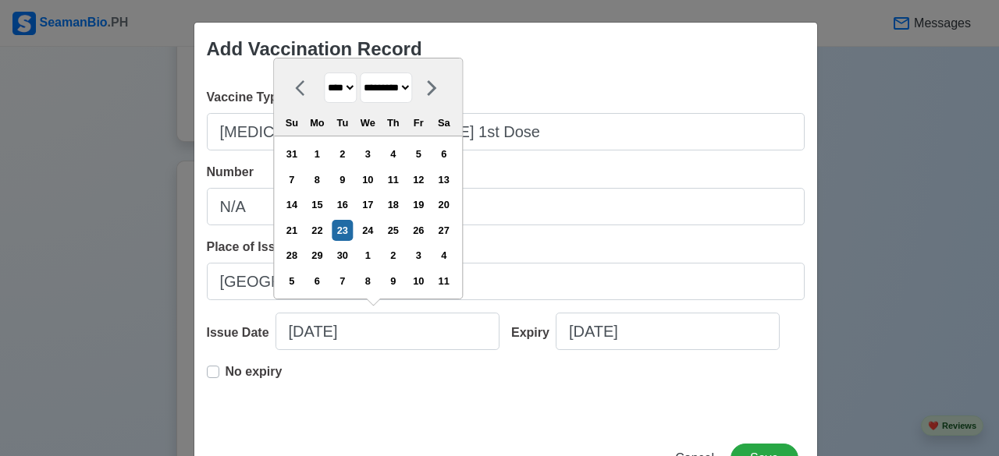
click at [387, 82] on select "******* ******** ***** ***** *** **** **** ****** ********* ******* ******** **…" at bounding box center [386, 88] width 52 height 30
select select "********"
click at [360, 74] on select "******* ******** ***** ***** *** **** **** ****** ********* ******* ******** **…" at bounding box center [386, 88] width 52 height 30
click at [328, 93] on select "**** **** **** **** **** **** **** **** **** **** **** **** **** **** **** ****…" at bounding box center [340, 88] width 33 height 30
select select "****"
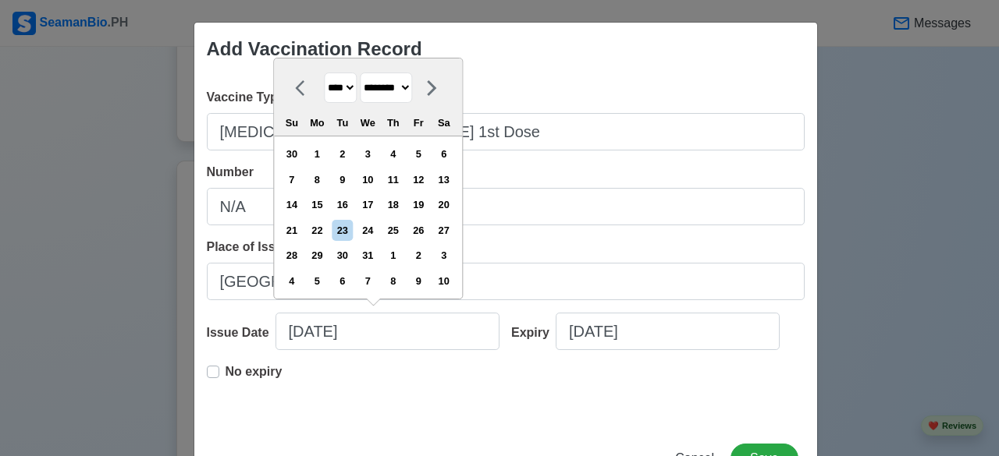
click at [324, 74] on select "**** **** **** **** **** **** **** **** **** **** **** **** **** **** **** ****…" at bounding box center [340, 88] width 33 height 30
click at [372, 155] on div "1" at bounding box center [367, 154] width 21 height 21
type input "12/01/2021"
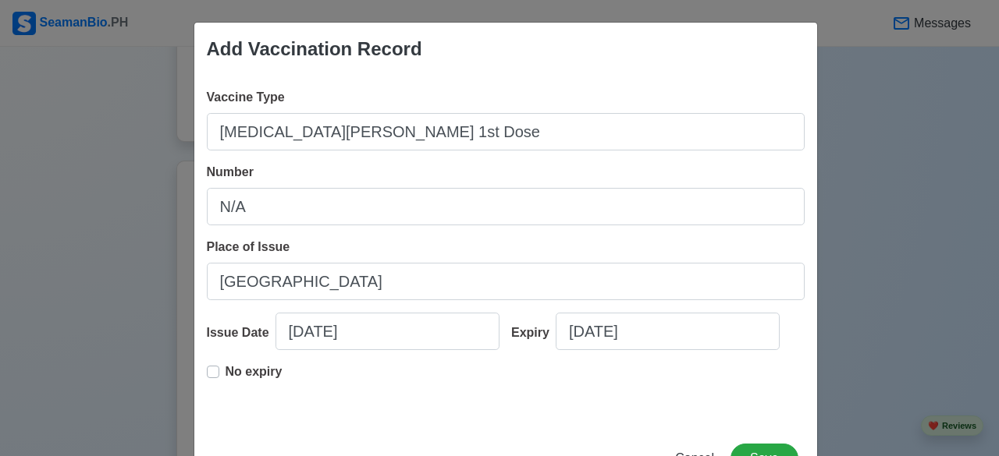
click at [225, 371] on label "No expiry" at bounding box center [253, 378] width 57 height 31
type input "12/01/2021"
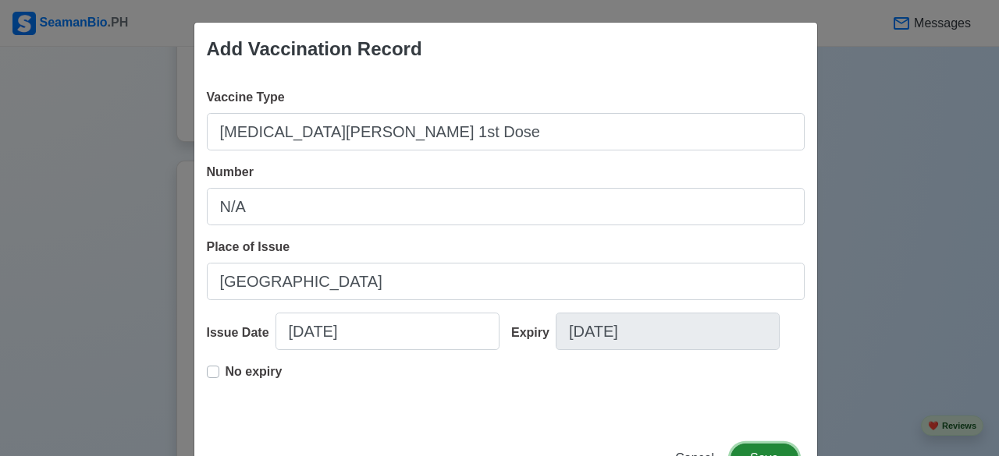
click at [766, 449] on button "Save" at bounding box center [763, 459] width 67 height 30
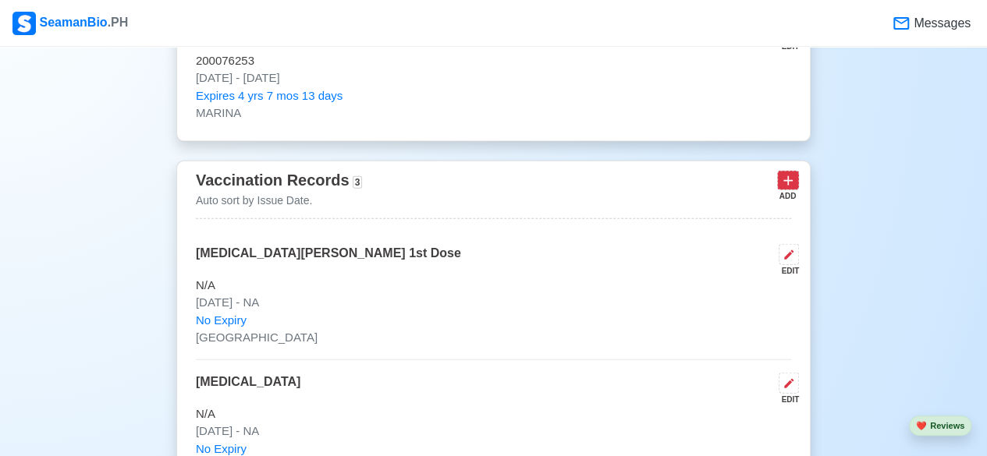
click at [785, 176] on icon at bounding box center [788, 181] width 16 height 16
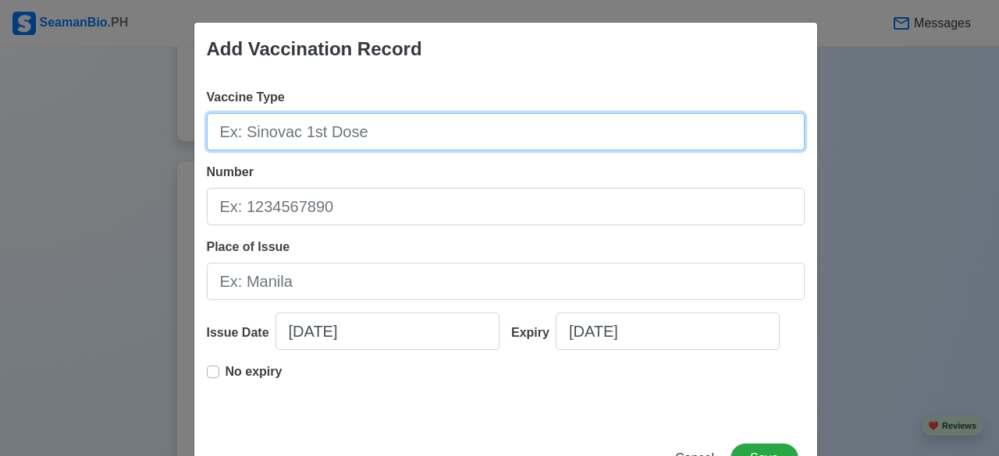
click at [358, 122] on input "Vaccine Type" at bounding box center [506, 131] width 598 height 37
type input "[MEDICAL_DATA][PERSON_NAME] 2nd Dose"
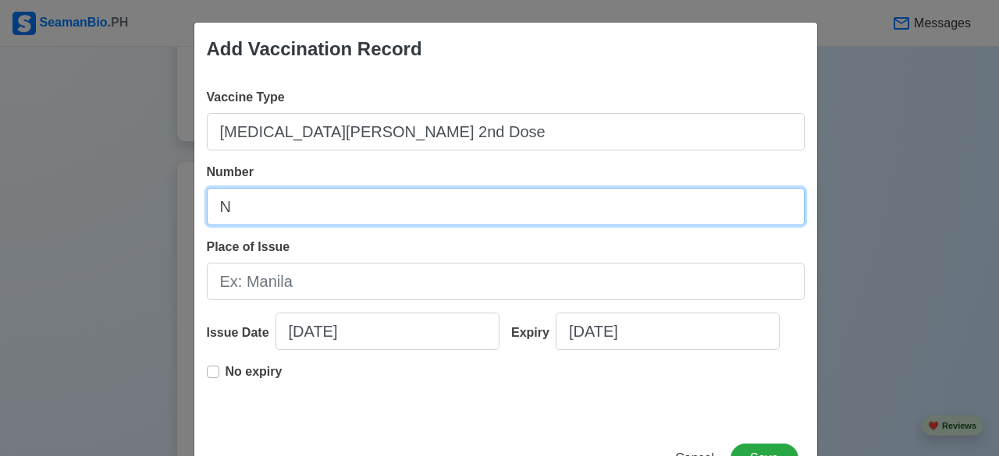
type input "N/A"
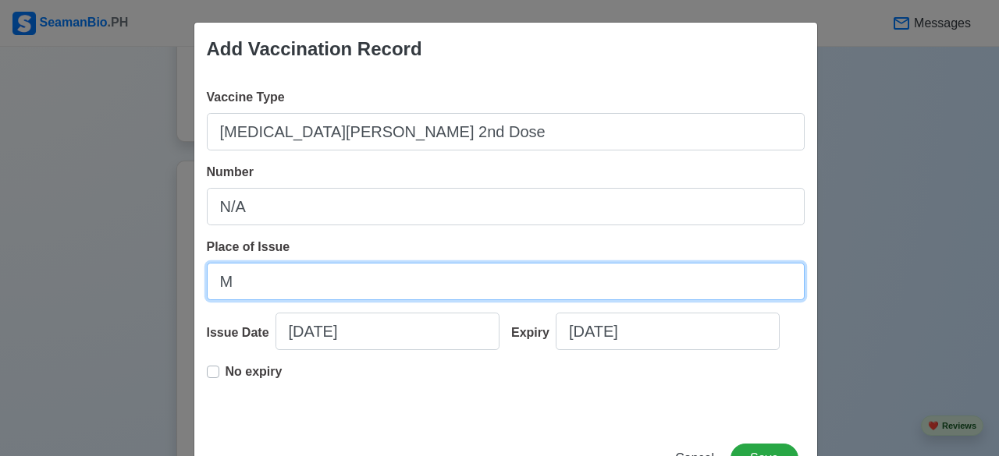
type input "[GEOGRAPHIC_DATA]"
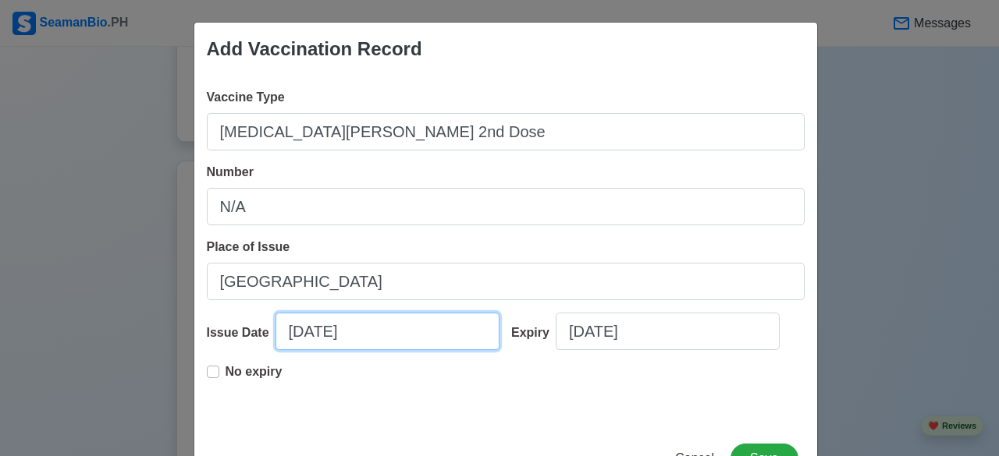
select select "****"
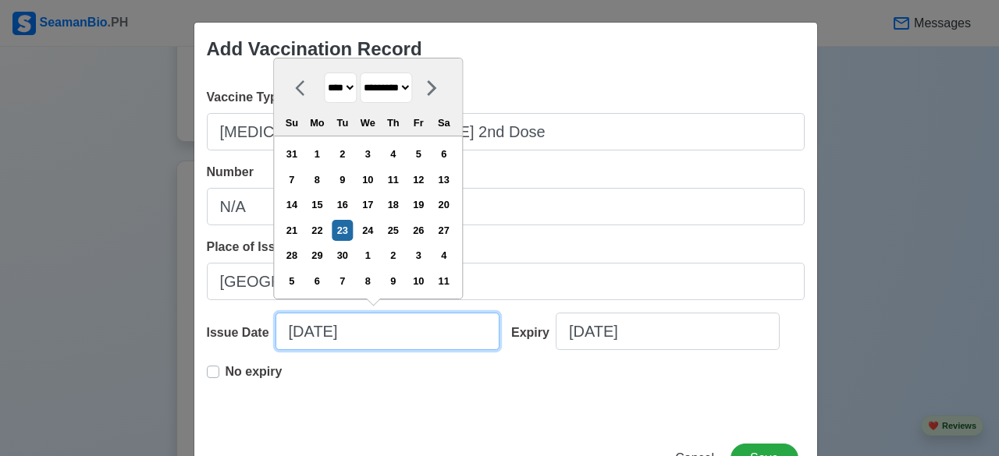
click at [457, 334] on input "09/23/2025" at bounding box center [387, 331] width 224 height 37
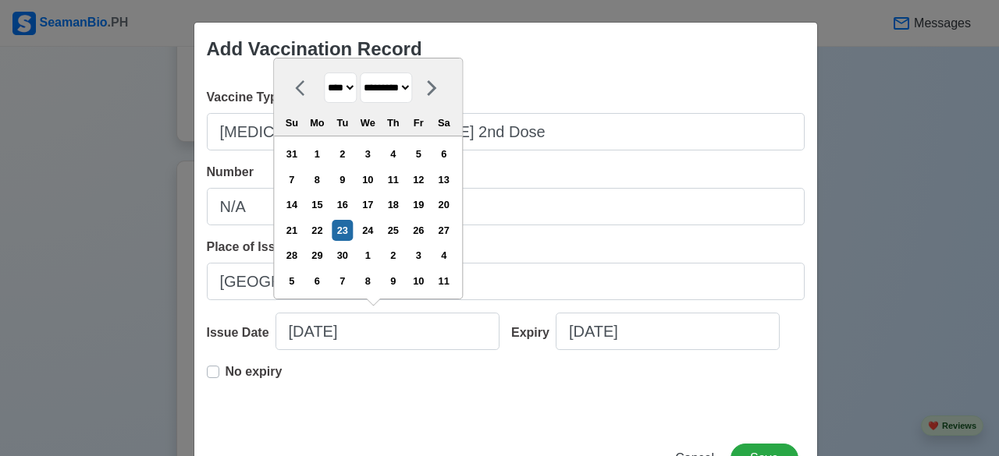
click at [409, 91] on select "******* ******** ***** ***** *** **** **** ****** ********* ******* ******** **…" at bounding box center [386, 88] width 52 height 30
select select "********"
click at [360, 74] on select "******* ******** ***** ***** *** **** **** ****** ********* ******* ******** **…" at bounding box center [386, 88] width 52 height 30
click at [332, 87] on select "**** **** **** **** **** **** **** **** **** **** **** **** **** **** **** ****…" at bounding box center [340, 88] width 33 height 30
click at [324, 74] on select "**** **** **** **** **** **** **** **** **** **** **** **** **** **** **** ****…" at bounding box center [340, 88] width 33 height 30
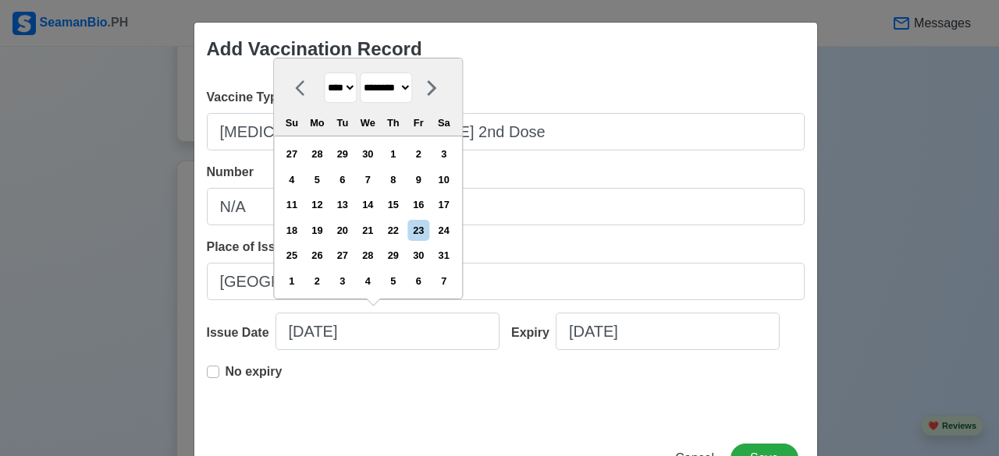
click at [342, 90] on select "**** **** **** **** **** **** **** **** **** **** **** **** **** **** **** ****…" at bounding box center [340, 88] width 33 height 30
select select "****"
click at [324, 74] on select "**** **** **** **** **** **** **** **** **** **** **** **** **** **** **** ****…" at bounding box center [340, 88] width 33 height 30
click at [368, 235] on div "22" at bounding box center [367, 230] width 21 height 21
type input "12/22/2021"
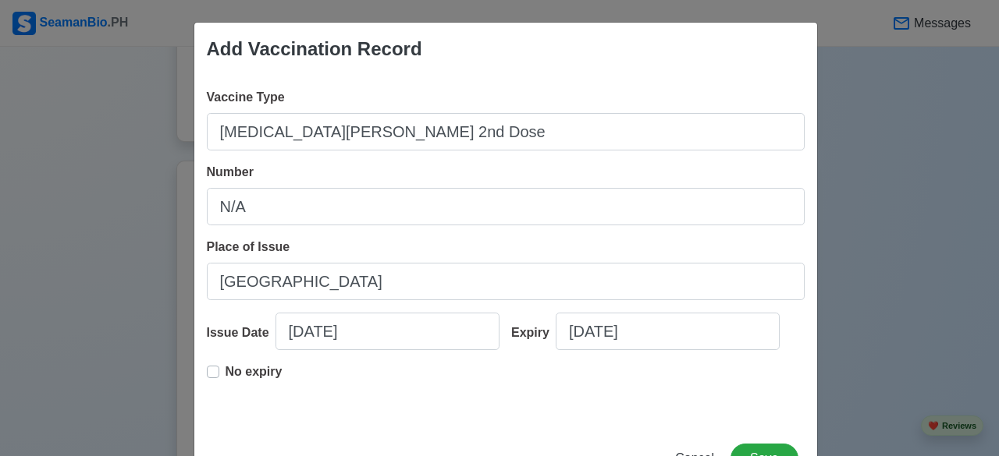
click at [225, 368] on label "No expiry" at bounding box center [253, 378] width 57 height 31
type input "12/22/2021"
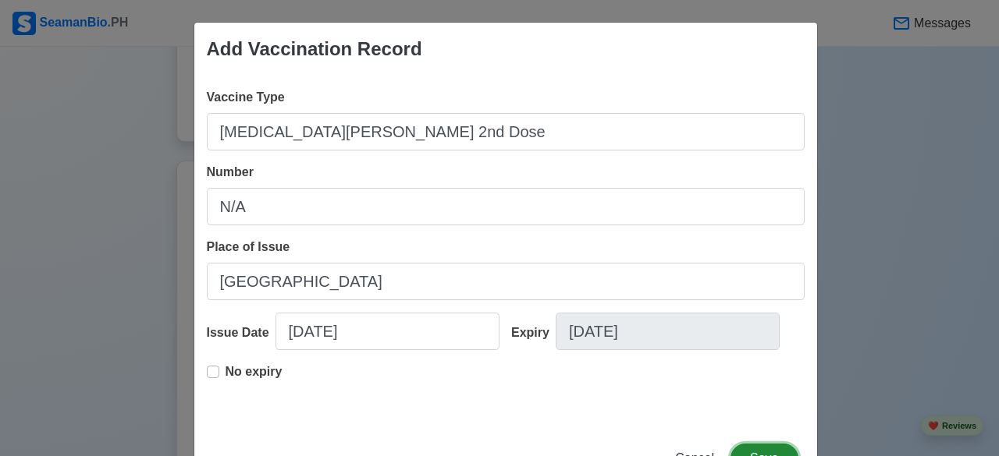
click at [755, 453] on button "Save" at bounding box center [763, 459] width 67 height 30
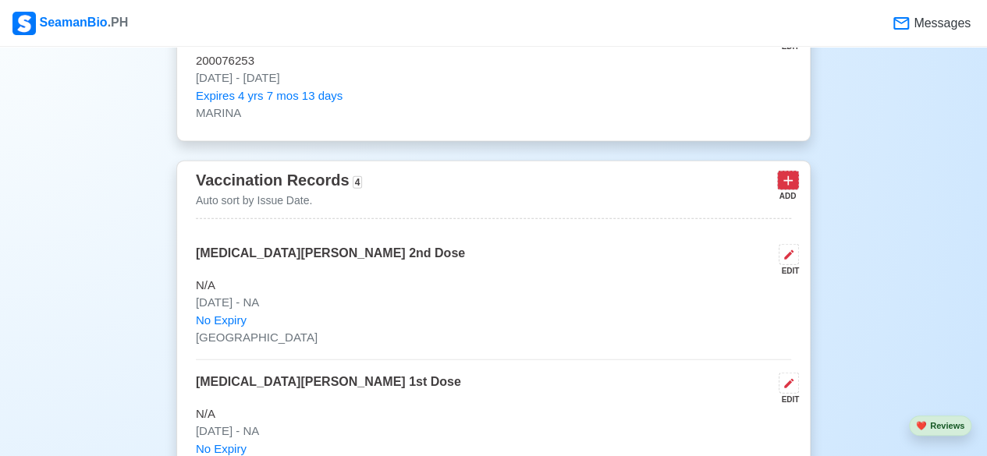
click at [788, 178] on icon at bounding box center [787, 180] width 9 height 9
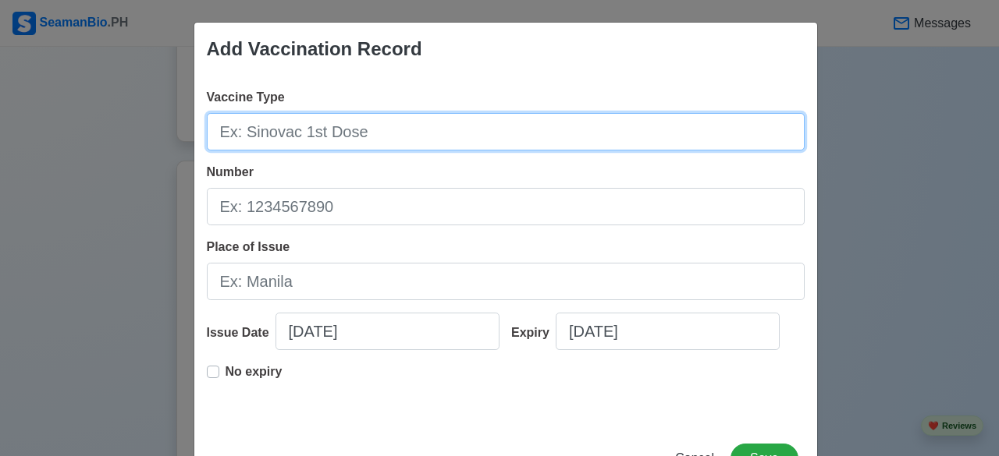
click at [425, 130] on input "Vaccine Type" at bounding box center [506, 131] width 598 height 37
type input "c"
type input "[MEDICAL_DATA][PERSON_NAME] 1st booster"
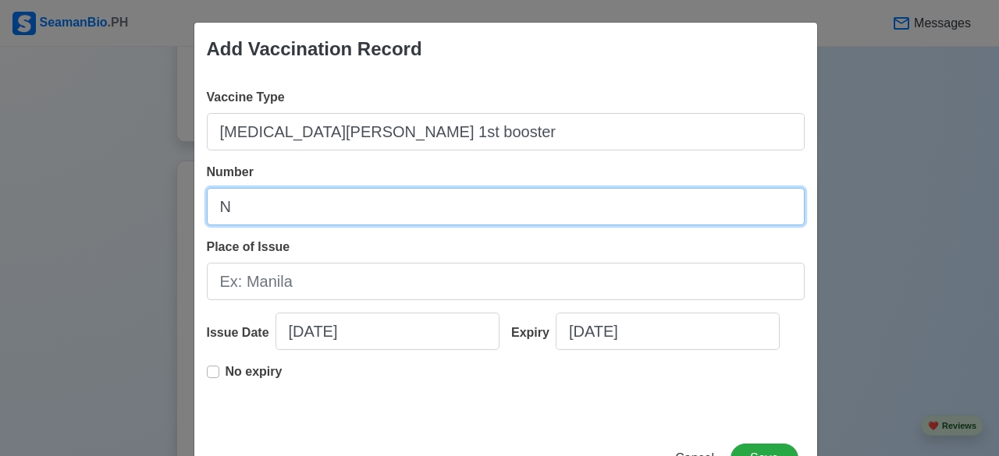
type input "N/A"
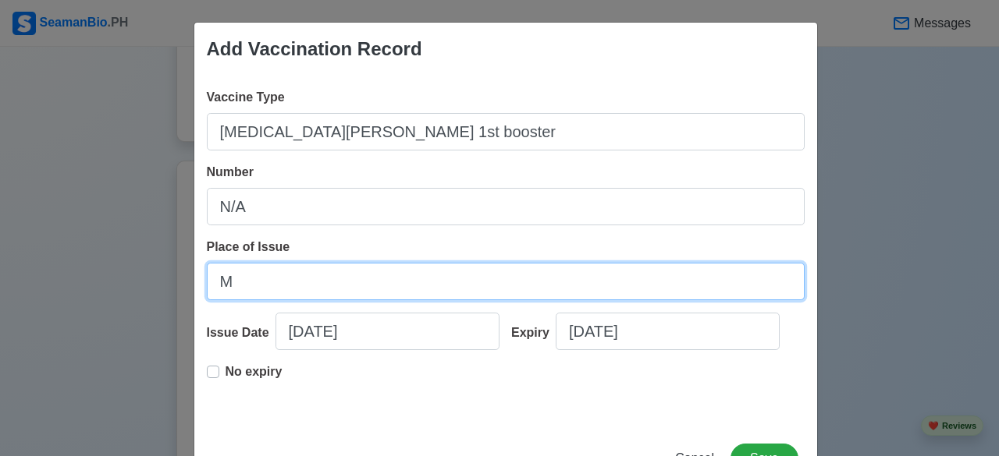
type input "[GEOGRAPHIC_DATA]"
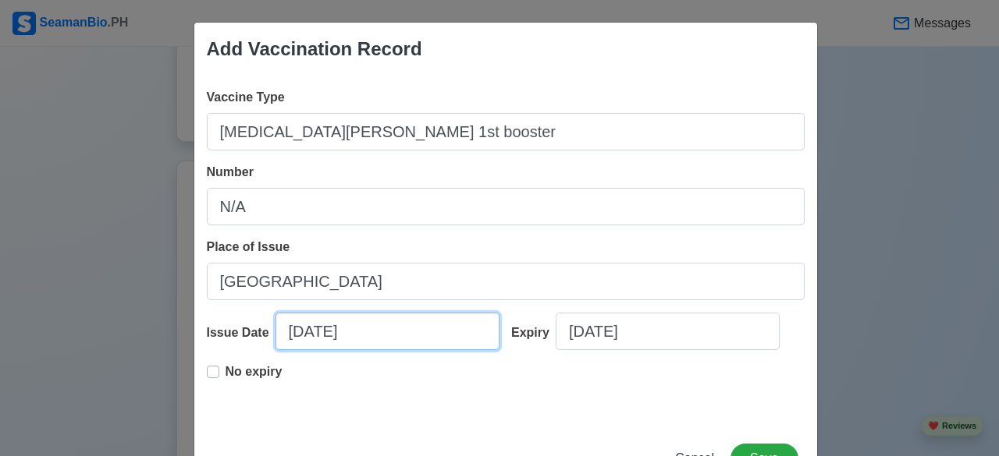
select select "****"
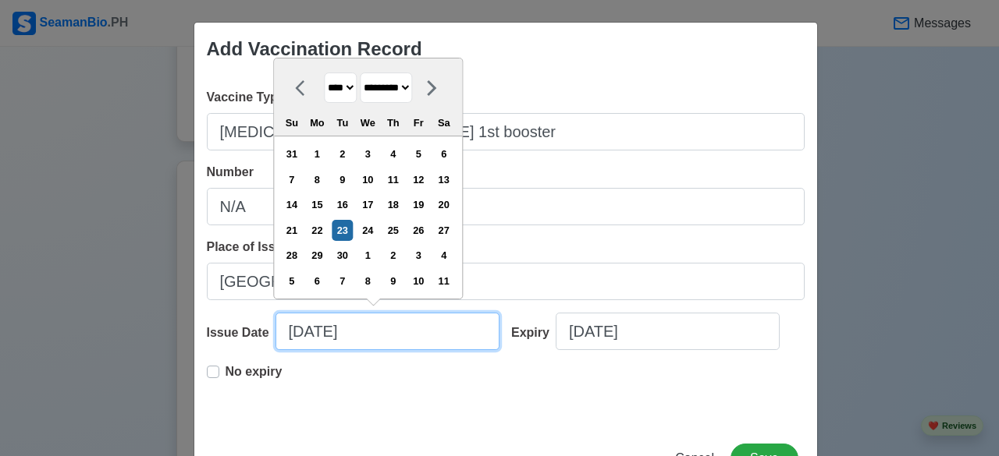
click at [435, 327] on input "09/23/2025" at bounding box center [387, 331] width 224 height 37
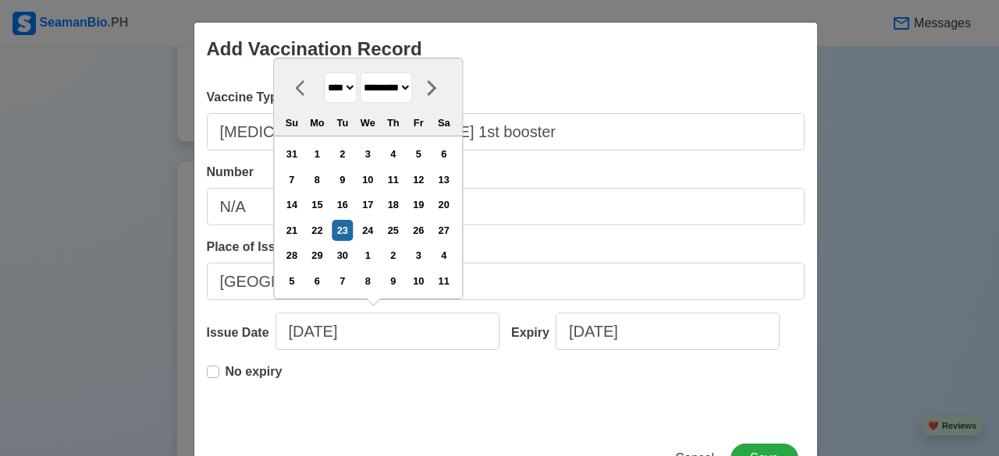
click at [403, 93] on select "******* ******** ***** ***** *** **** **** ****** ********* ******* ******** **…" at bounding box center [386, 88] width 52 height 30
select select "****"
click at [360, 74] on select "******* ******** ***** ***** *** **** **** ****** ********* ******* ******** **…" at bounding box center [386, 88] width 52 height 30
click at [339, 88] on select "**** **** **** **** **** **** **** **** **** **** **** **** **** **** **** ****…" at bounding box center [340, 88] width 33 height 30
select select "****"
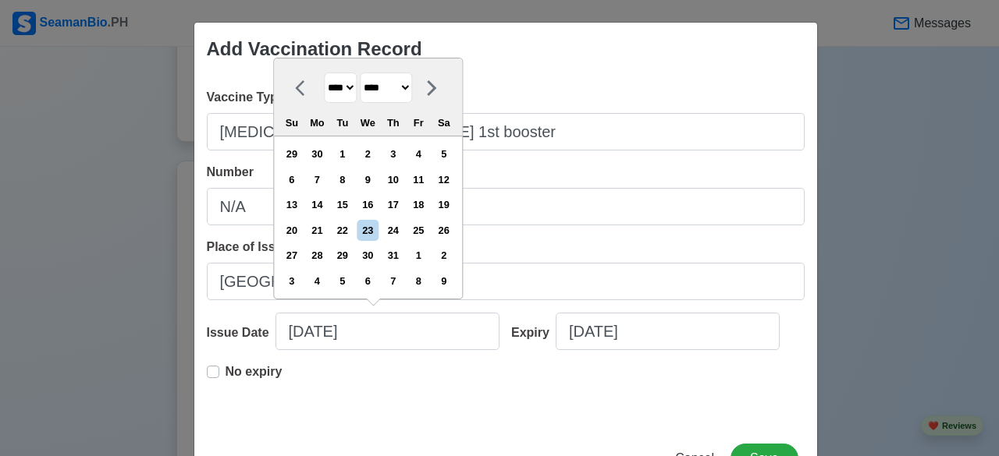
click at [324, 73] on select "**** **** **** **** **** **** **** **** **** **** **** **** **** **** **** ****…" at bounding box center [340, 88] width 33 height 30
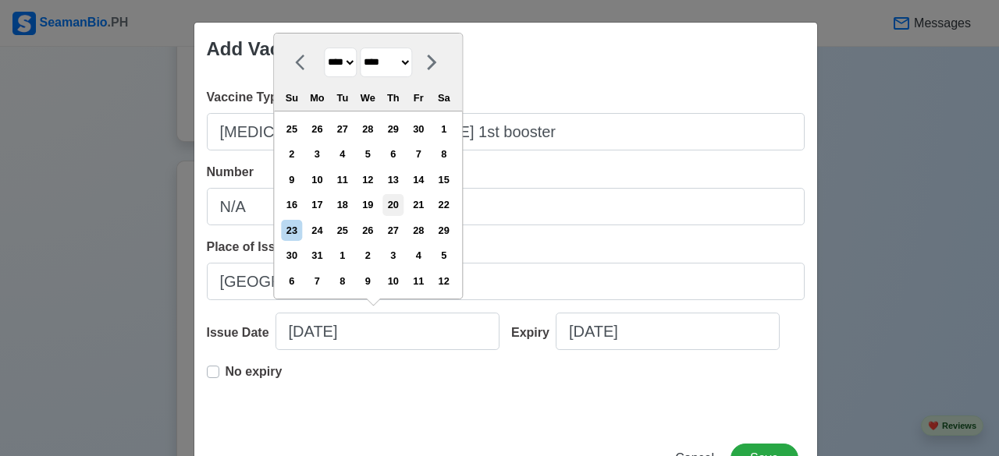
click at [393, 201] on div "20" at bounding box center [392, 204] width 21 height 21
type input "07/20/2023"
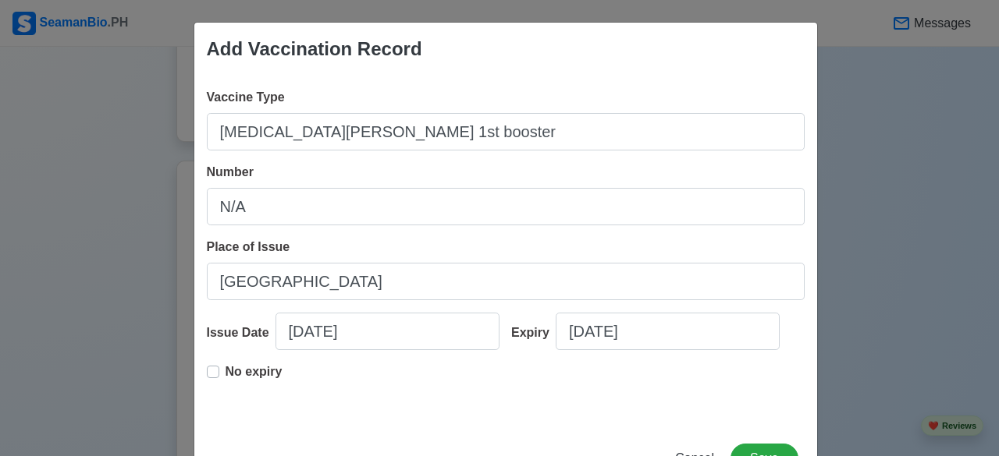
click at [225, 372] on label "No expiry" at bounding box center [253, 378] width 57 height 31
type input "07/20/2023"
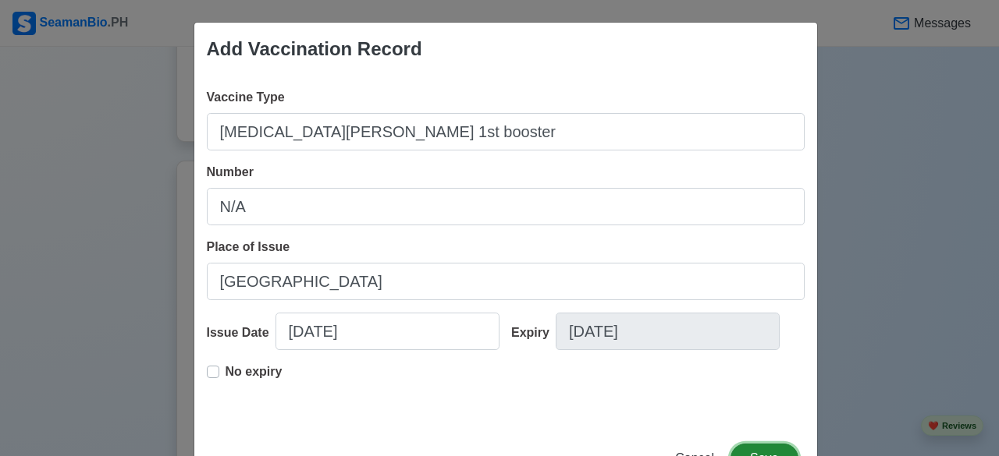
click at [756, 447] on button "Save" at bounding box center [763, 459] width 67 height 30
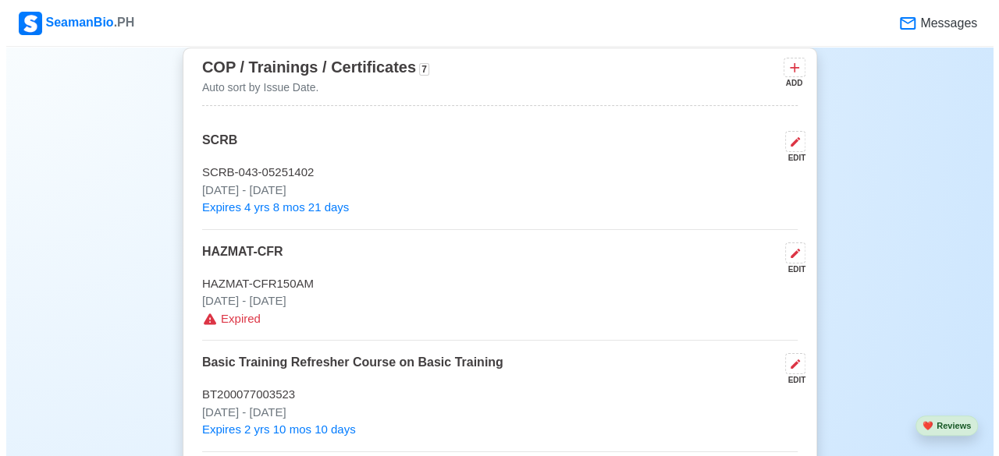
scroll to position [2745, 0]
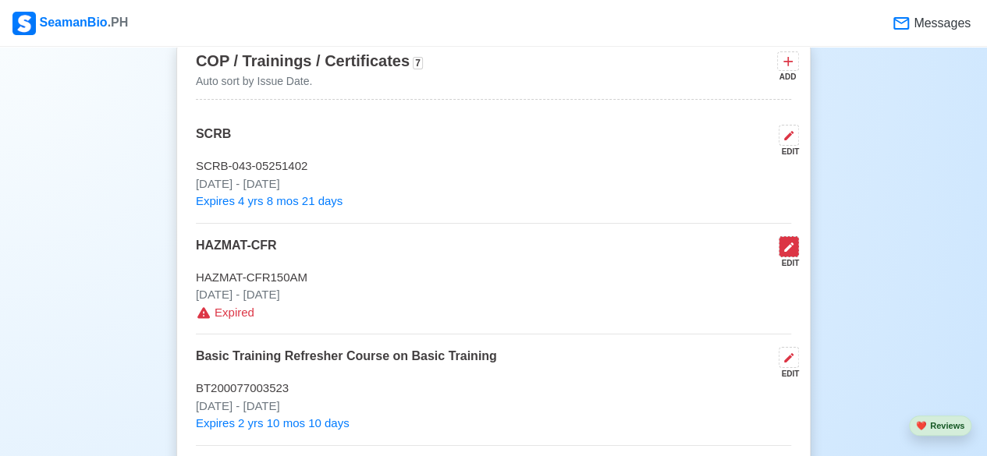
click at [782, 243] on button at bounding box center [789, 246] width 20 height 21
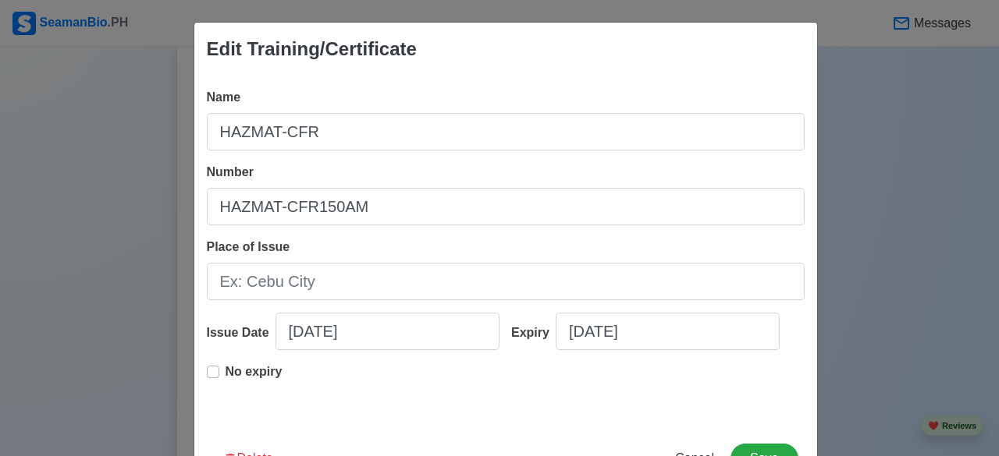
click at [225, 370] on label "No expiry" at bounding box center [253, 378] width 57 height 31
type input "12/22/2023"
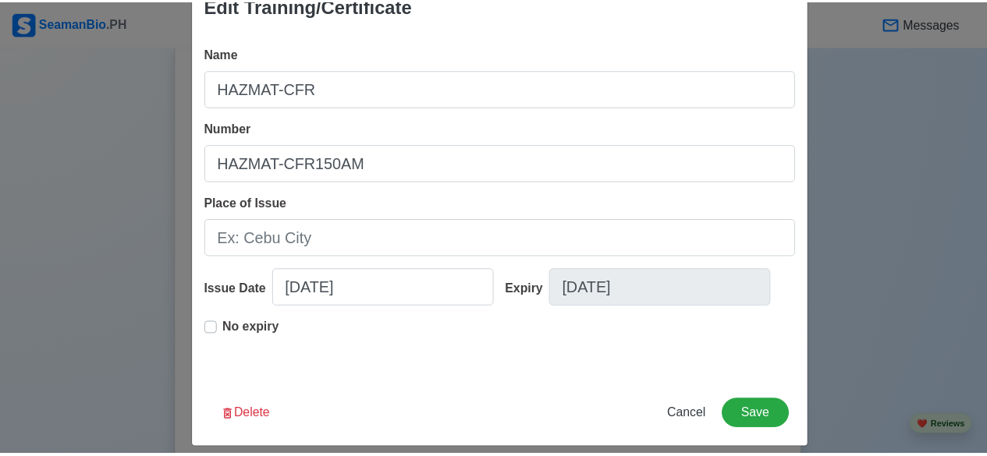
scroll to position [50, 0]
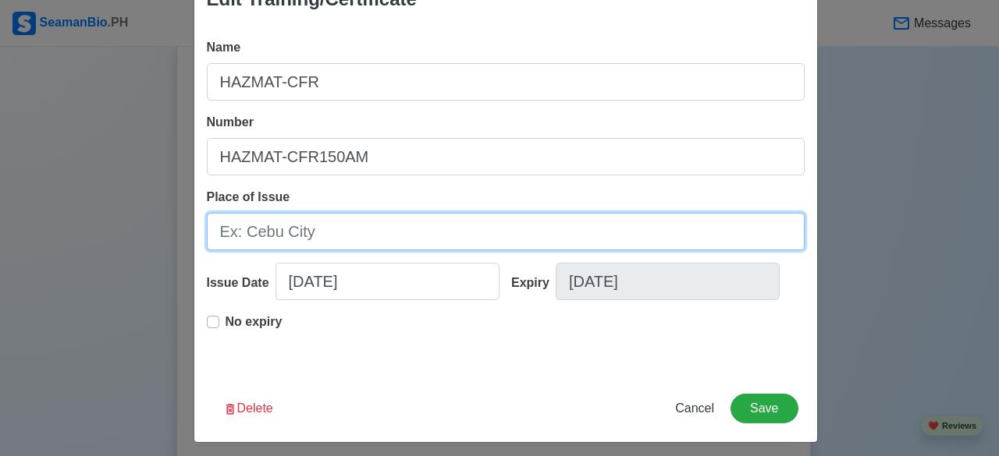
click at [320, 232] on input "Place of Issue" at bounding box center [506, 231] width 598 height 37
type input "[GEOGRAPHIC_DATA]"
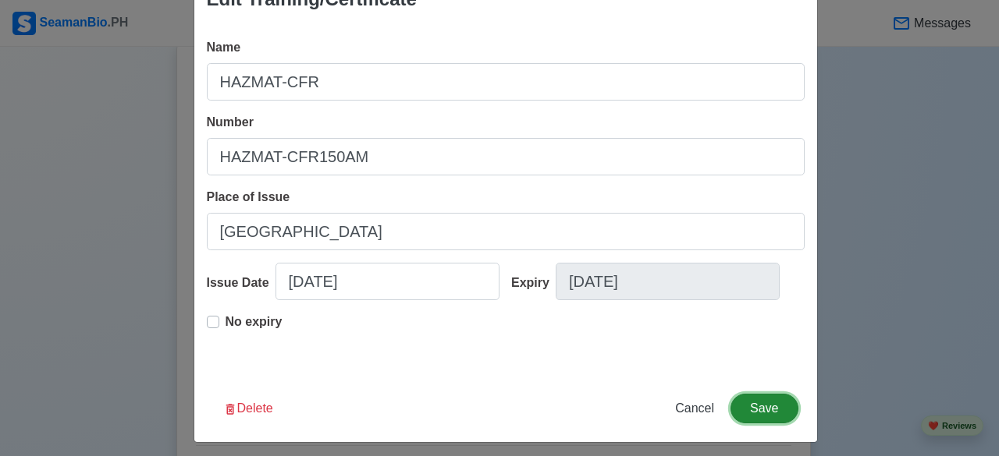
click at [791, 405] on button "Save" at bounding box center [763, 409] width 67 height 30
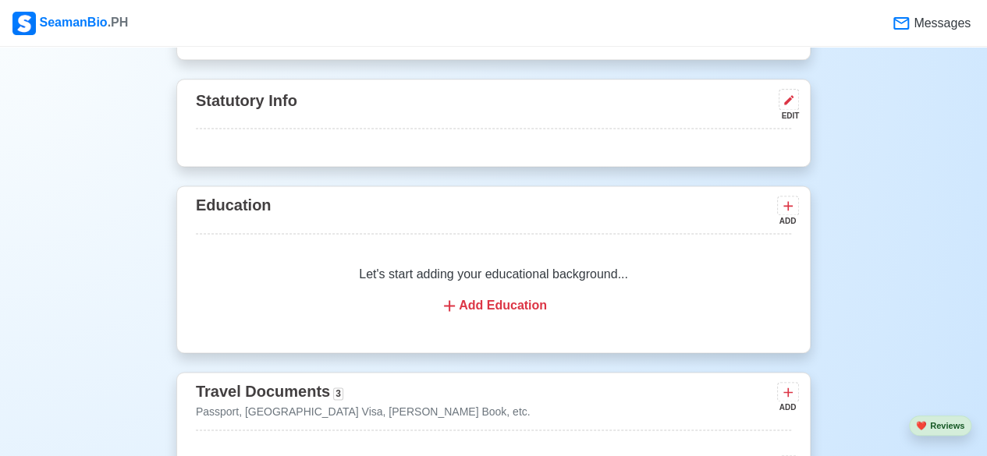
scroll to position [919, 0]
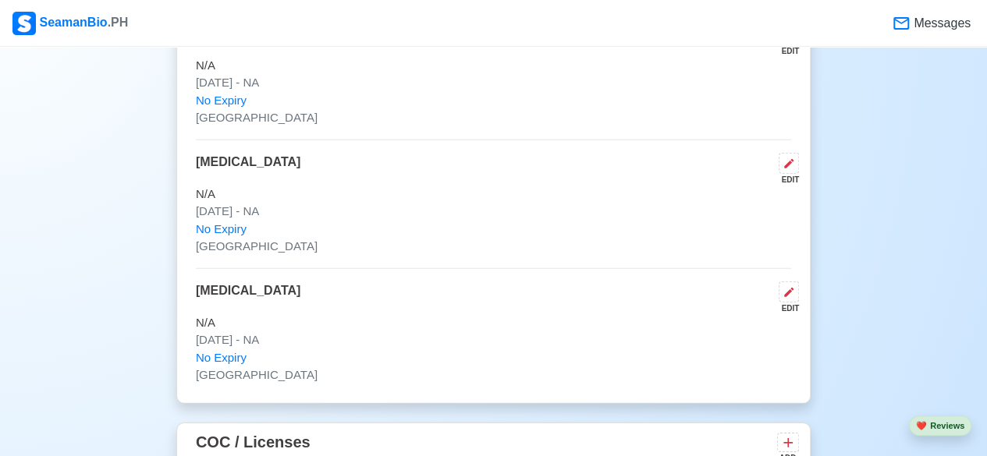
scroll to position [2221, 0]
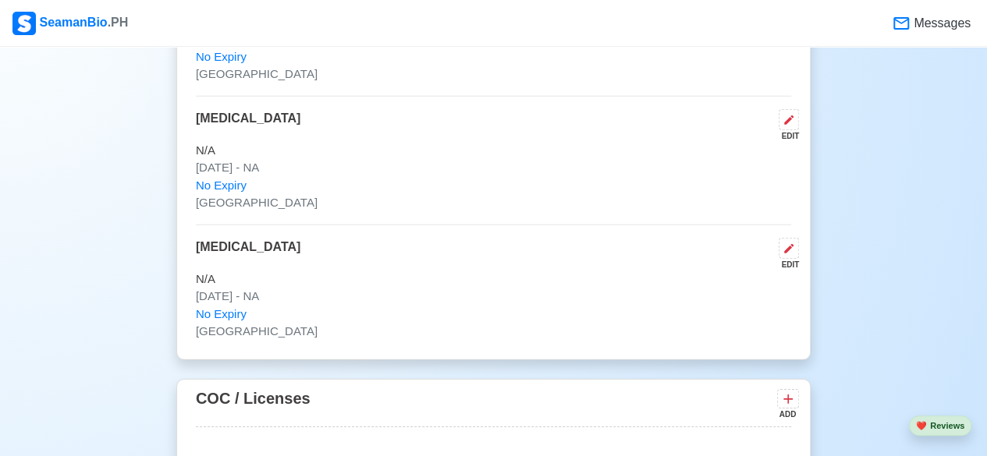
click at [967, 219] on div "New 🧑🏻‍💻 Practice Interview 🏬 Apply to Agencies 🔥 Apply Jobs 🚢 Log My Travels Y…" at bounding box center [493, 359] width 987 height 5029
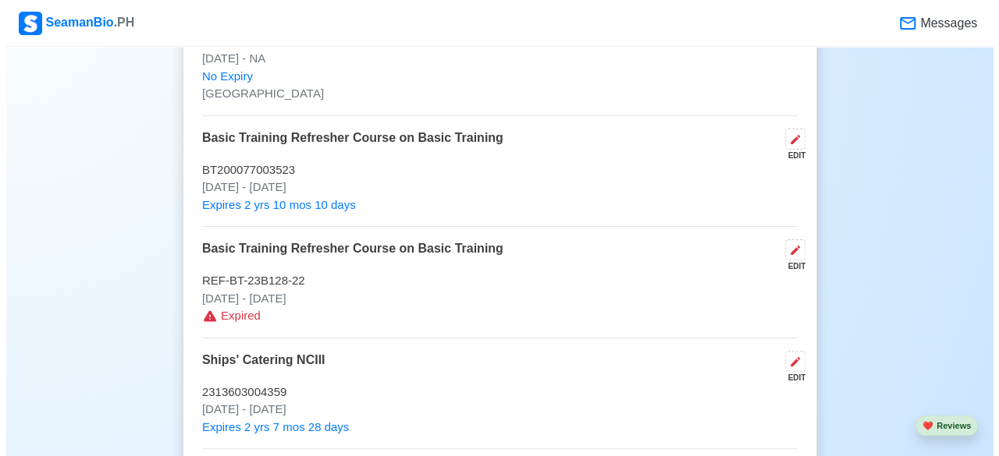
scroll to position [3025, 0]
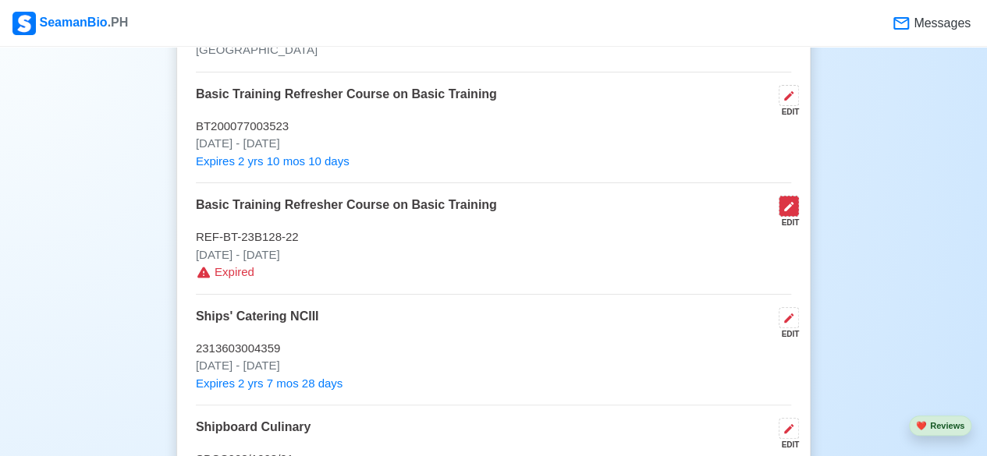
click at [789, 202] on icon at bounding box center [788, 206] width 9 height 9
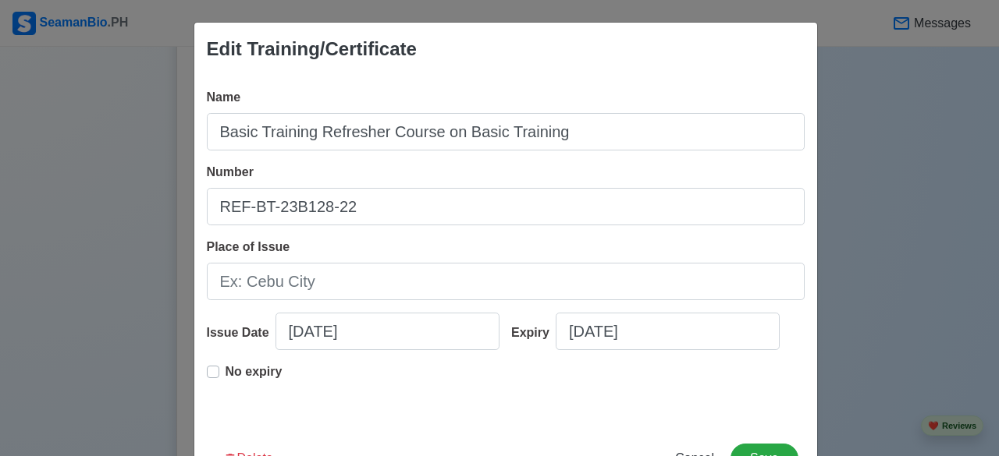
click at [225, 373] on label "No expiry" at bounding box center [253, 378] width 57 height 31
type input "05/29/2023"
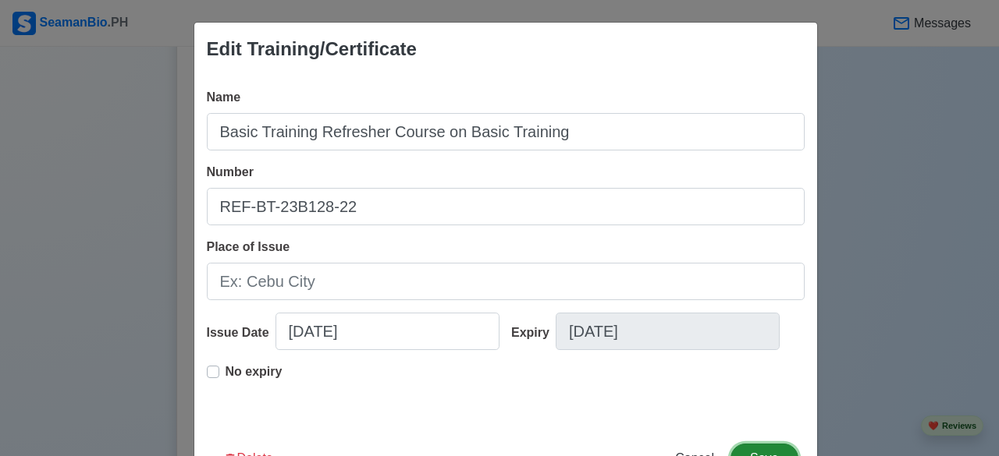
click at [770, 446] on button "Save" at bounding box center [763, 459] width 67 height 30
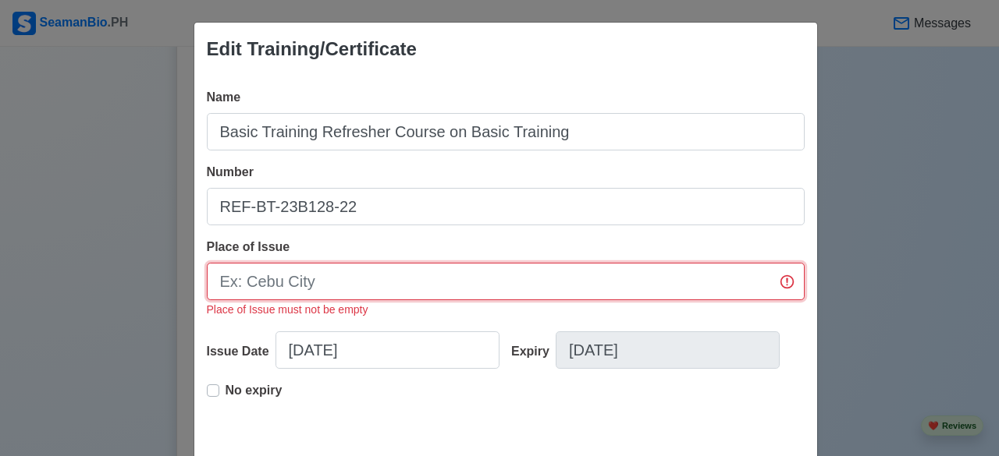
click at [655, 275] on input "Place of Issue" at bounding box center [506, 281] width 598 height 37
type input "[GEOGRAPHIC_DATA]"
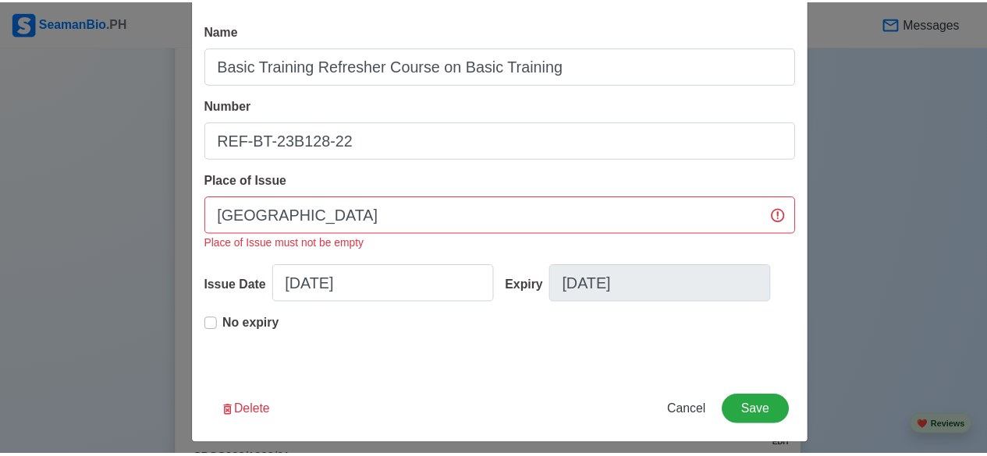
scroll to position [76, 0]
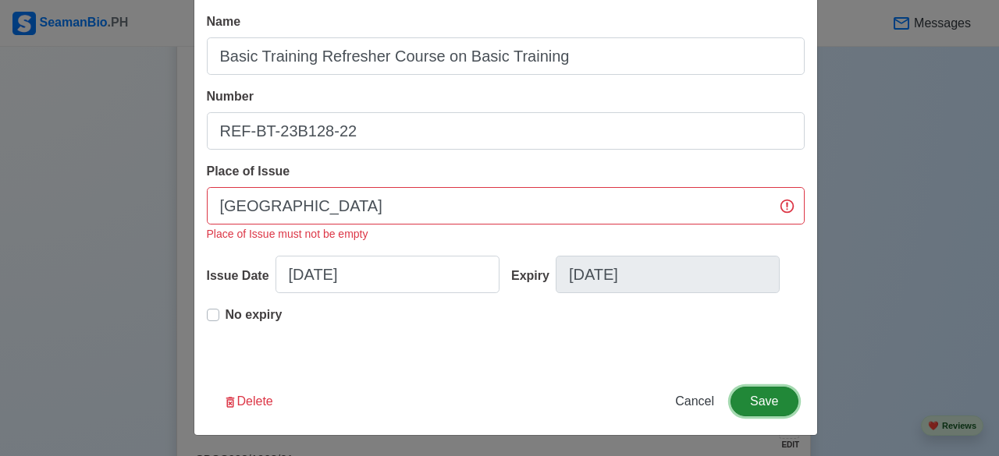
click at [751, 408] on button "Save" at bounding box center [763, 402] width 67 height 30
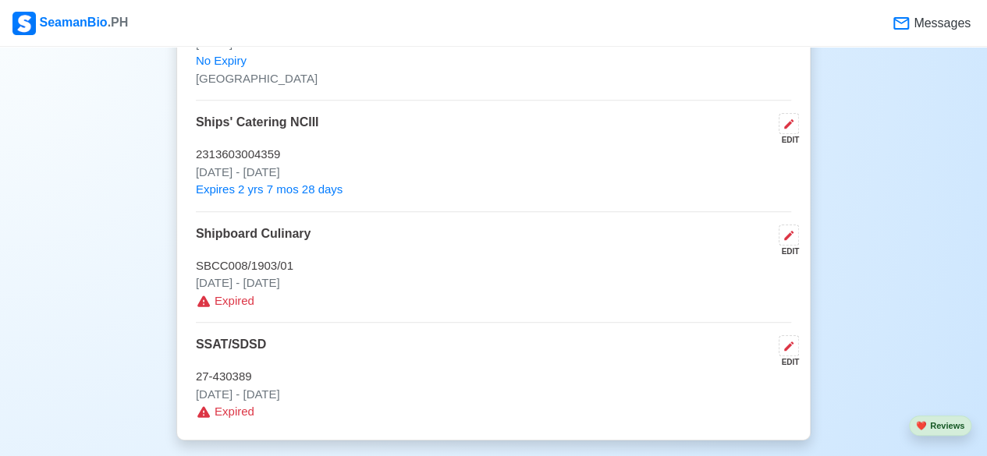
scroll to position [3243, 0]
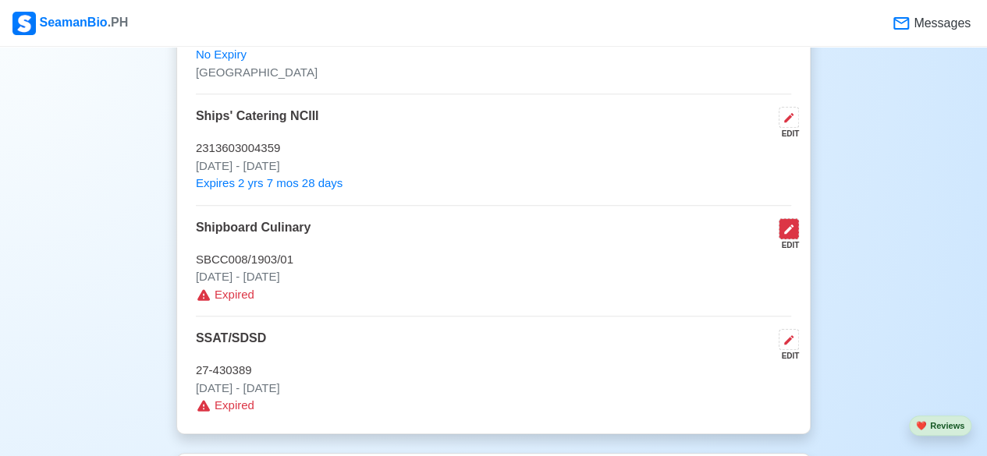
click at [788, 223] on icon at bounding box center [789, 229] width 12 height 12
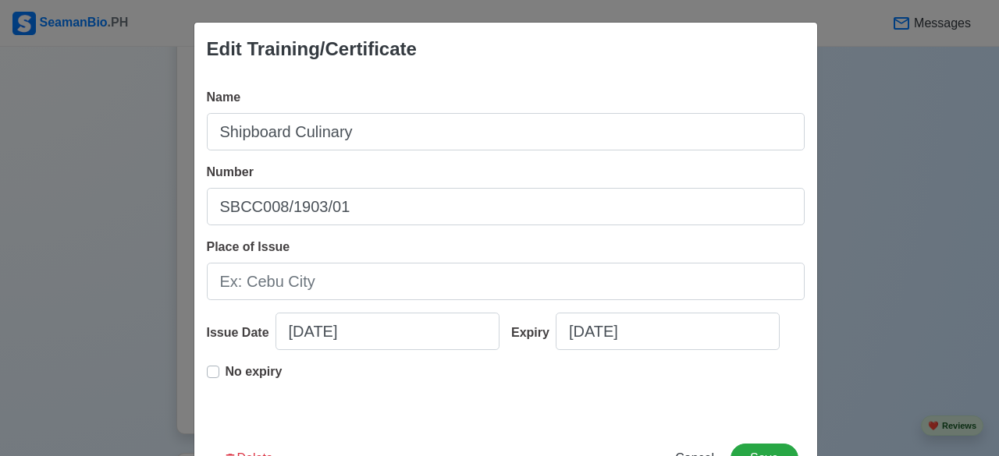
click at [225, 371] on label "No expiry" at bounding box center [253, 378] width 57 height 31
type input "03/20/2019"
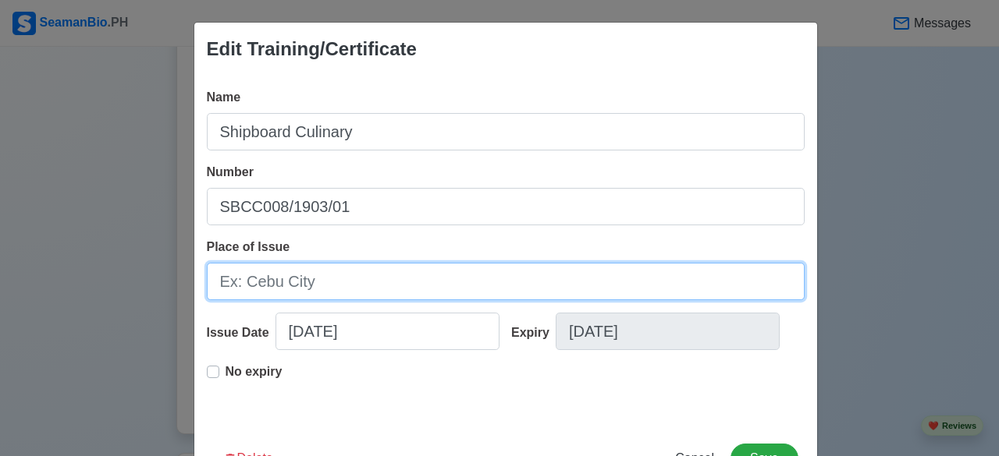
click at [471, 279] on input "Place of Issue" at bounding box center [506, 281] width 598 height 37
type input "[GEOGRAPHIC_DATA]"
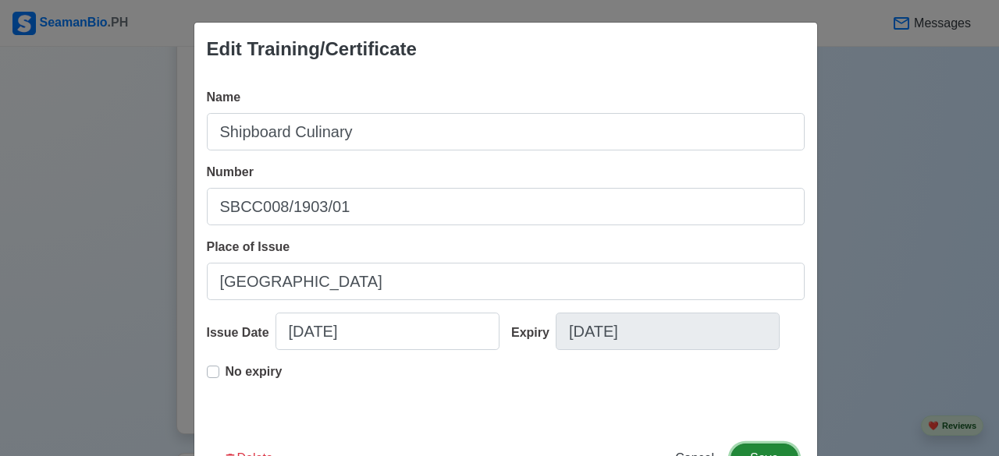
click at [758, 449] on button "Save" at bounding box center [763, 459] width 67 height 30
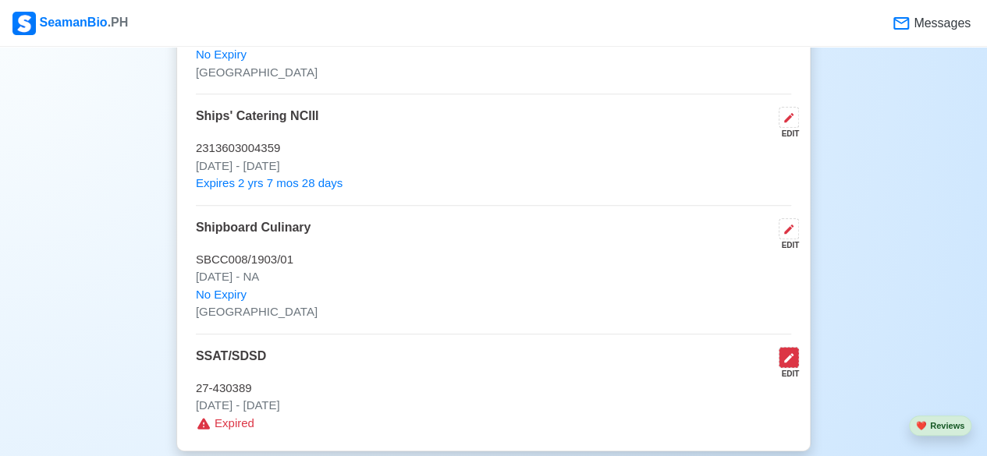
click at [793, 352] on icon at bounding box center [789, 358] width 12 height 12
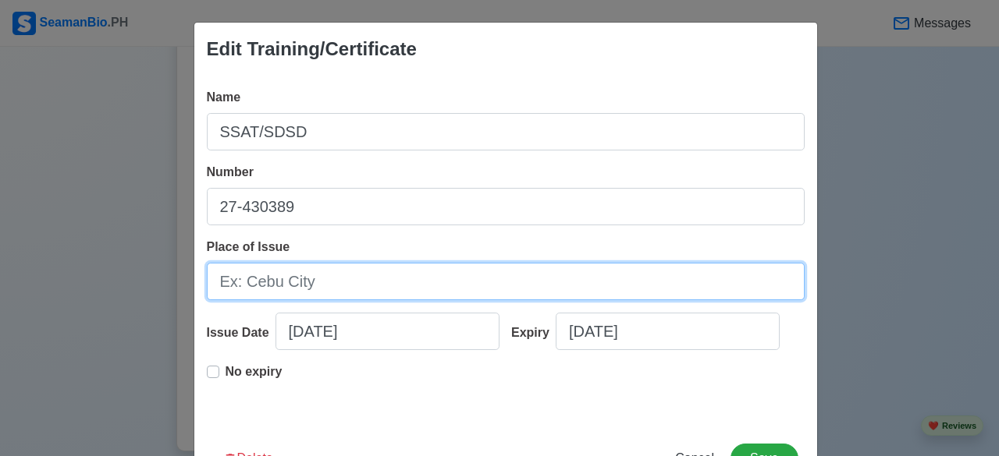
click at [384, 285] on input "Place of Issue" at bounding box center [506, 281] width 598 height 37
type input "[GEOGRAPHIC_DATA]"
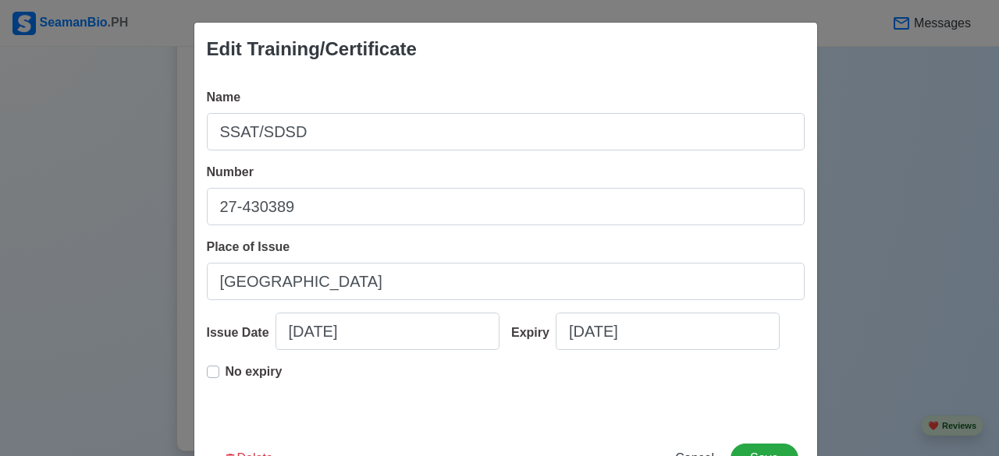
click at [225, 371] on label "No expiry" at bounding box center [253, 378] width 57 height 31
type input "11/02/2015"
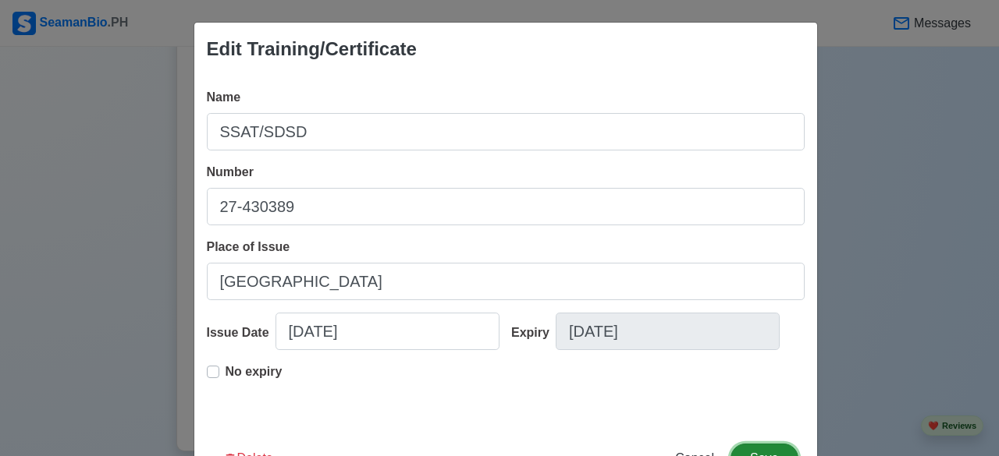
click at [743, 453] on button "Save" at bounding box center [763, 459] width 67 height 30
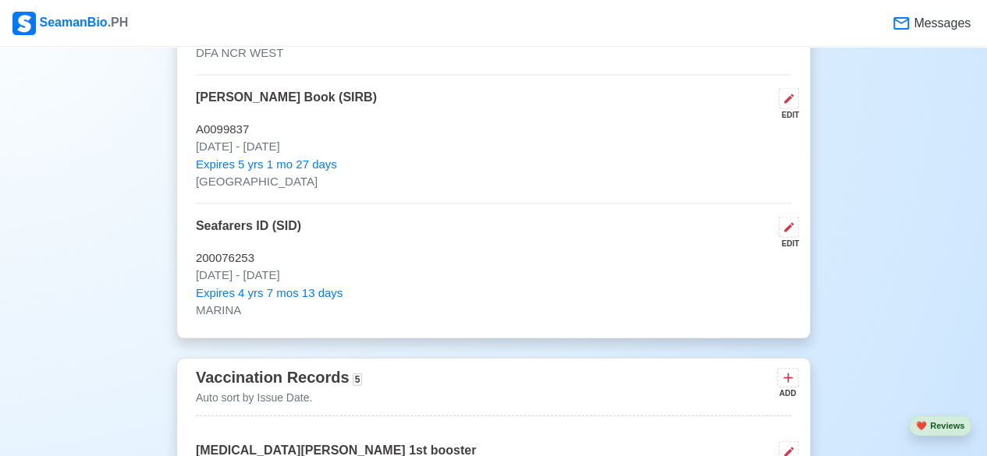
scroll to position [1508, 0]
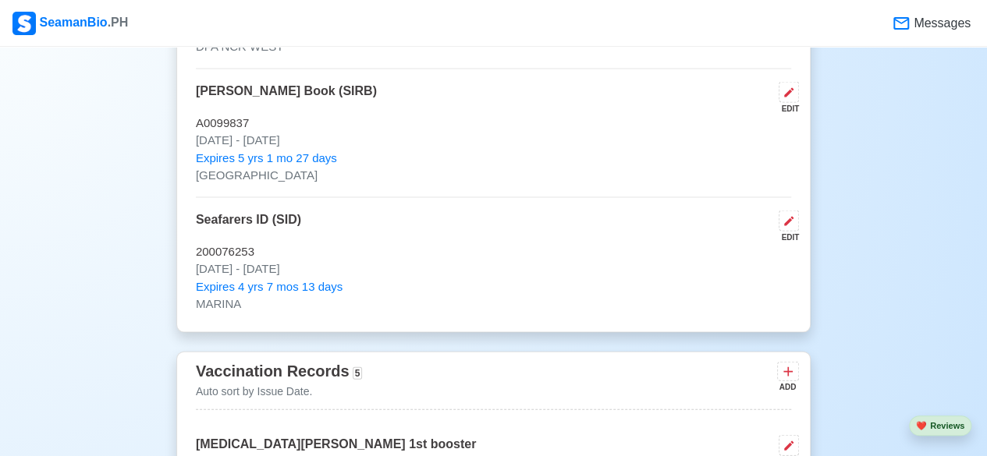
drag, startPoint x: 982, startPoint y: 146, endPoint x: 974, endPoint y: 122, distance: 24.9
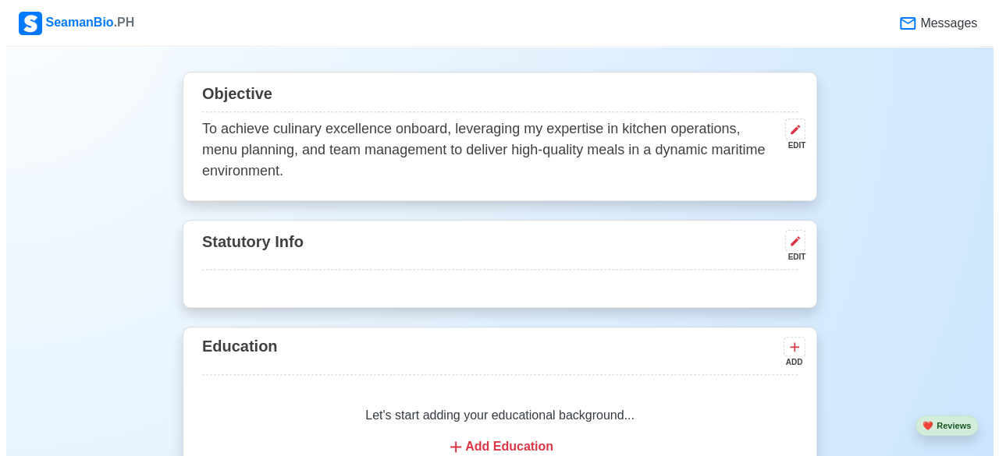
scroll to position [965, 0]
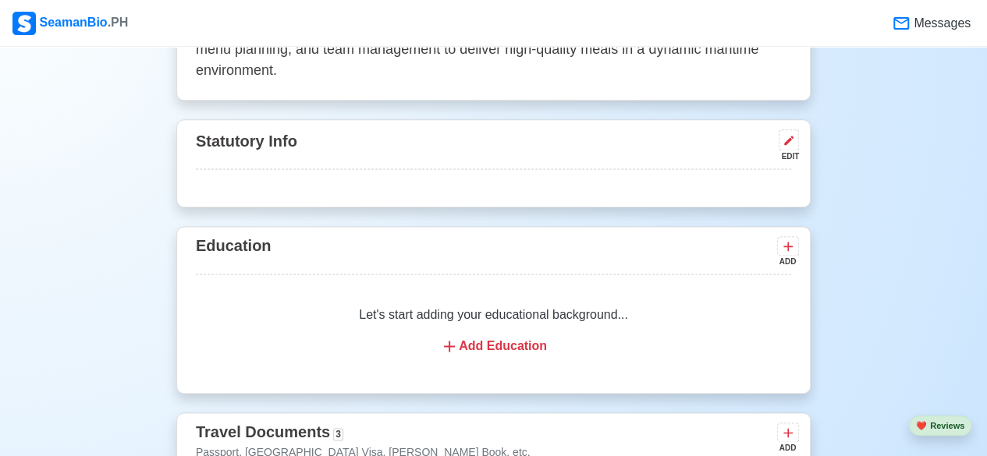
click at [505, 342] on div "Add Education" at bounding box center [494, 346] width 558 height 19
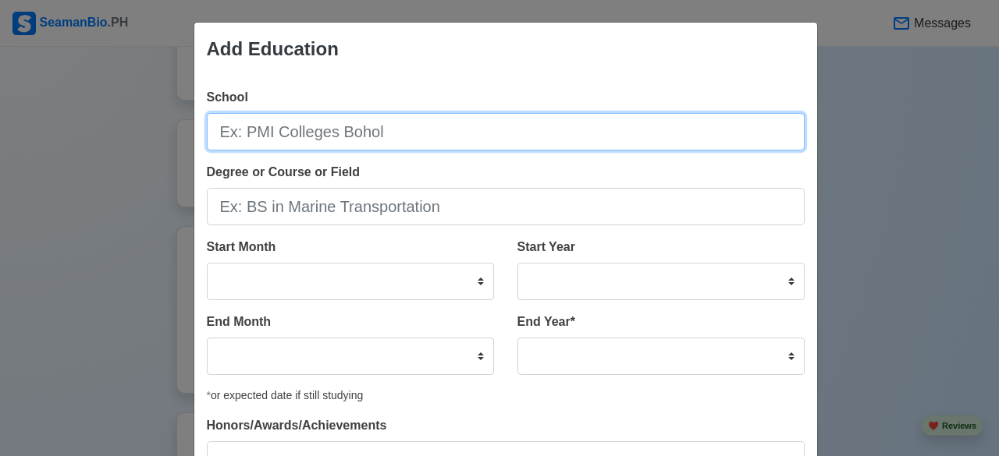
click at [442, 132] on input "School" at bounding box center [506, 131] width 598 height 37
type input "PMMS"
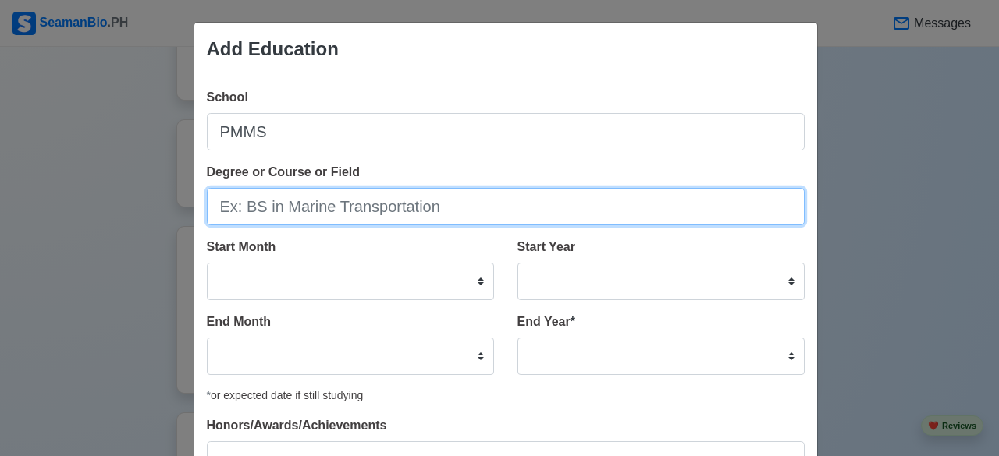
click at [381, 219] on input "Degree or Course or Field" at bounding box center [506, 206] width 598 height 37
type input "BSMT"
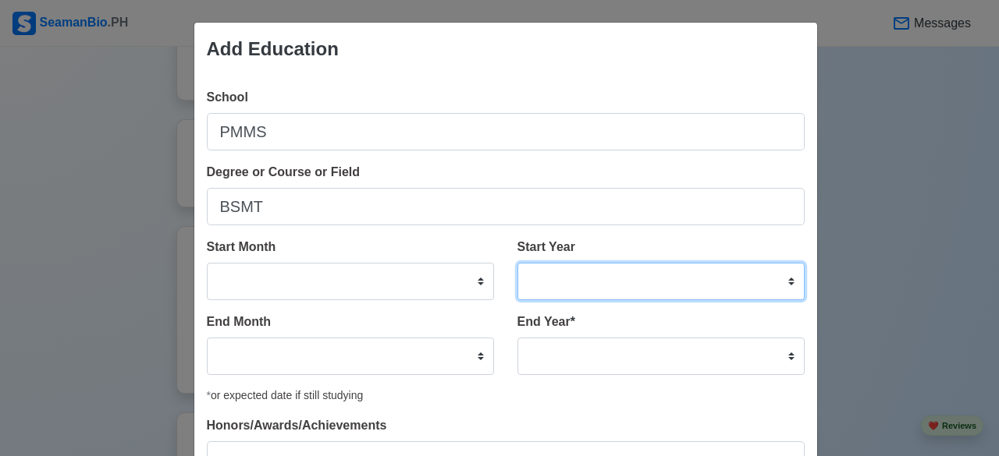
click at [563, 284] on select "2025 2024 2023 2022 2021 2020 2019 2018 2017 2016 2015 2014 2013 2012 2011 2010…" at bounding box center [660, 281] width 287 height 37
select select "2016"
click at [517, 263] on select "2025 2024 2023 2022 2021 2020 2019 2018 2017 2016 2015 2014 2013 2012 2011 2010…" at bounding box center [660, 281] width 287 height 37
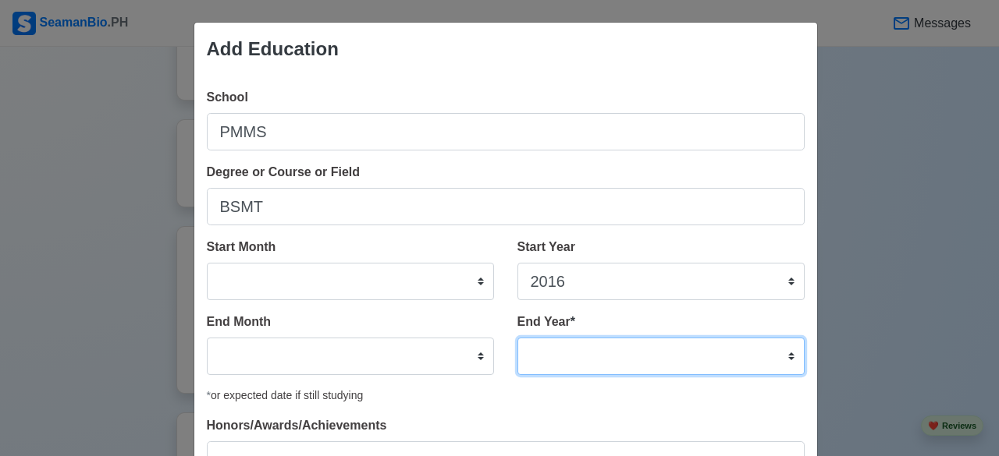
click at [784, 353] on select "2035 2034 2033 2032 2031 2030 2029 2028 2027 2026 2025 2024 2023 2022 2021 2020…" at bounding box center [660, 356] width 287 height 37
select select "2018"
click at [517, 338] on select "2035 2034 2033 2032 2031 2030 2029 2028 2027 2026 2025 2024 2023 2022 2021 2020…" at bounding box center [660, 356] width 287 height 37
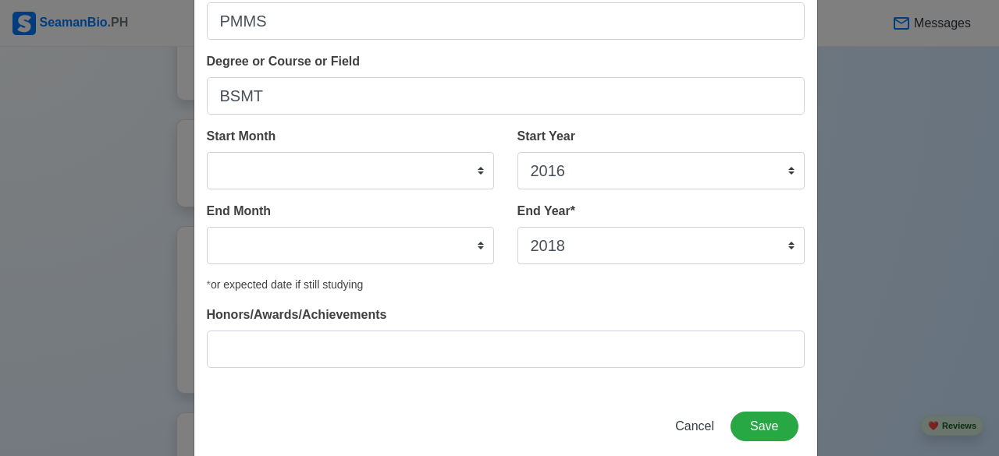
scroll to position [130, 0]
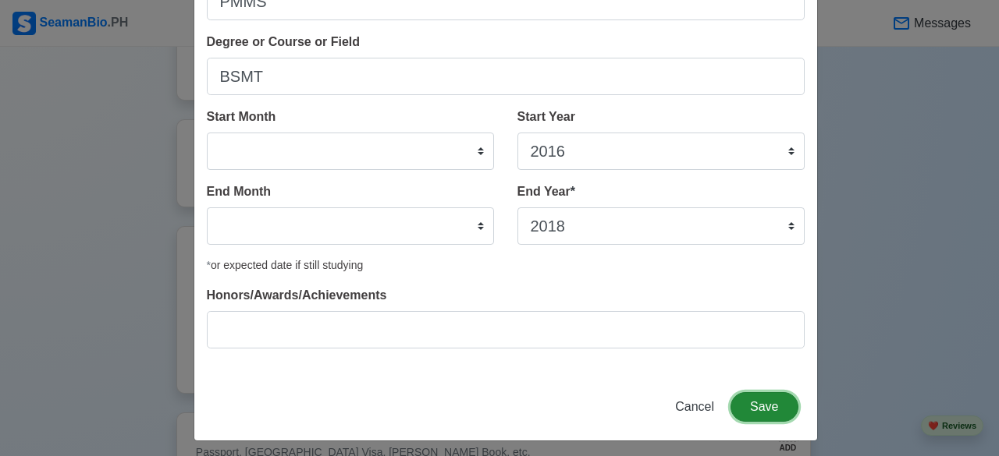
click at [751, 417] on button "Save" at bounding box center [763, 407] width 67 height 30
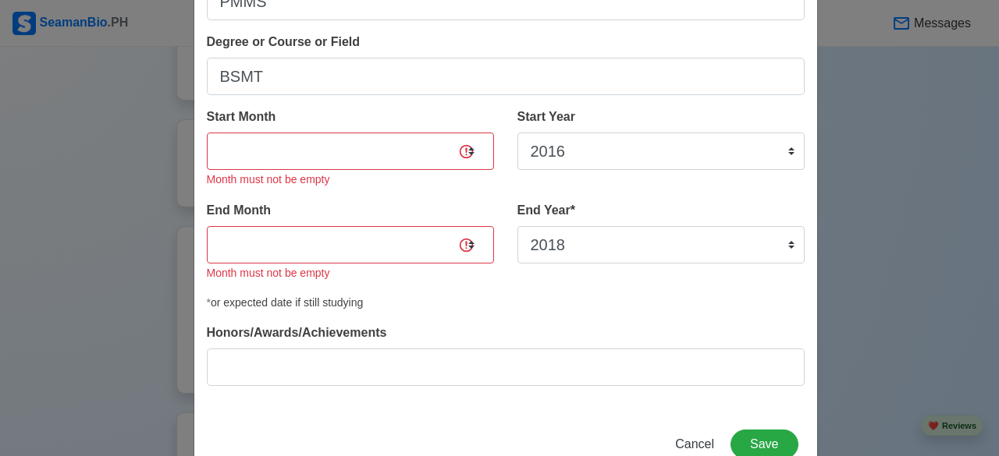
click at [368, 129] on div "Start Month January February March April May June July August September October…" at bounding box center [350, 148] width 287 height 81
click at [390, 157] on select "January February March April May June July August September October November De…" at bounding box center [350, 151] width 287 height 37
select select "June"
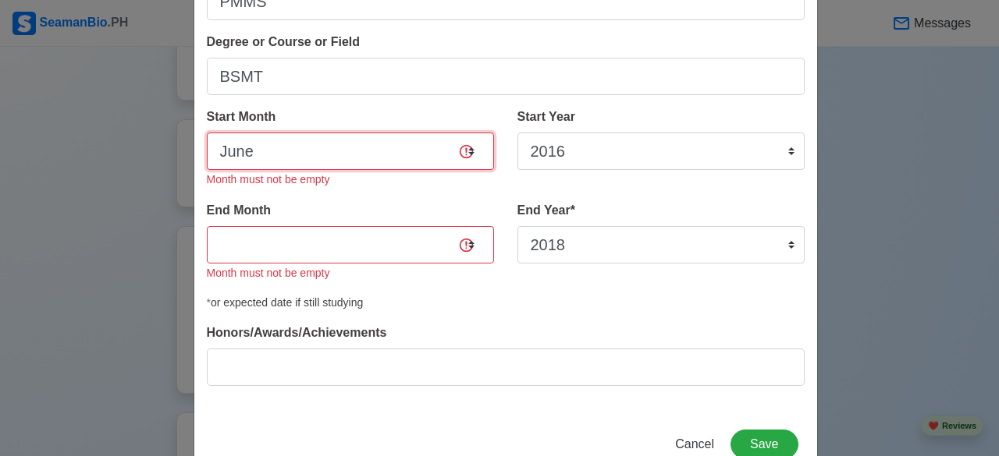
click at [207, 133] on select "January February March April May June July August September October November De…" at bounding box center [350, 151] width 287 height 37
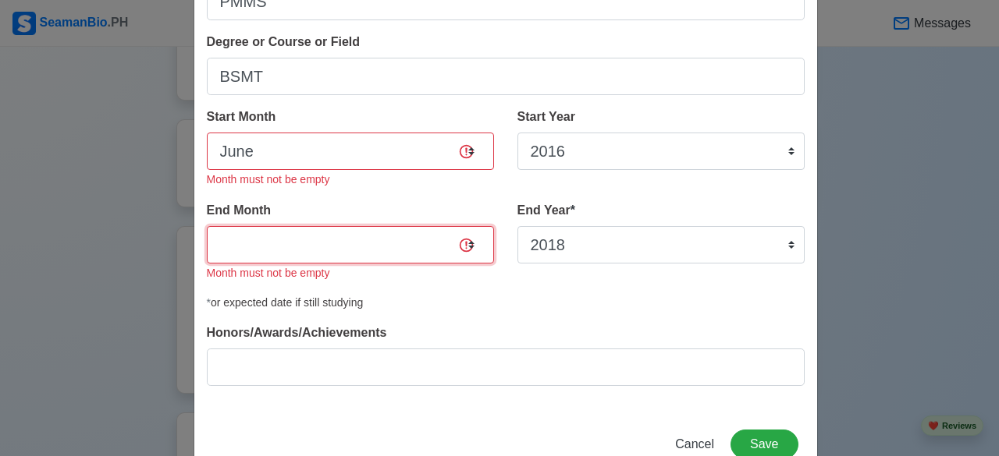
click at [435, 247] on select "January February March April May June July August September October November De…" at bounding box center [350, 244] width 287 height 37
select select "March"
click at [207, 226] on select "January February March April May June July August September October November De…" at bounding box center [350, 244] width 287 height 37
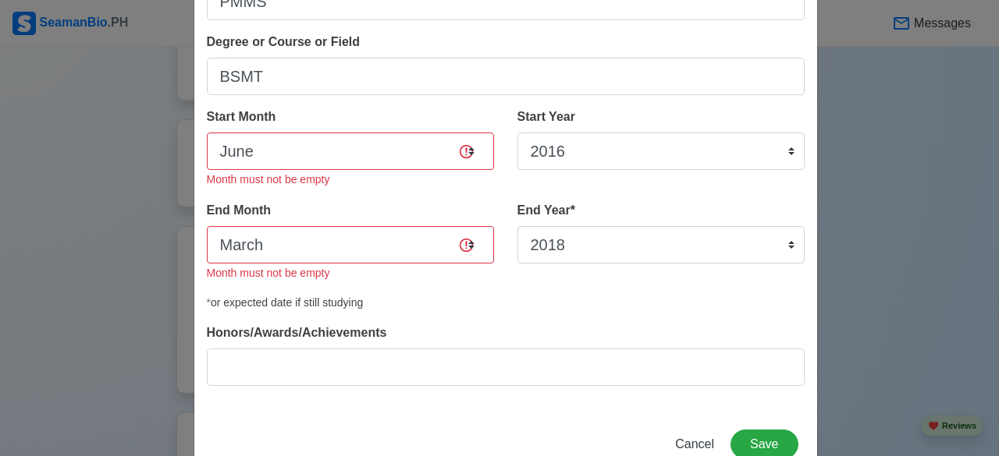
scroll to position [173, 0]
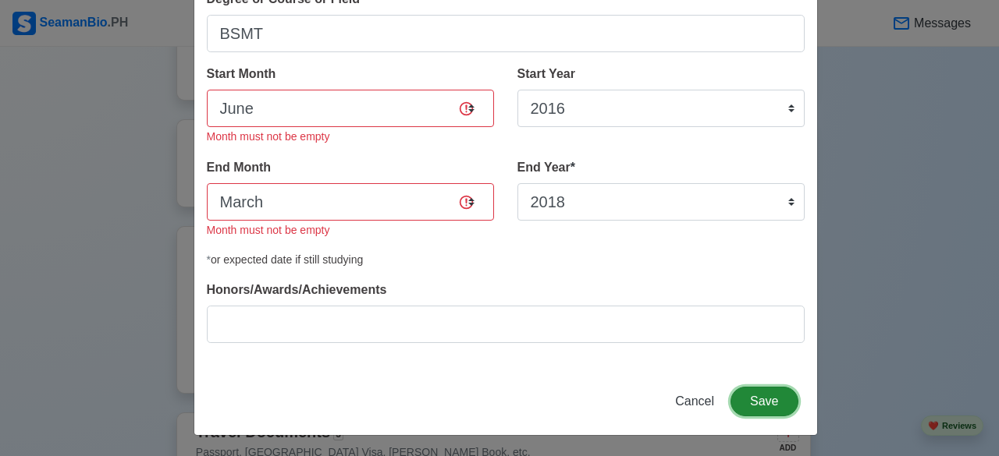
click at [772, 400] on button "Save" at bounding box center [763, 402] width 67 height 30
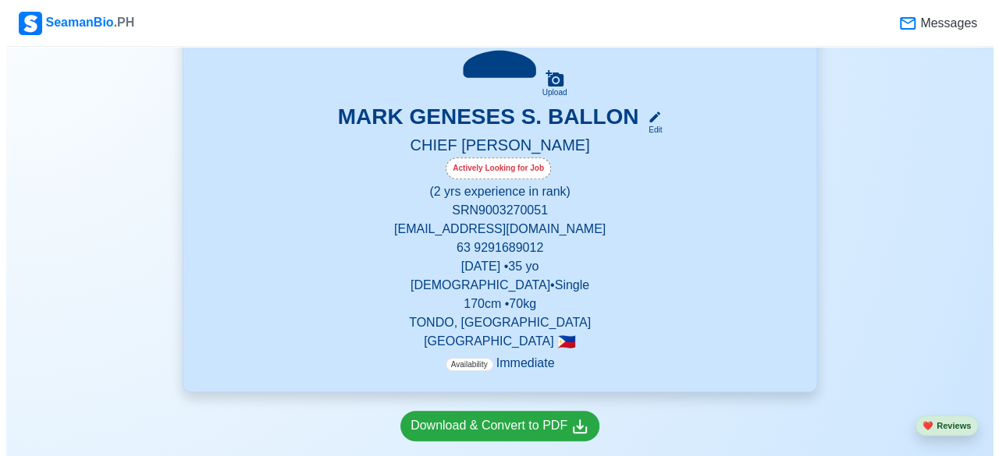
scroll to position [0, 0]
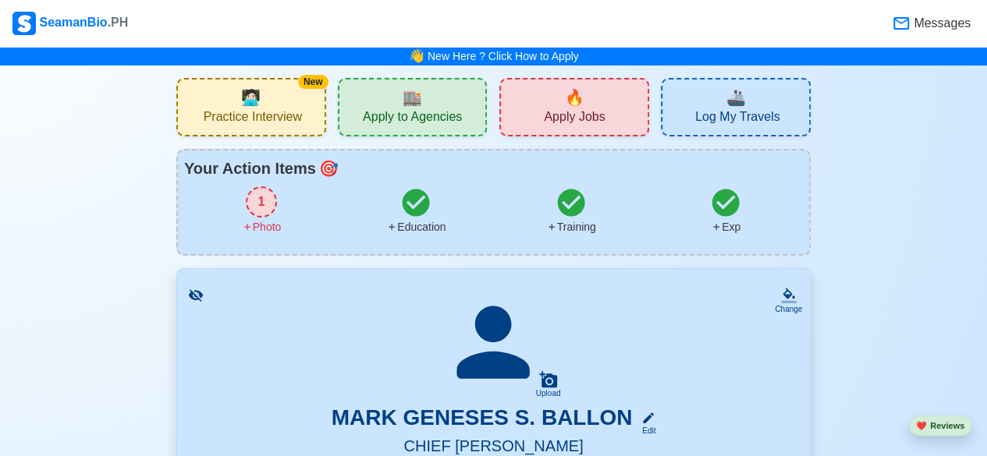
click at [261, 210] on div "1" at bounding box center [261, 201] width 31 height 31
click at [261, 196] on div "1" at bounding box center [261, 201] width 31 height 31
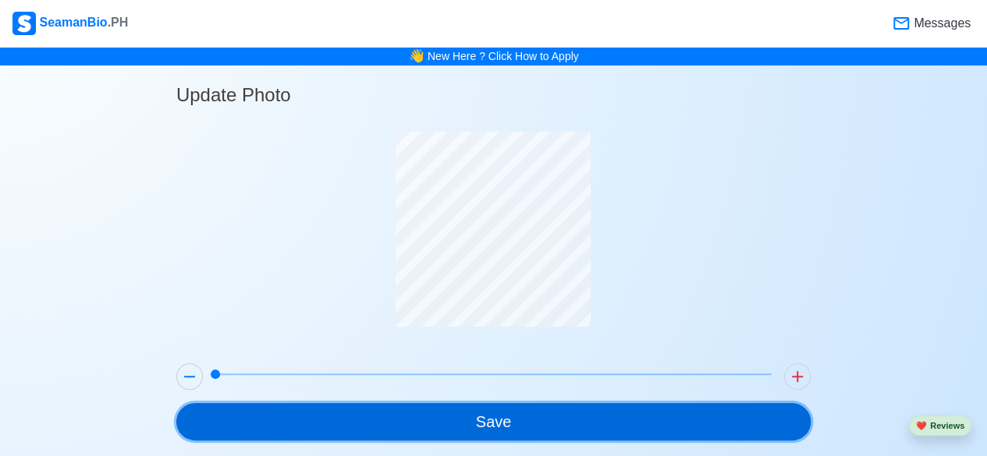
click at [528, 417] on button "Save" at bounding box center [493, 421] width 634 height 37
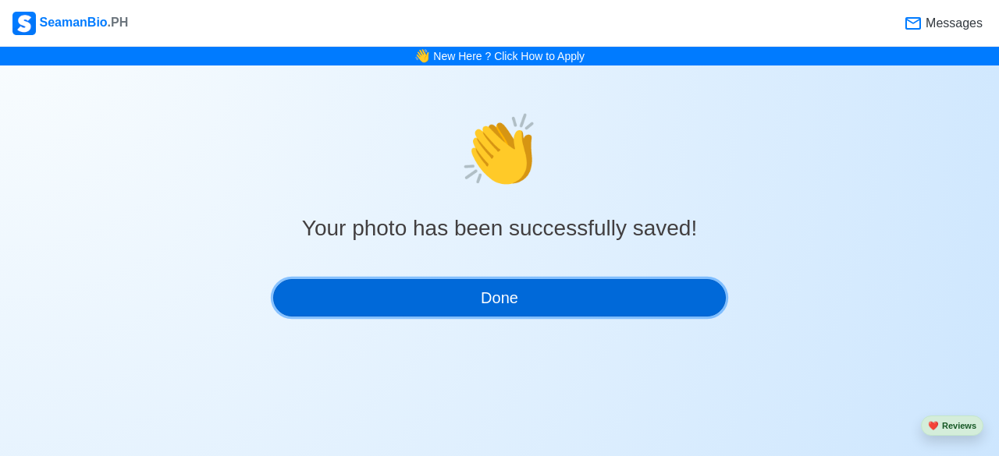
click at [594, 293] on button "Done" at bounding box center [499, 297] width 453 height 37
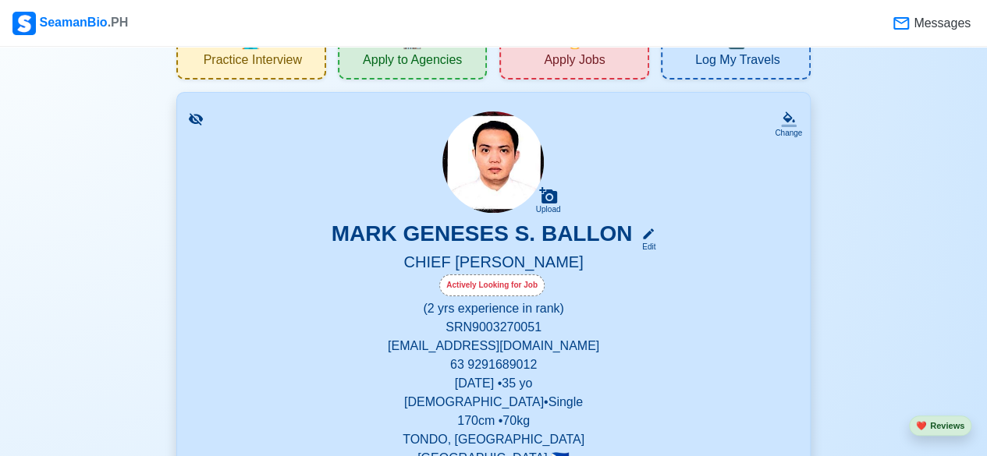
scroll to position [9, 0]
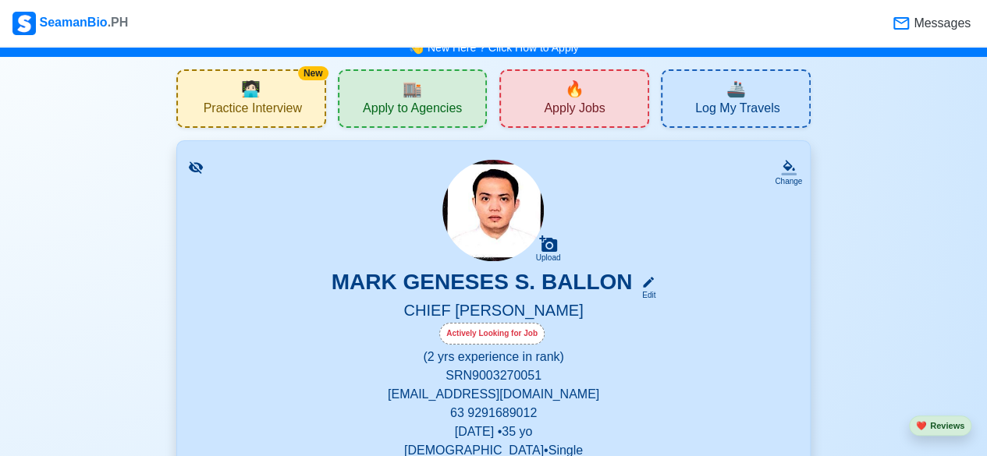
click at [595, 89] on div "🔥 Apply Jobs" at bounding box center [574, 98] width 150 height 59
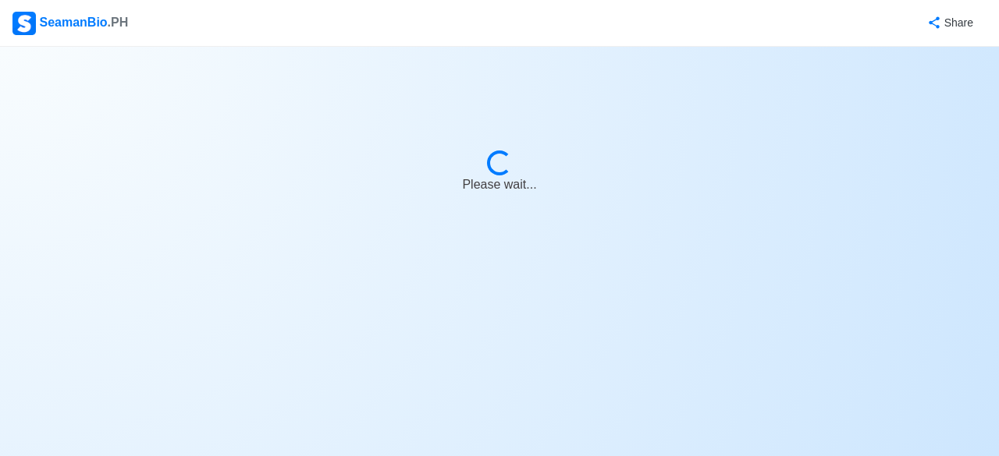
select select "Chief [PERSON_NAME]"
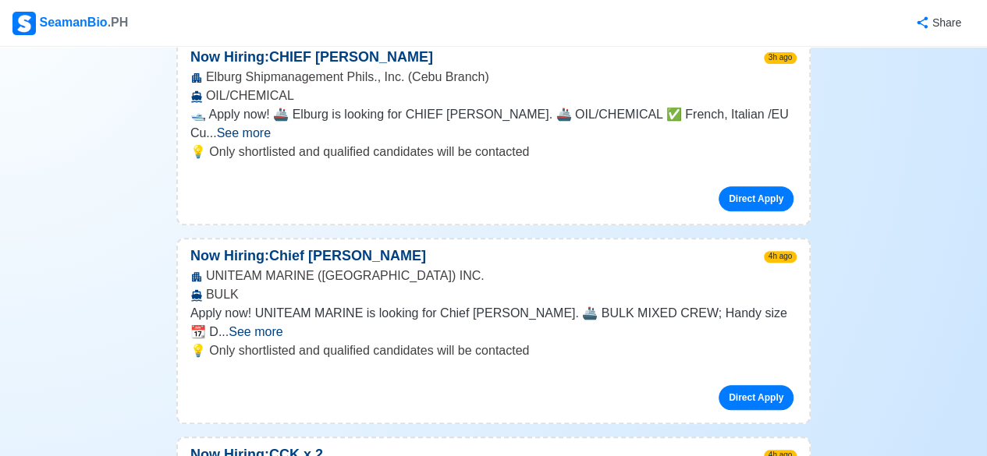
scroll to position [204, 0]
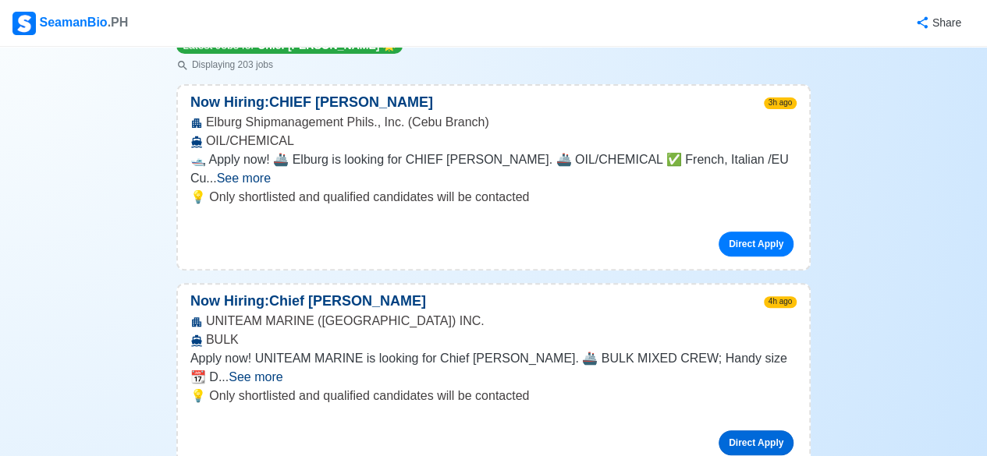
click at [755, 431] on link "Direct Apply" at bounding box center [756, 443] width 75 height 25
click at [758, 431] on link "Direct Apply" at bounding box center [756, 443] width 75 height 25
click at [762, 431] on link "Direct Apply" at bounding box center [756, 443] width 75 height 25
click at [763, 431] on link "Direct Apply" at bounding box center [756, 443] width 75 height 25
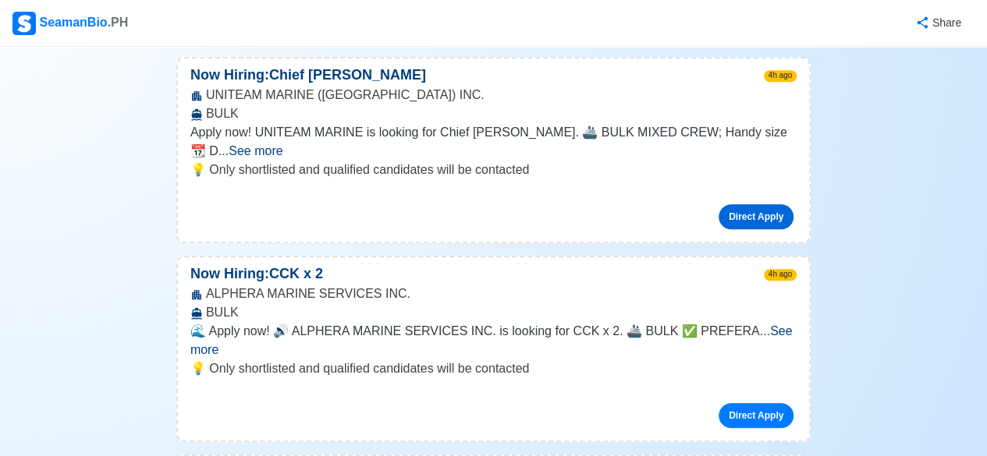
scroll to position [295, 0]
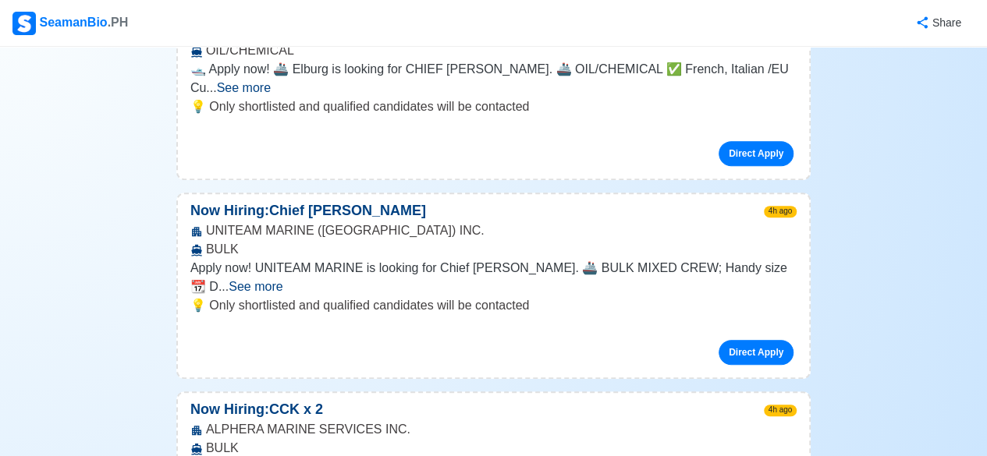
click at [282, 280] on span "See more" at bounding box center [256, 286] width 54 height 13
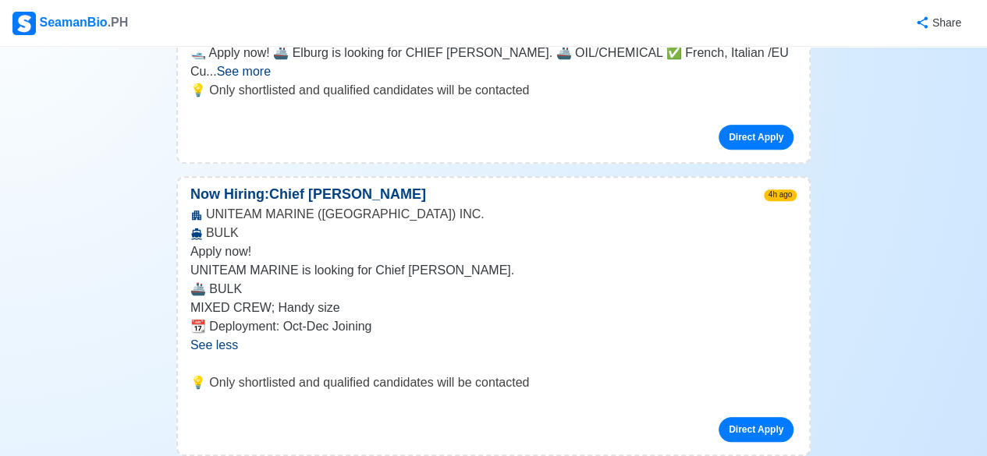
scroll to position [326, 0]
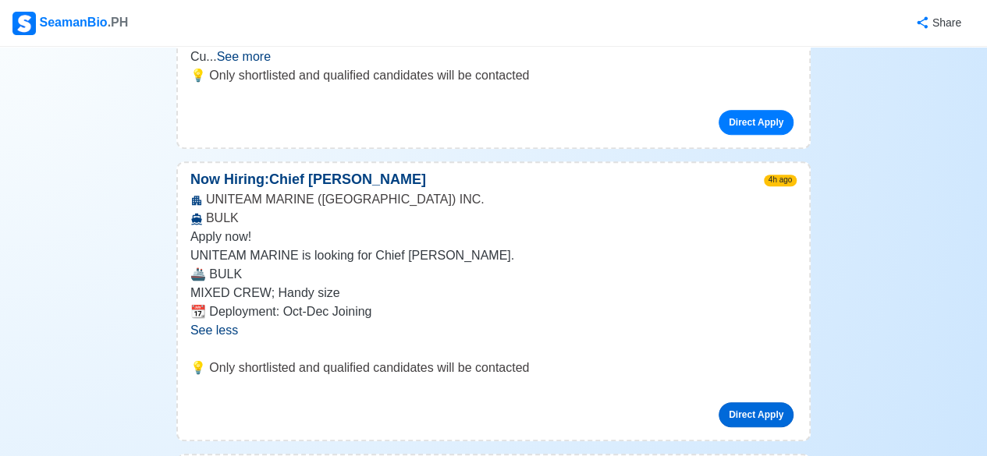
click at [761, 403] on link "Direct Apply" at bounding box center [756, 415] width 75 height 25
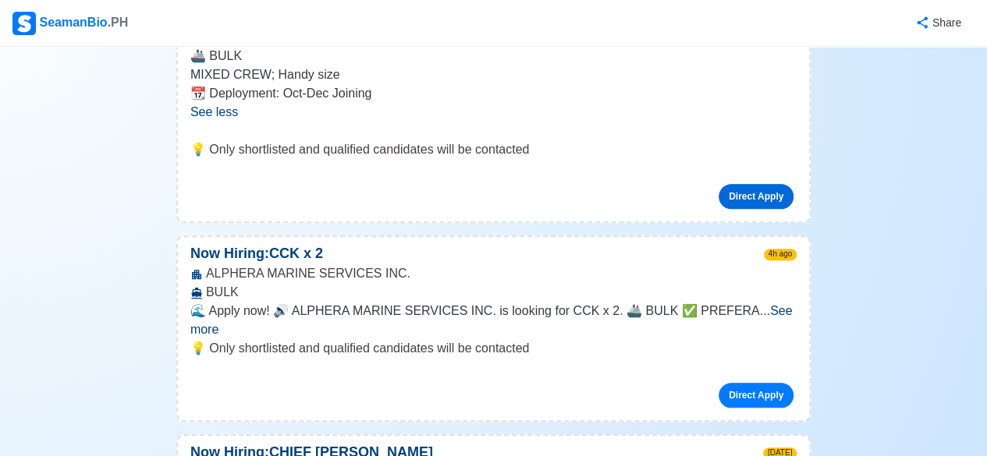
scroll to position [576, 0]
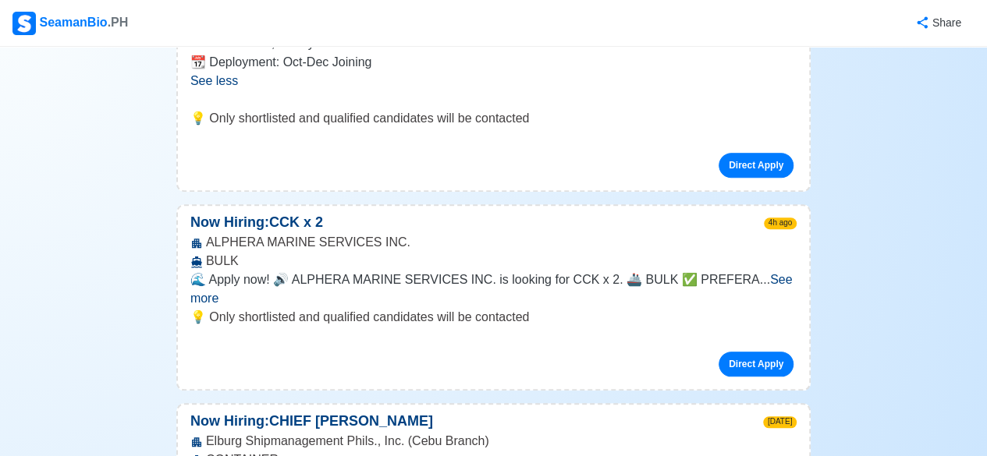
click at [760, 273] on span "See more" at bounding box center [491, 289] width 602 height 32
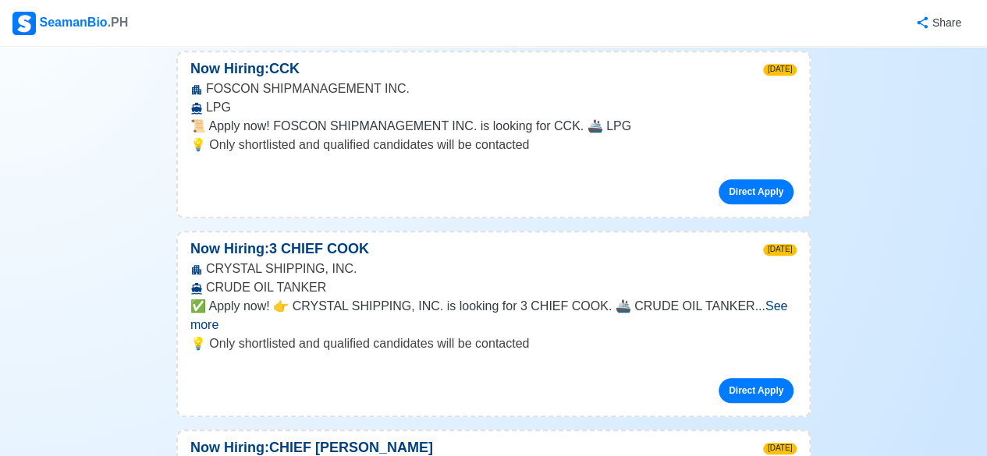
scroll to position [3478, 0]
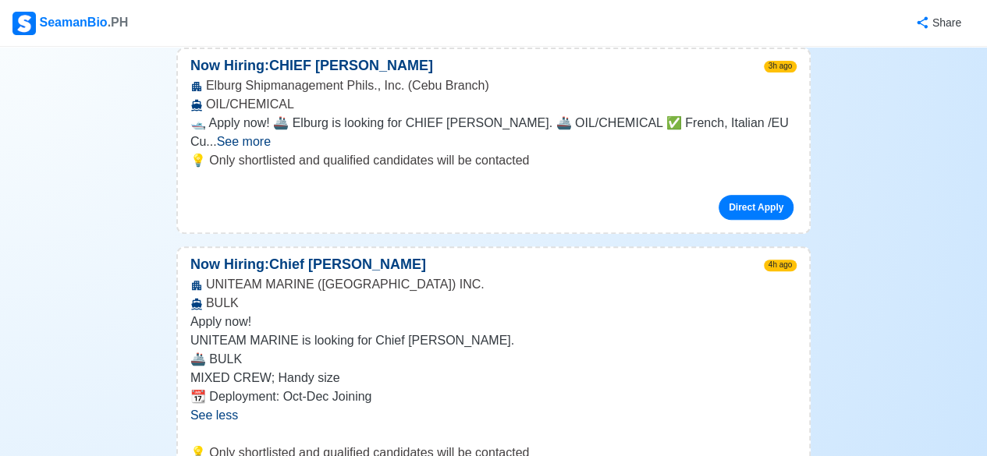
scroll to position [332, 0]
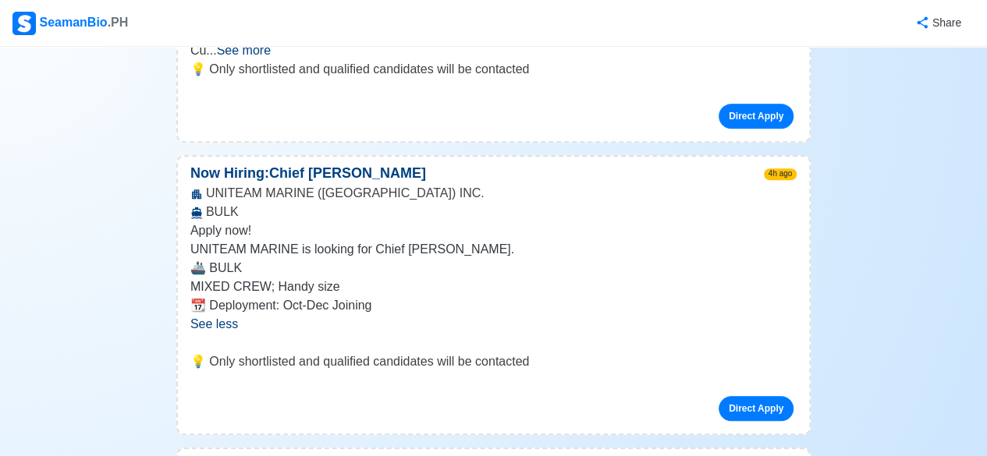
click at [442, 222] on p "Apply now!" at bounding box center [493, 231] width 606 height 19
click at [350, 184] on div "UNITEAM MARINE ([GEOGRAPHIC_DATA]) INC. BULK" at bounding box center [493, 202] width 631 height 37
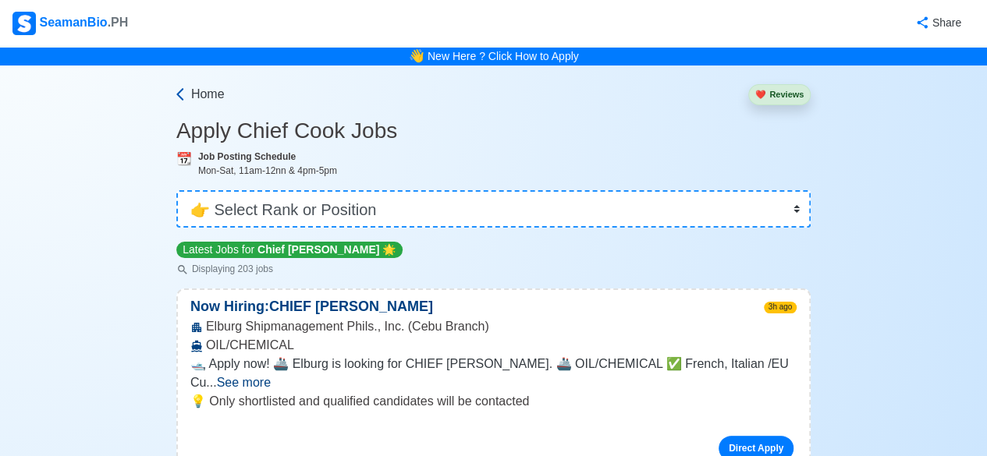
click at [199, 85] on span "Home" at bounding box center [208, 94] width 34 height 19
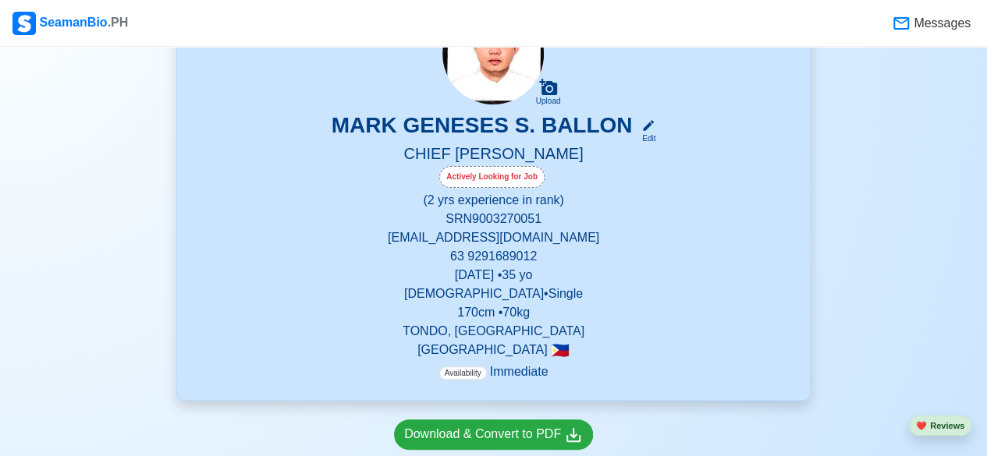
scroll to position [135, 0]
